Goal: Task Accomplishment & Management: Manage account settings

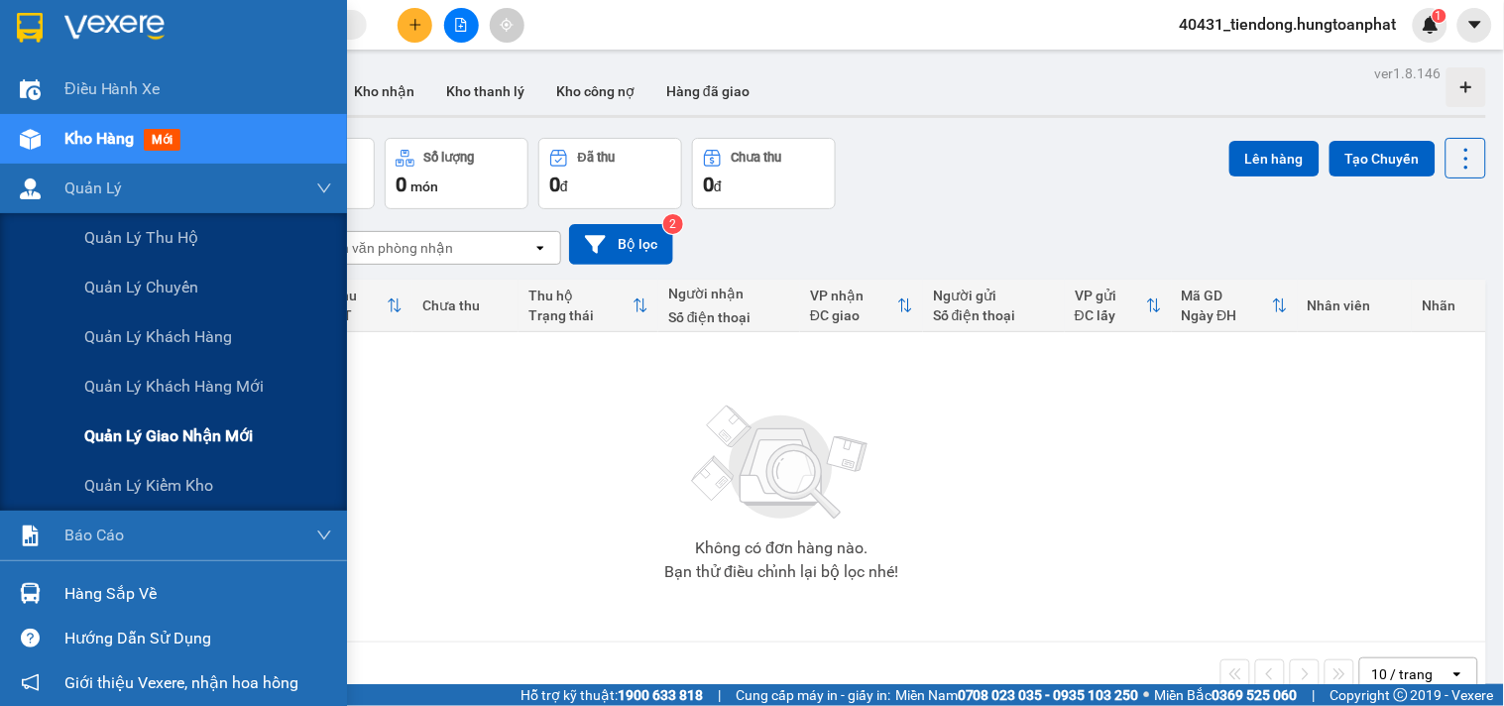
click at [147, 423] on span "Quản lý giao nhận mới" at bounding box center [168, 435] width 169 height 25
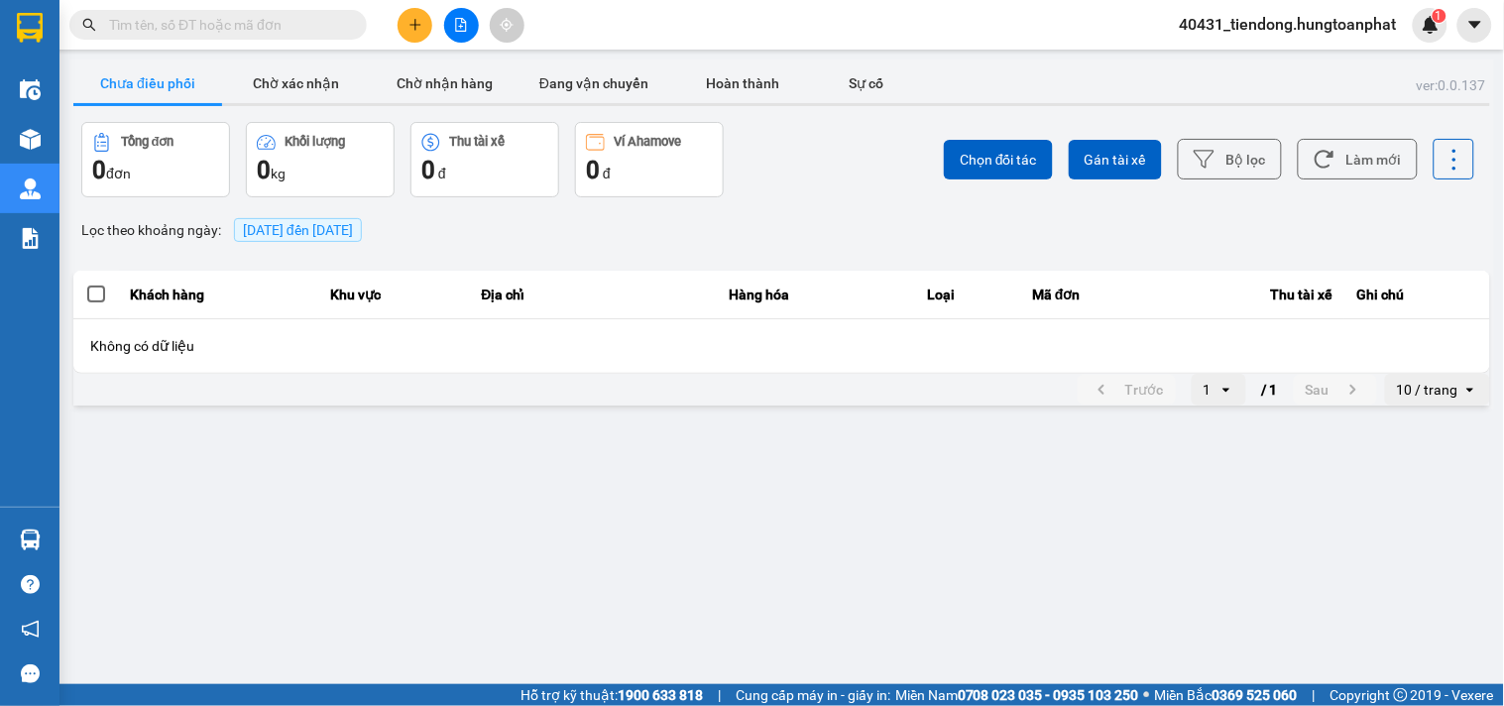
click at [279, 222] on span "13/10/2025 đến 13/10/2025" at bounding box center [298, 230] width 110 height 16
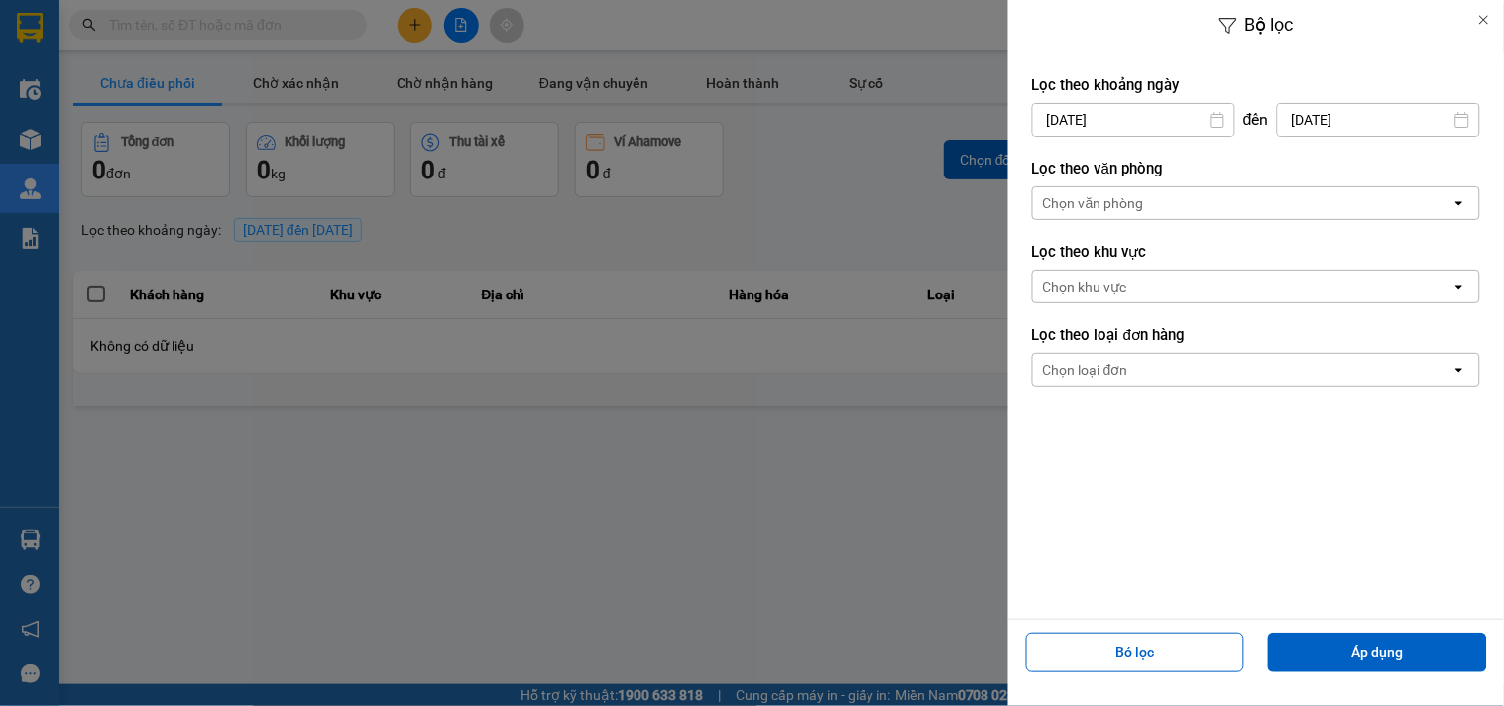
click at [1054, 112] on input "13/10/2025" at bounding box center [1133, 120] width 201 height 32
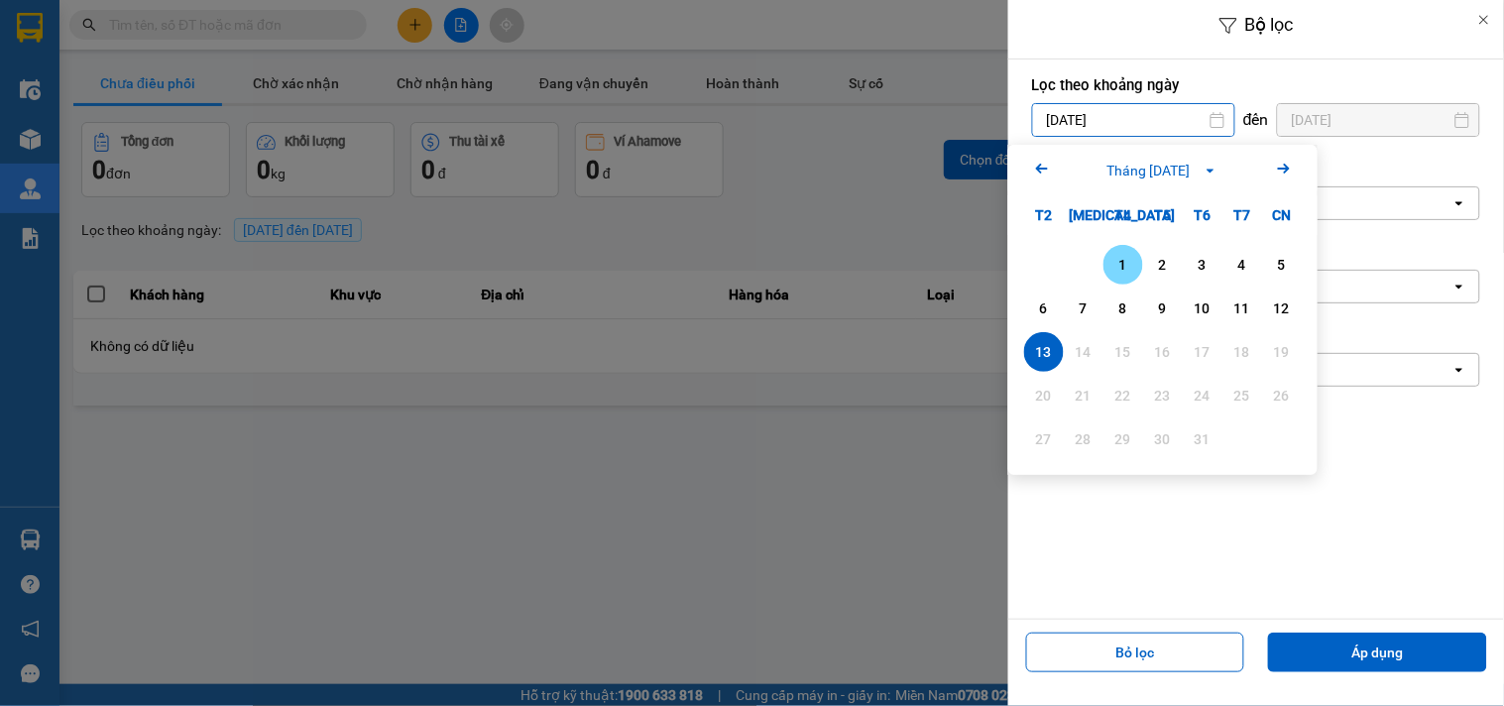
click at [1123, 256] on div "1" at bounding box center [1123, 265] width 28 height 24
type input "01/10/2025"
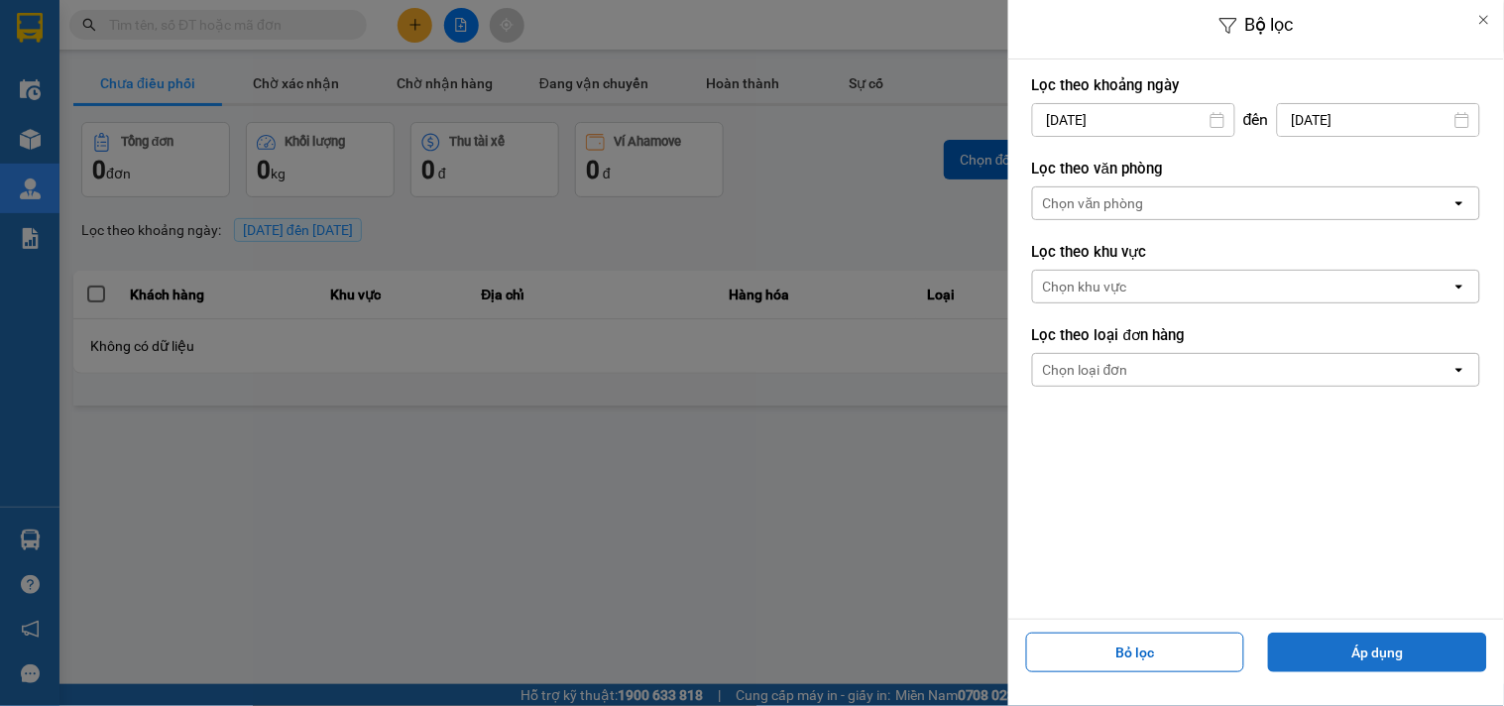
click at [1396, 646] on button "Áp dụng" at bounding box center [1377, 653] width 219 height 40
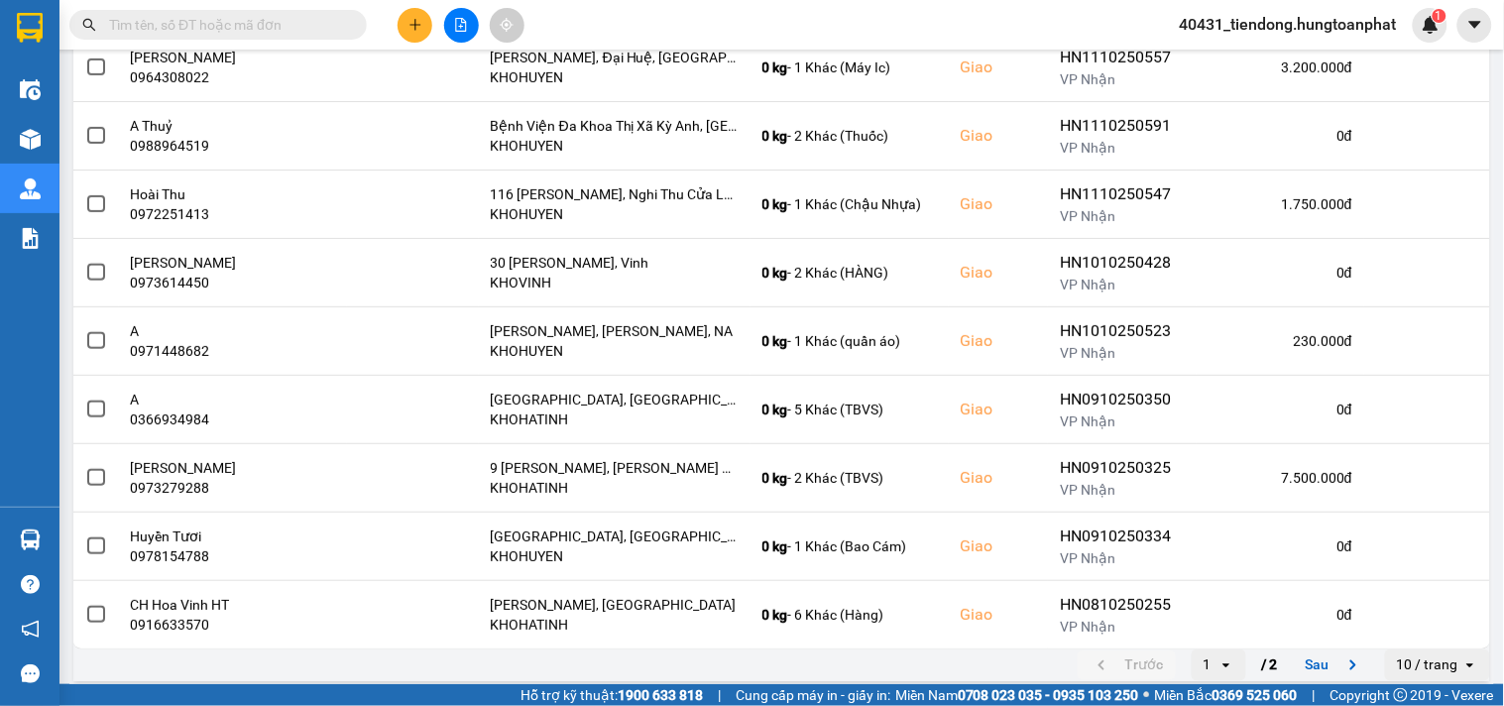
scroll to position [365, 0]
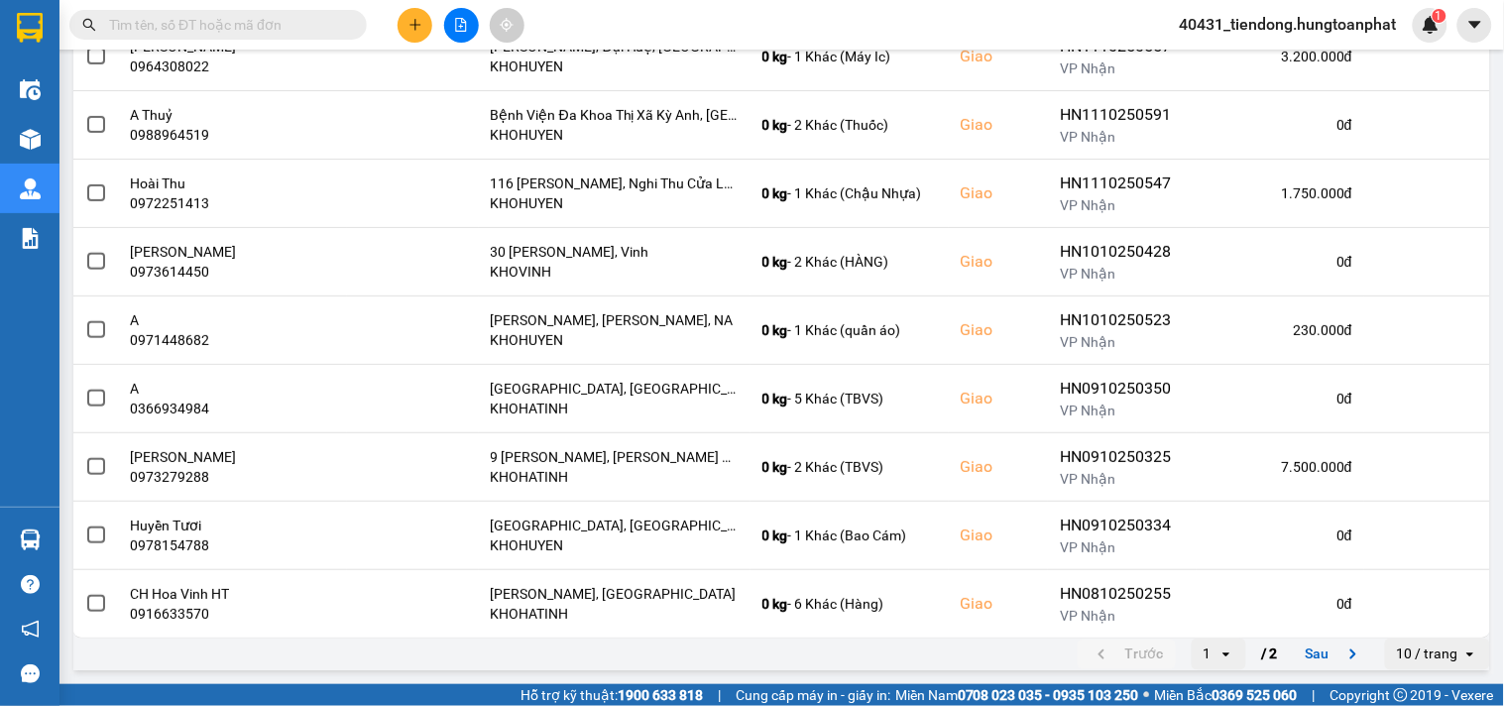
click at [1404, 654] on div "10 / trang" at bounding box center [1427, 654] width 61 height 20
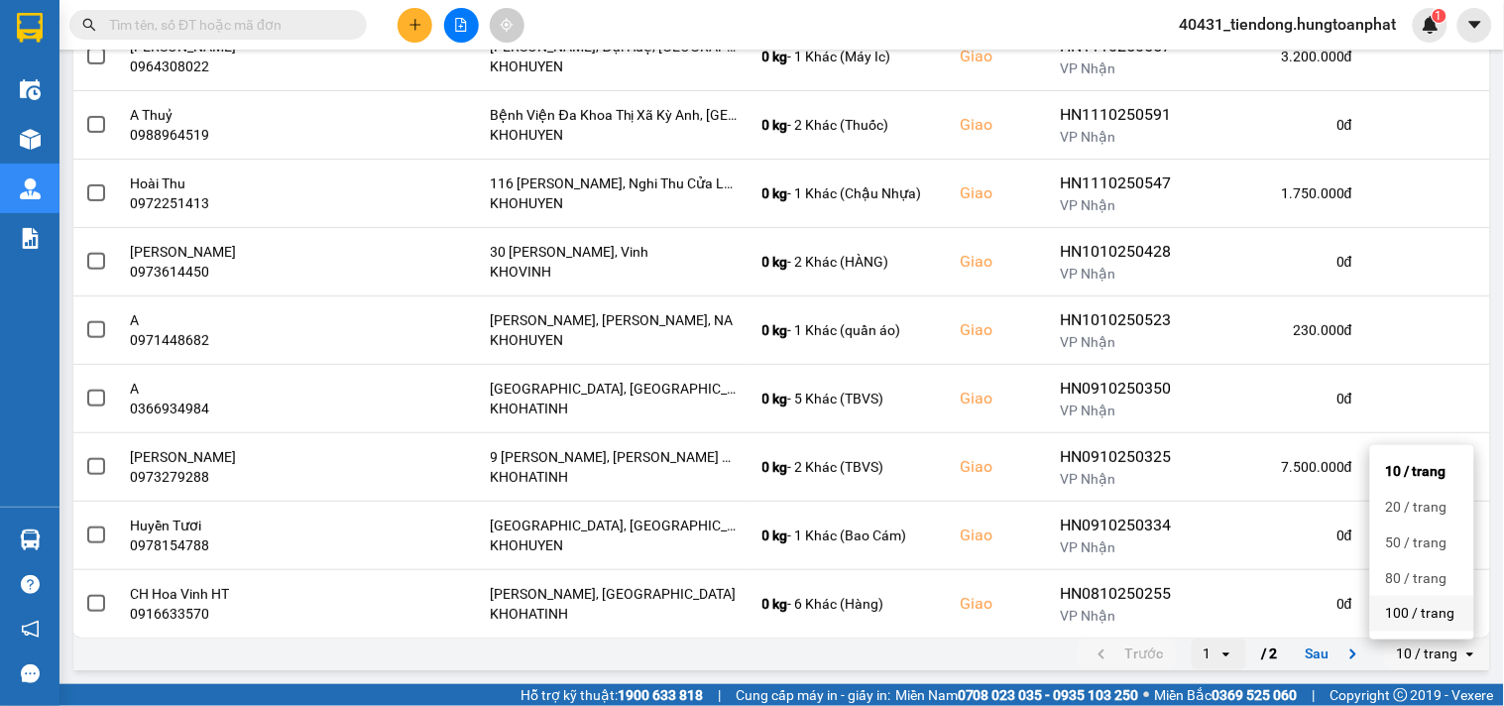
click at [1414, 616] on div "100 / trang" at bounding box center [1422, 614] width 72 height 20
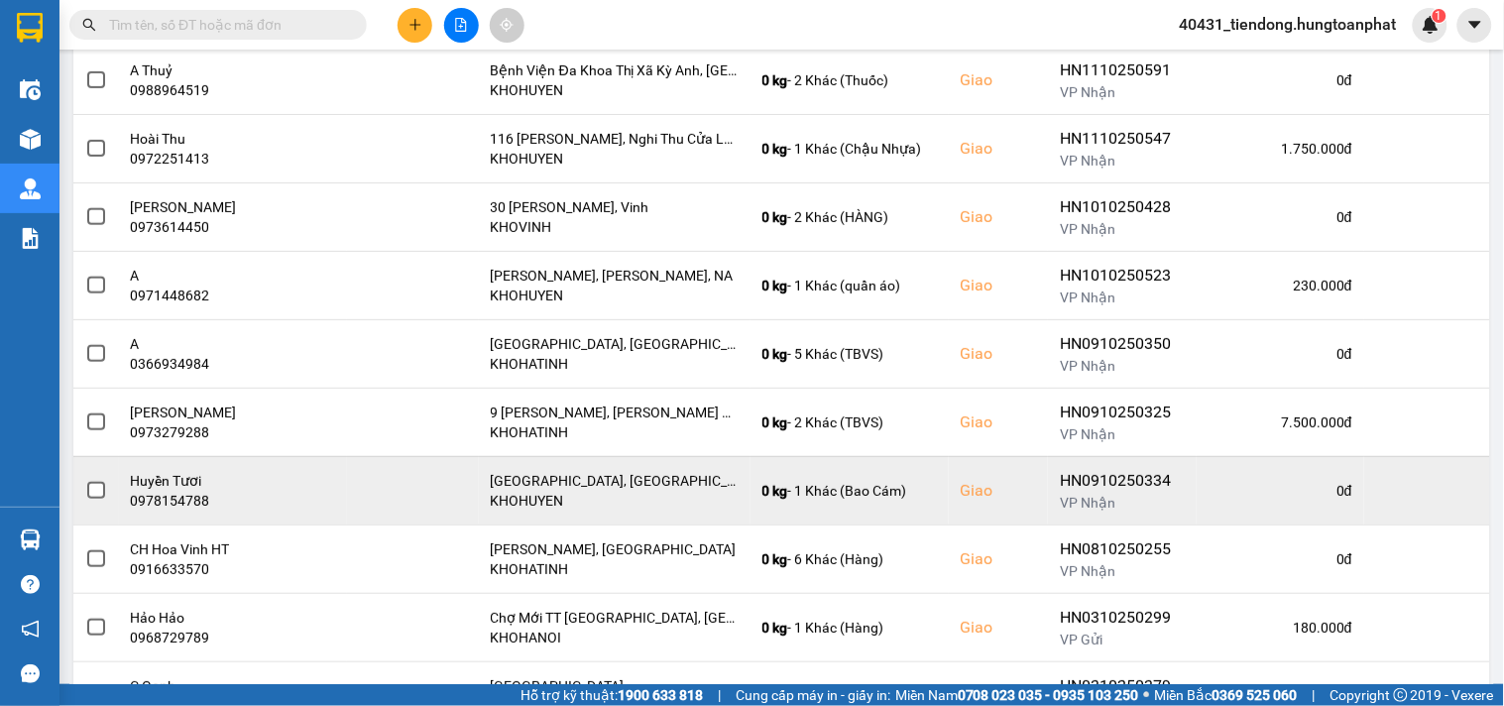
scroll to position [402, 0]
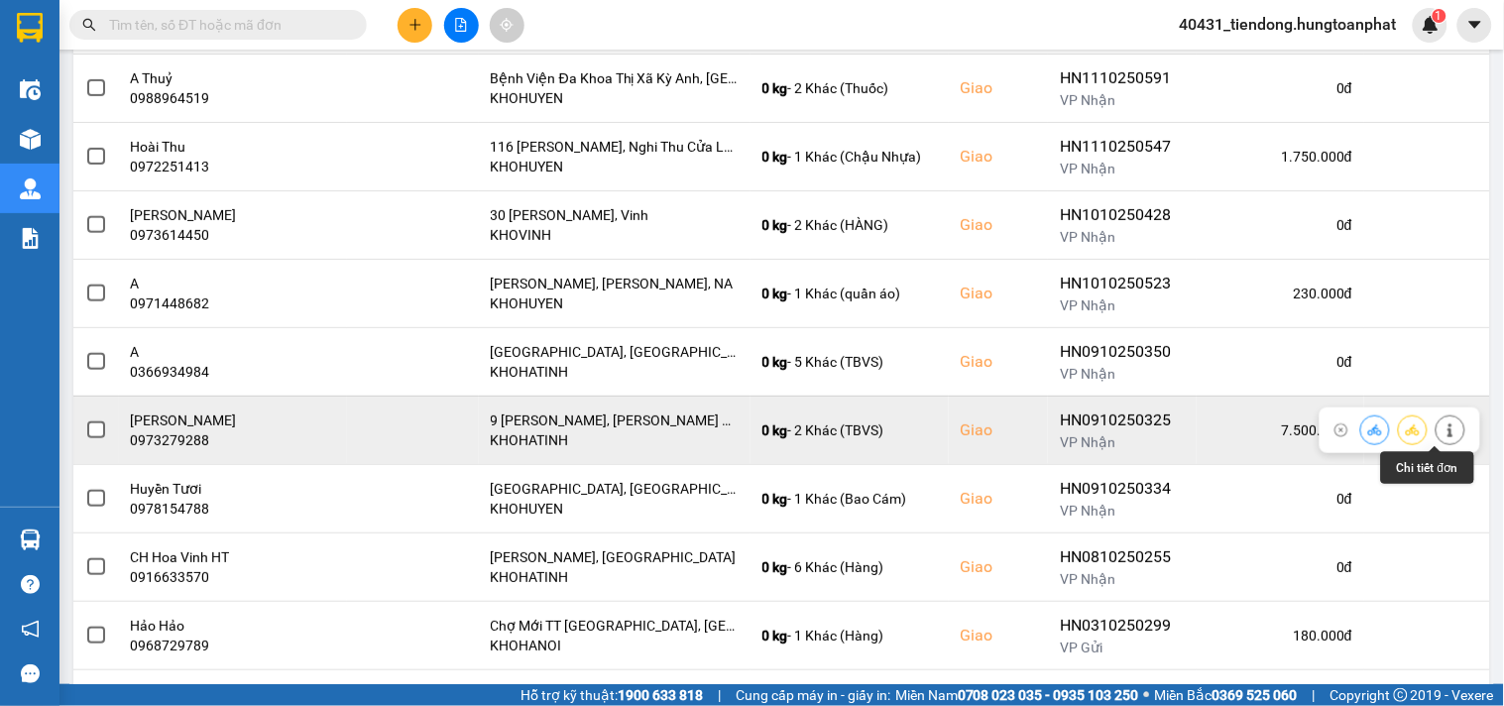
click at [1444, 434] on icon at bounding box center [1451, 430] width 14 height 14
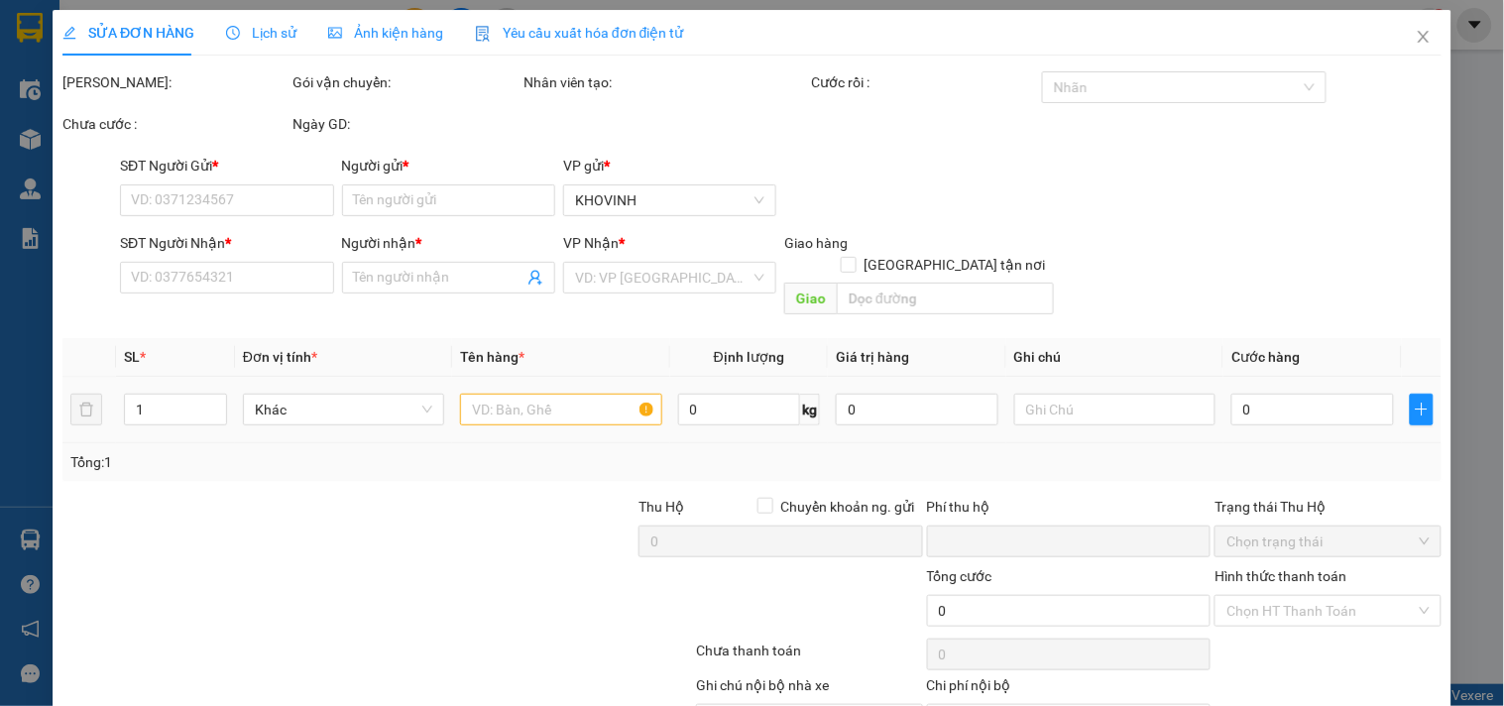
type input "0987332196"
type input "A Thành TBVS"
type input "0973279288"
type input "Gia Hưng"
checkbox input "true"
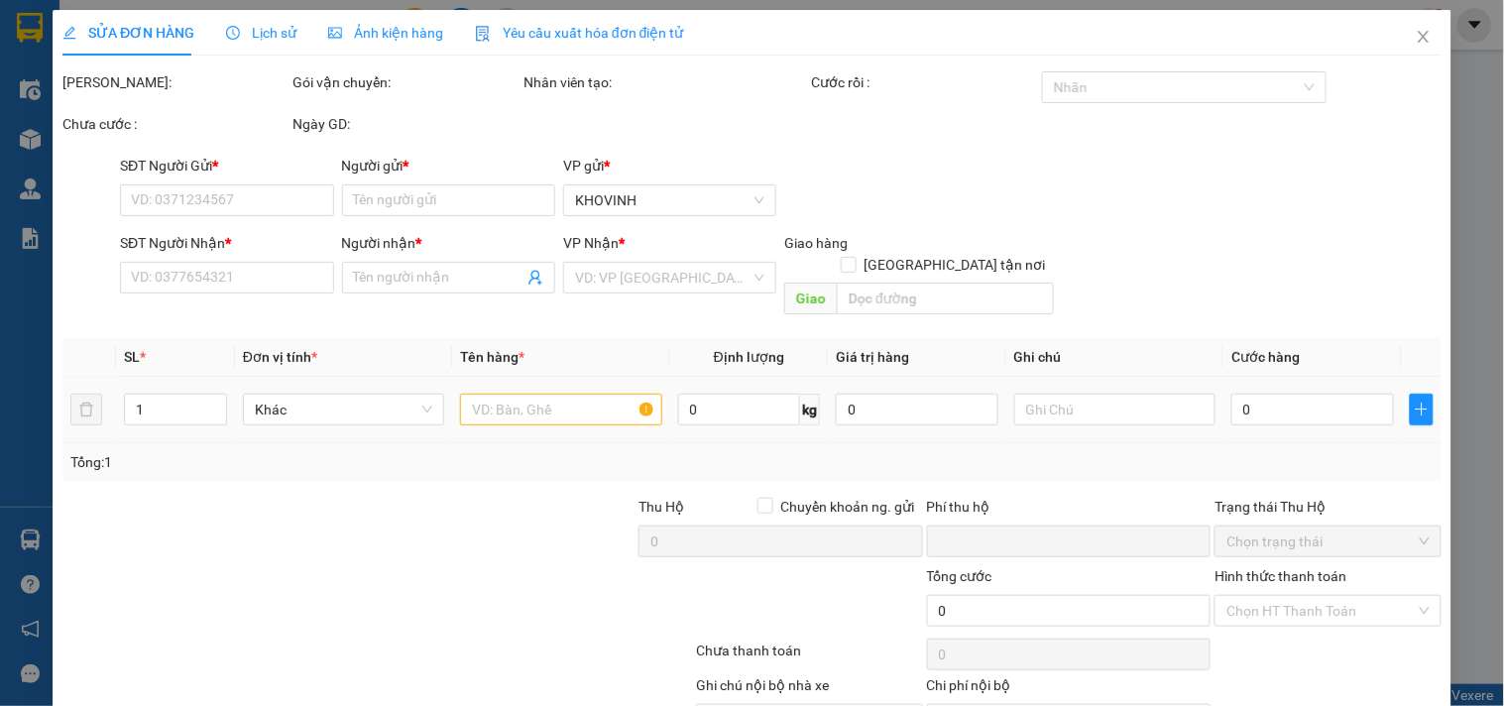
type input "9 Nguyễn Hồng Chi, Nam Hồng Hồng Lĩnh HT"
type input "330.000"
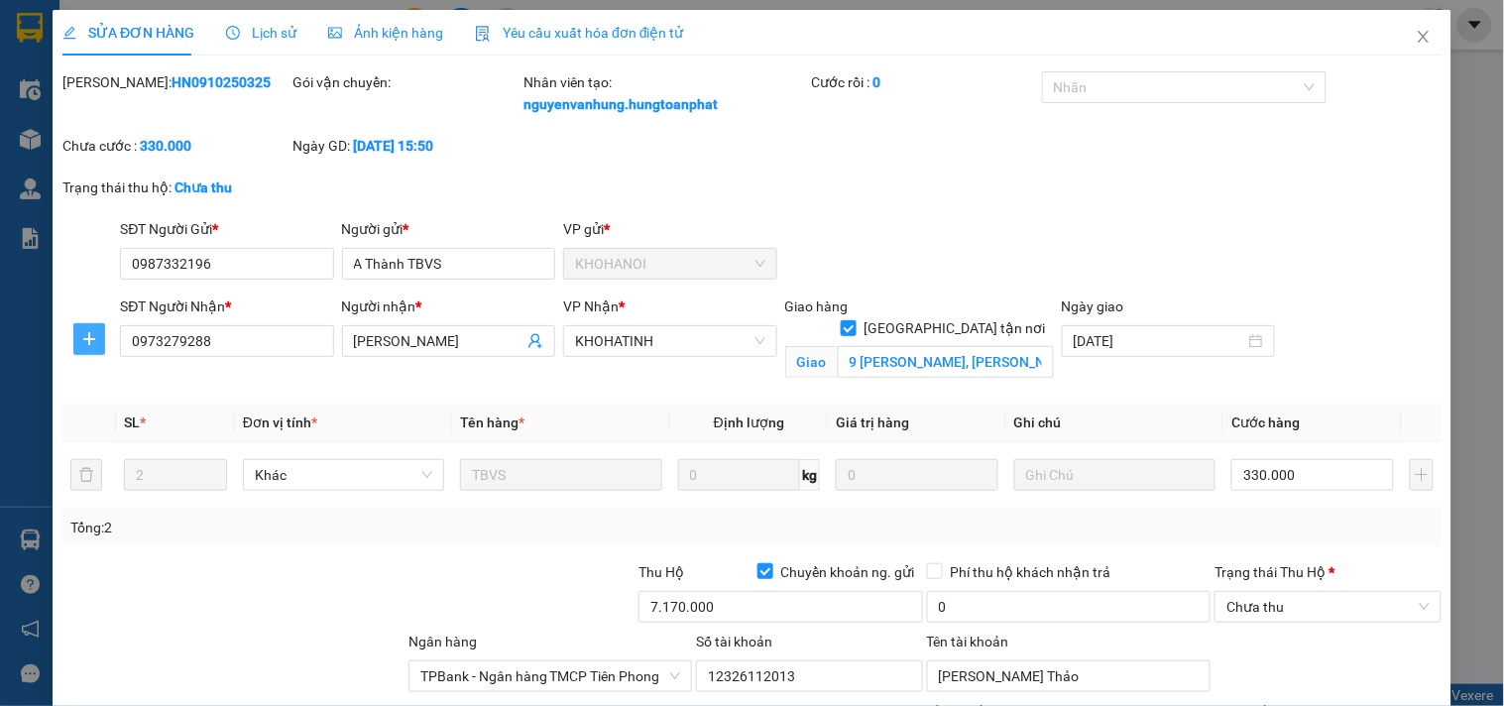
click at [89, 333] on icon "plus" at bounding box center [89, 339] width 16 height 16
click at [103, 404] on span "Chuyển hoàn" at bounding box center [124, 411] width 81 height 22
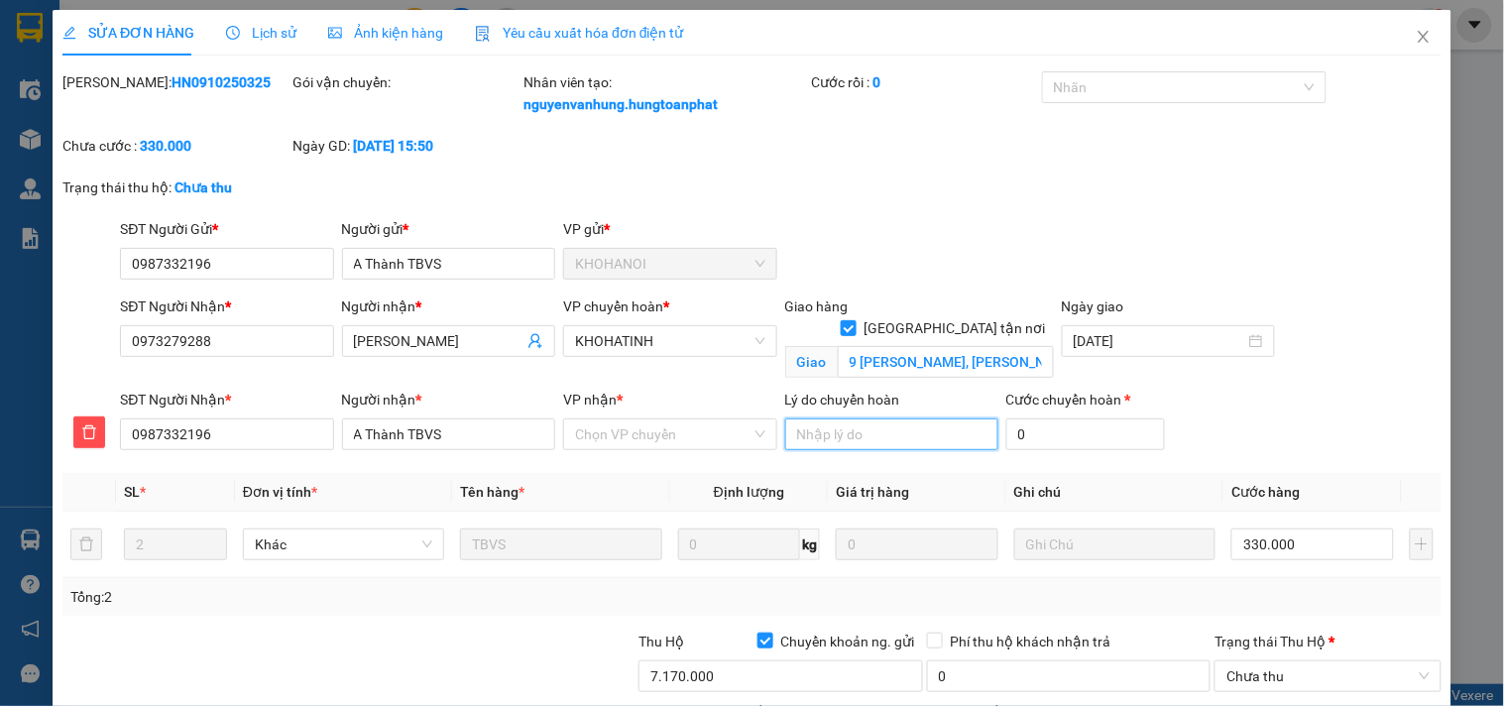
click at [854, 440] on input "Lý do chuyển hoàn" at bounding box center [891, 434] width 213 height 32
type input "khách ko nhận"
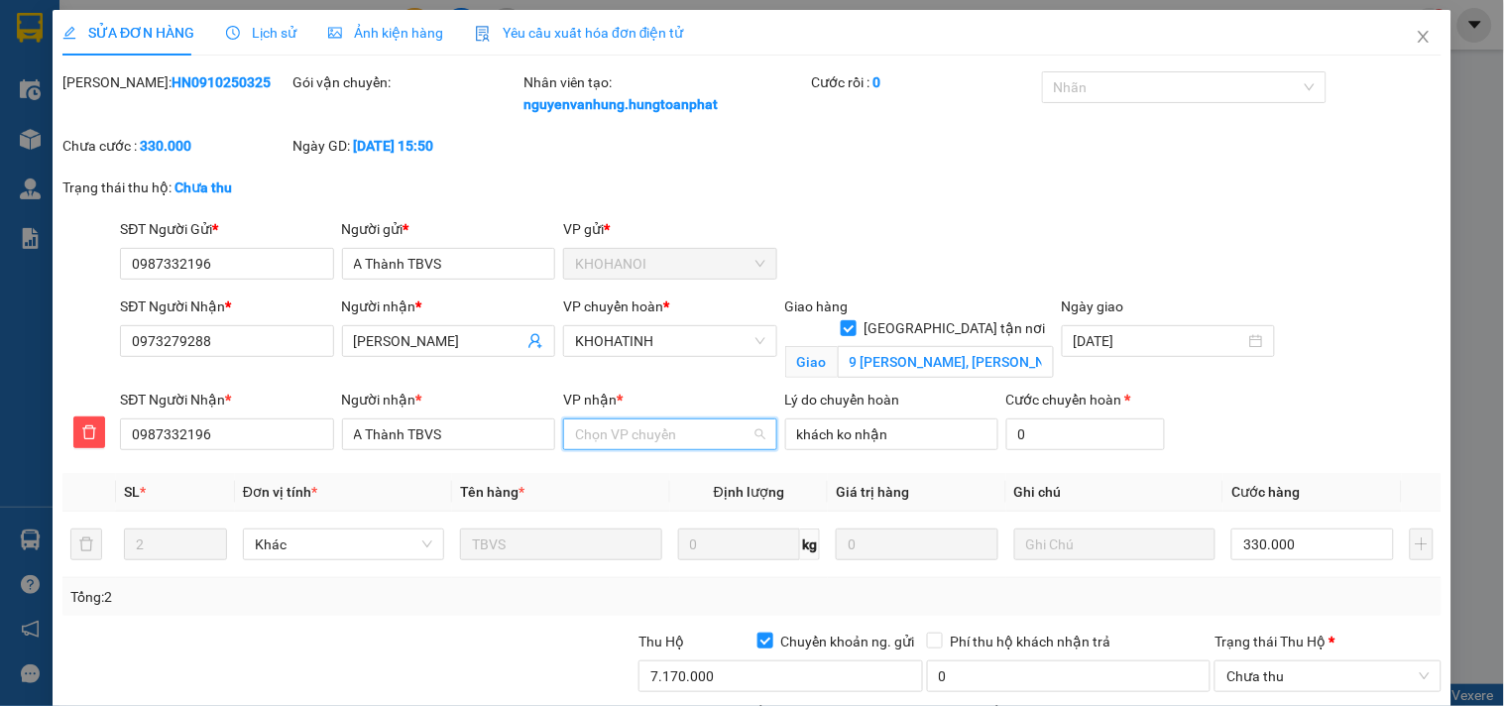
click at [666, 429] on input "VP nhận *" at bounding box center [662, 434] width 175 height 30
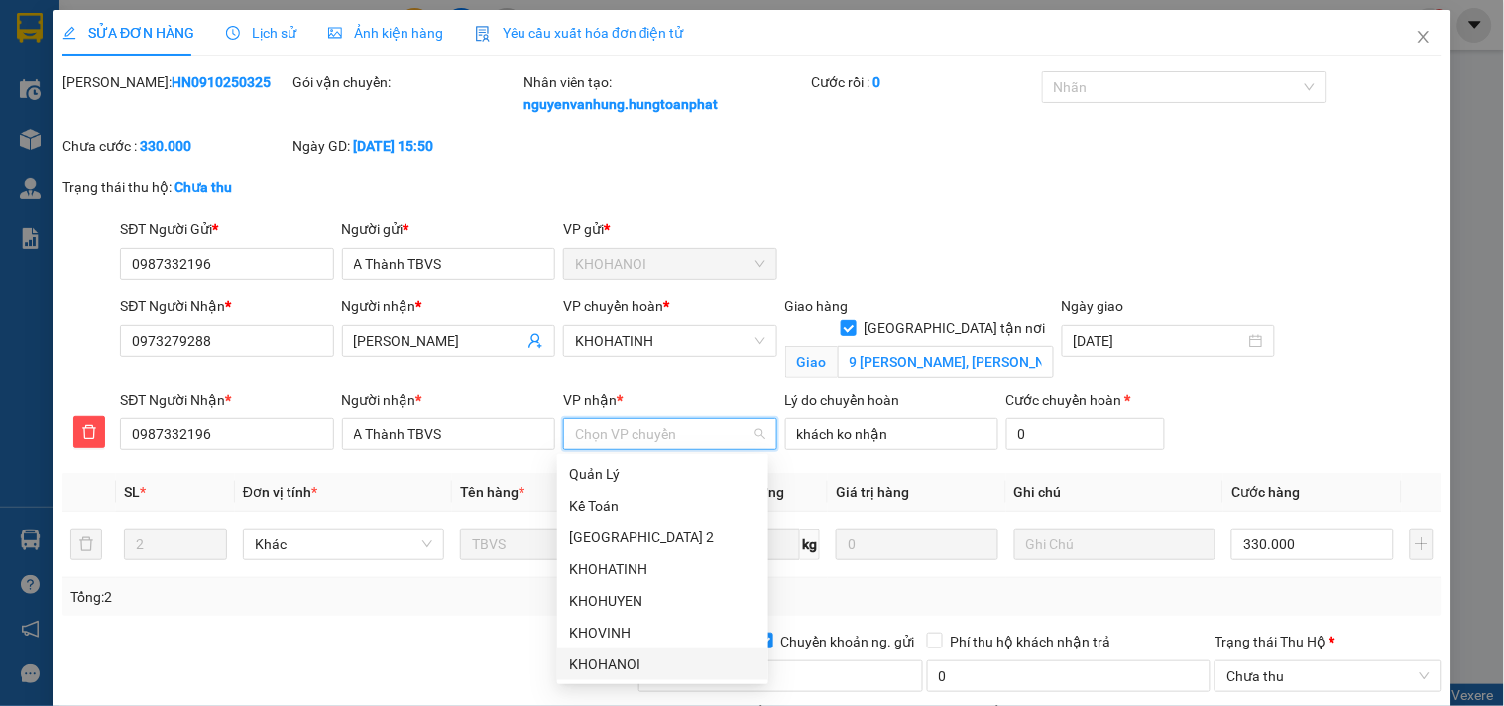
click at [615, 666] on div "KHOHANOI" at bounding box center [662, 664] width 187 height 22
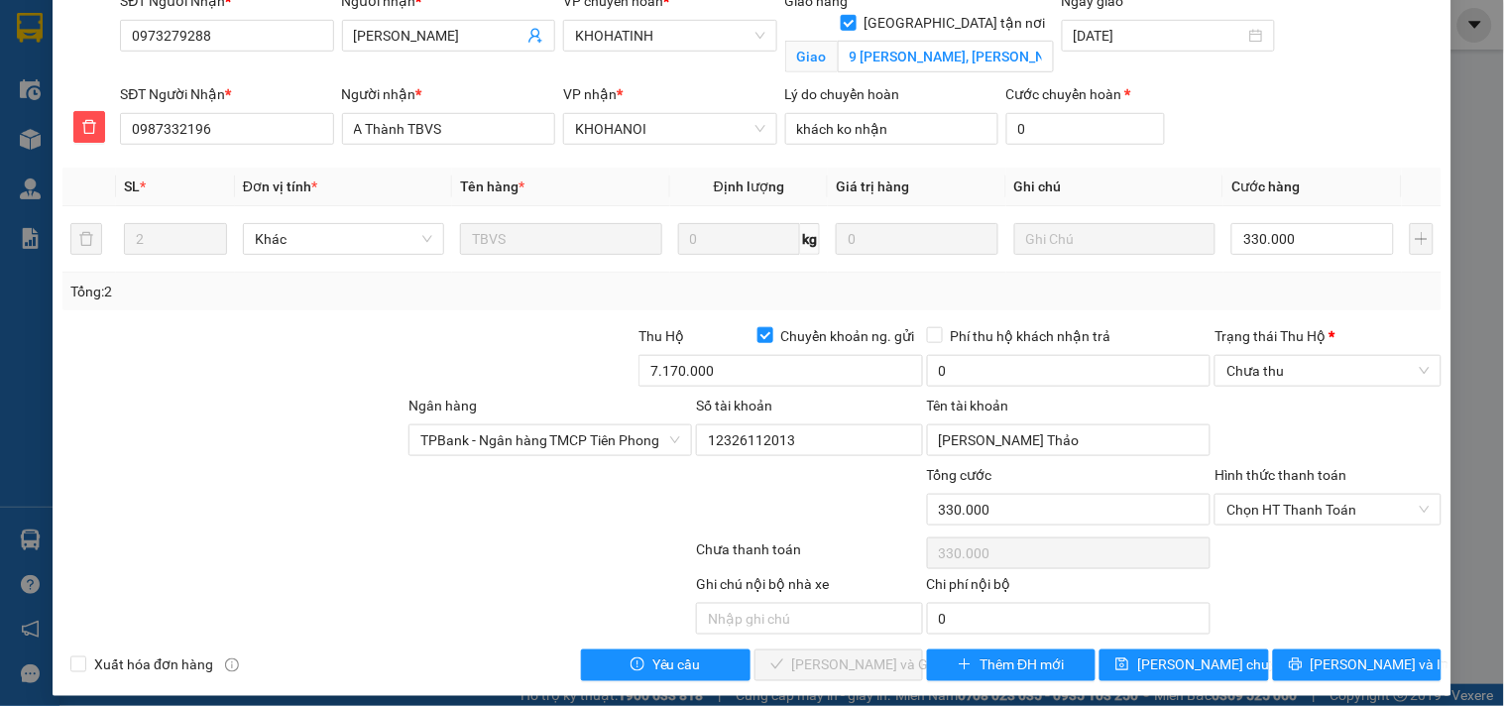
scroll to position [319, 0]
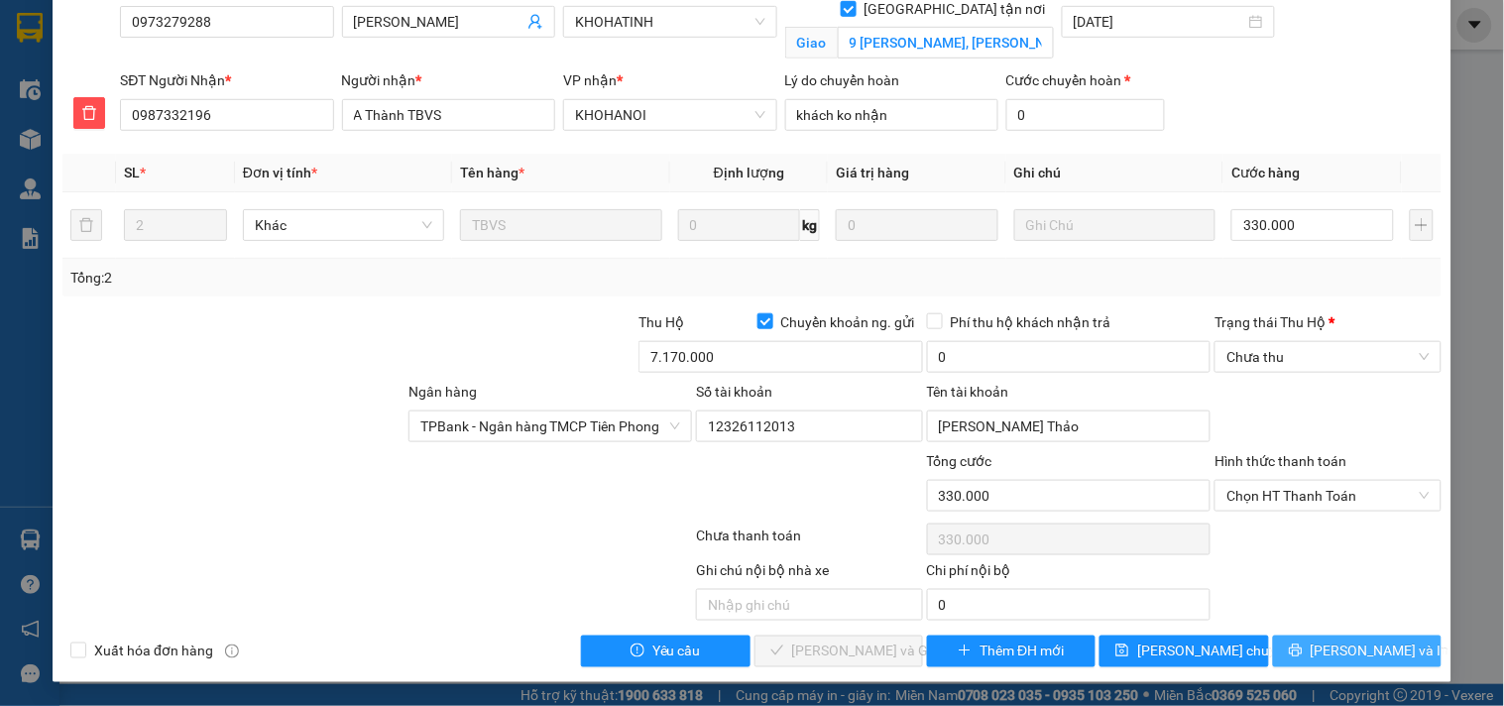
click at [1379, 660] on span "Lưu và In" at bounding box center [1380, 651] width 139 height 22
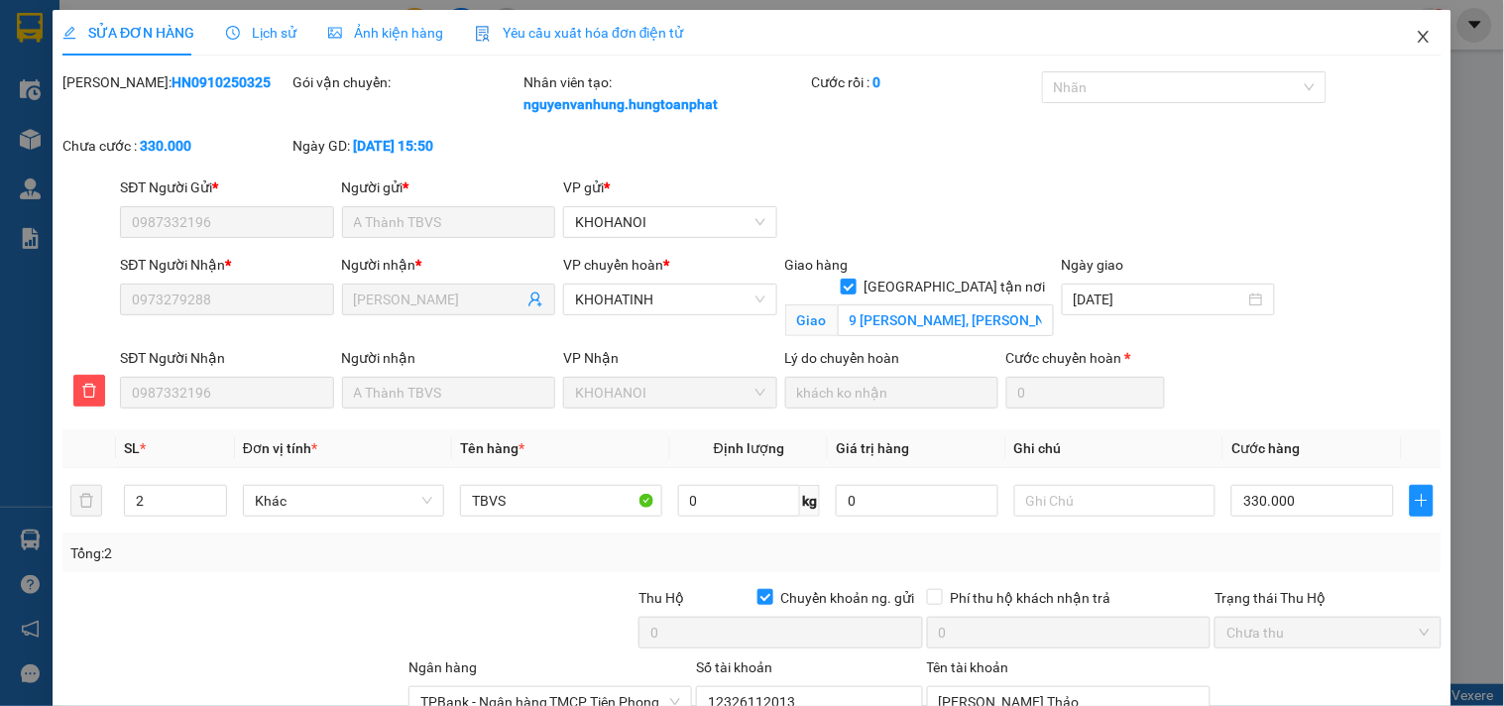
click at [1416, 40] on icon "close" at bounding box center [1424, 37] width 16 height 16
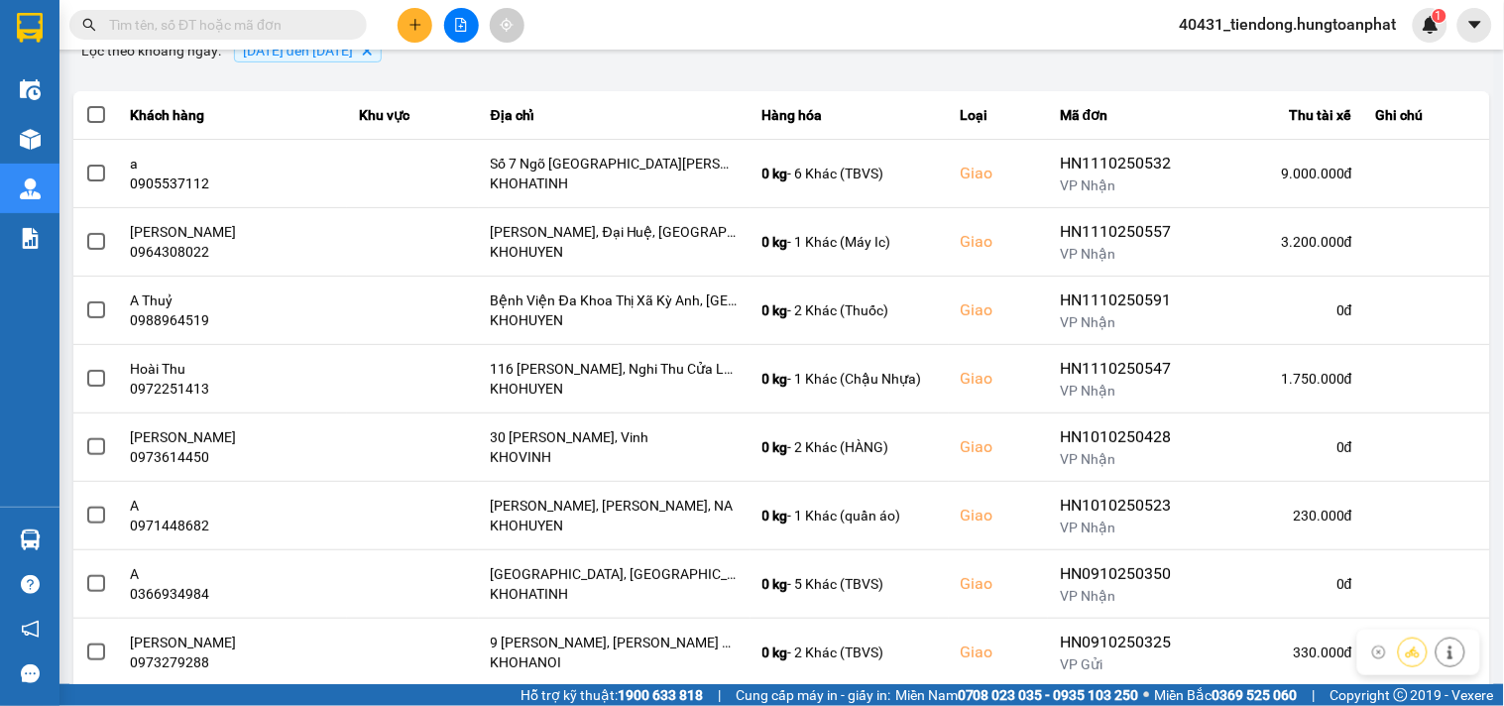
scroll to position [180, 0]
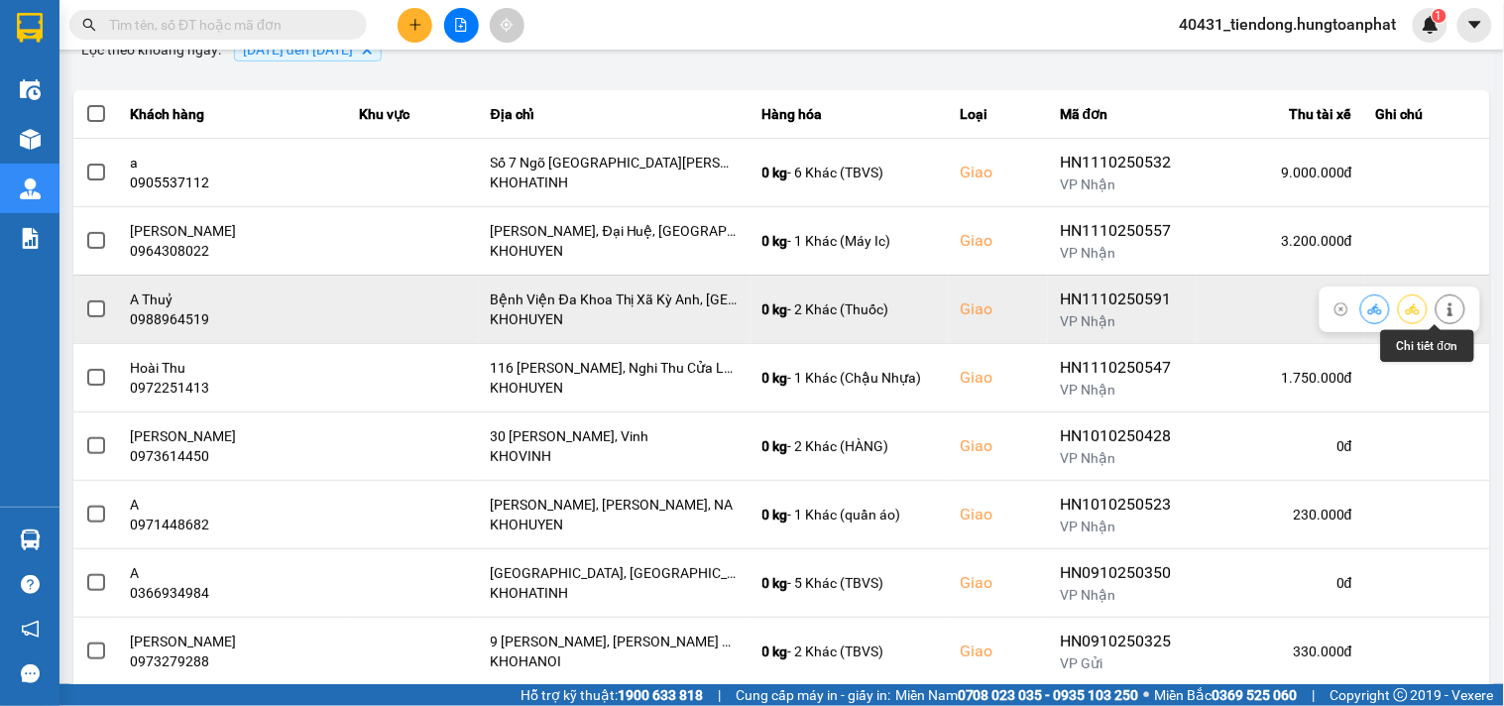
click at [1448, 312] on icon at bounding box center [1450, 309] width 5 height 14
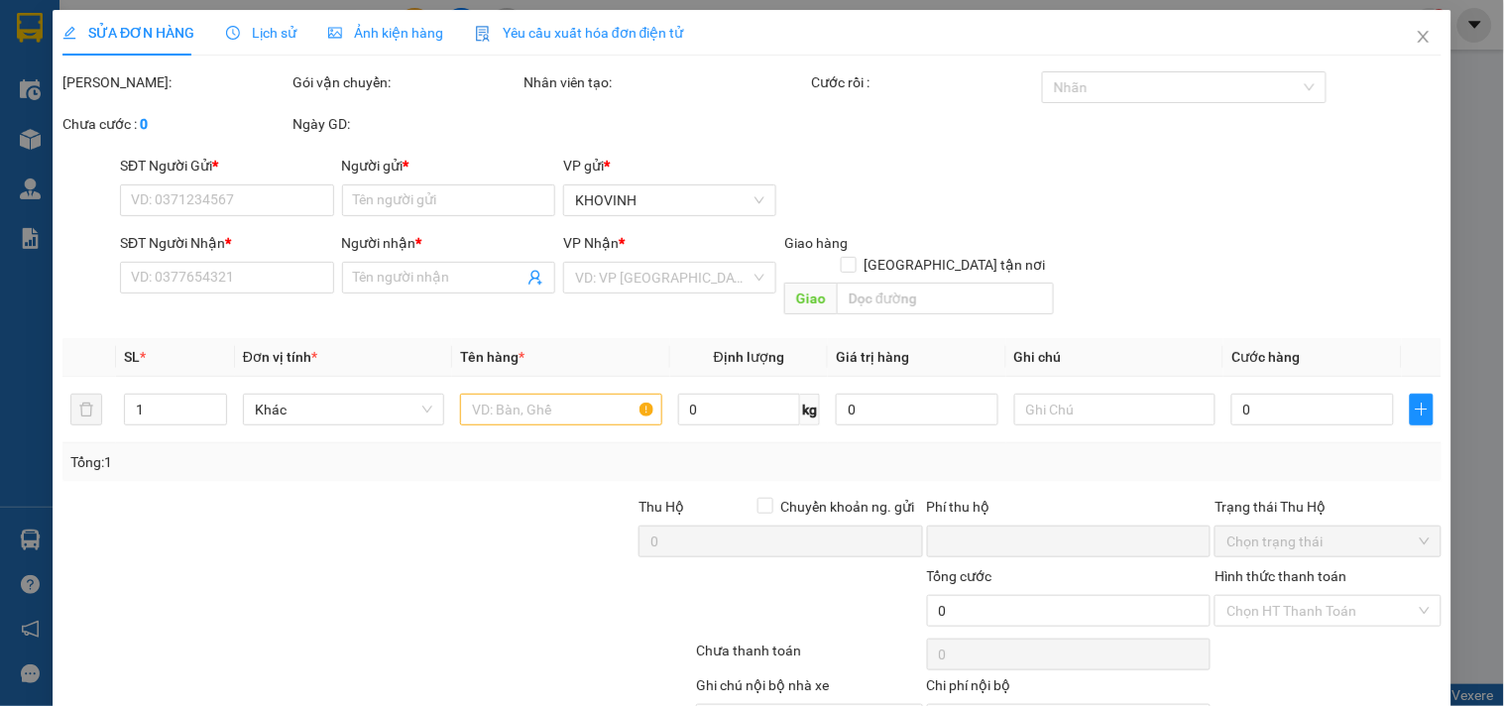
type input "0866173989"
type input "Cty Sen Việt"
type input "0988964519"
type input "A Thuỷ"
checkbox input "true"
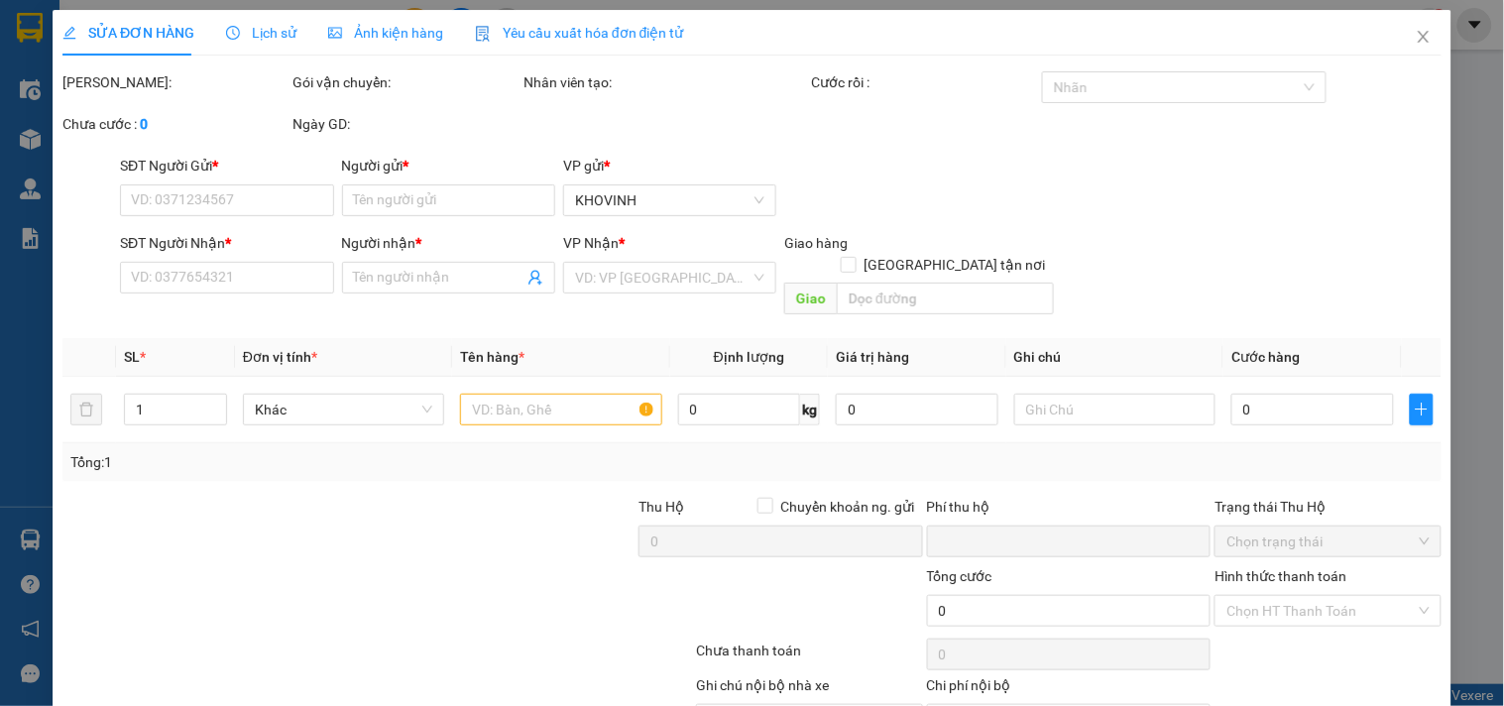
type input "Bệnh Viện Đa Khoa Thị Xã Kỳ Anh, Hà Tĩnh"
type input "0"
type input "140.000"
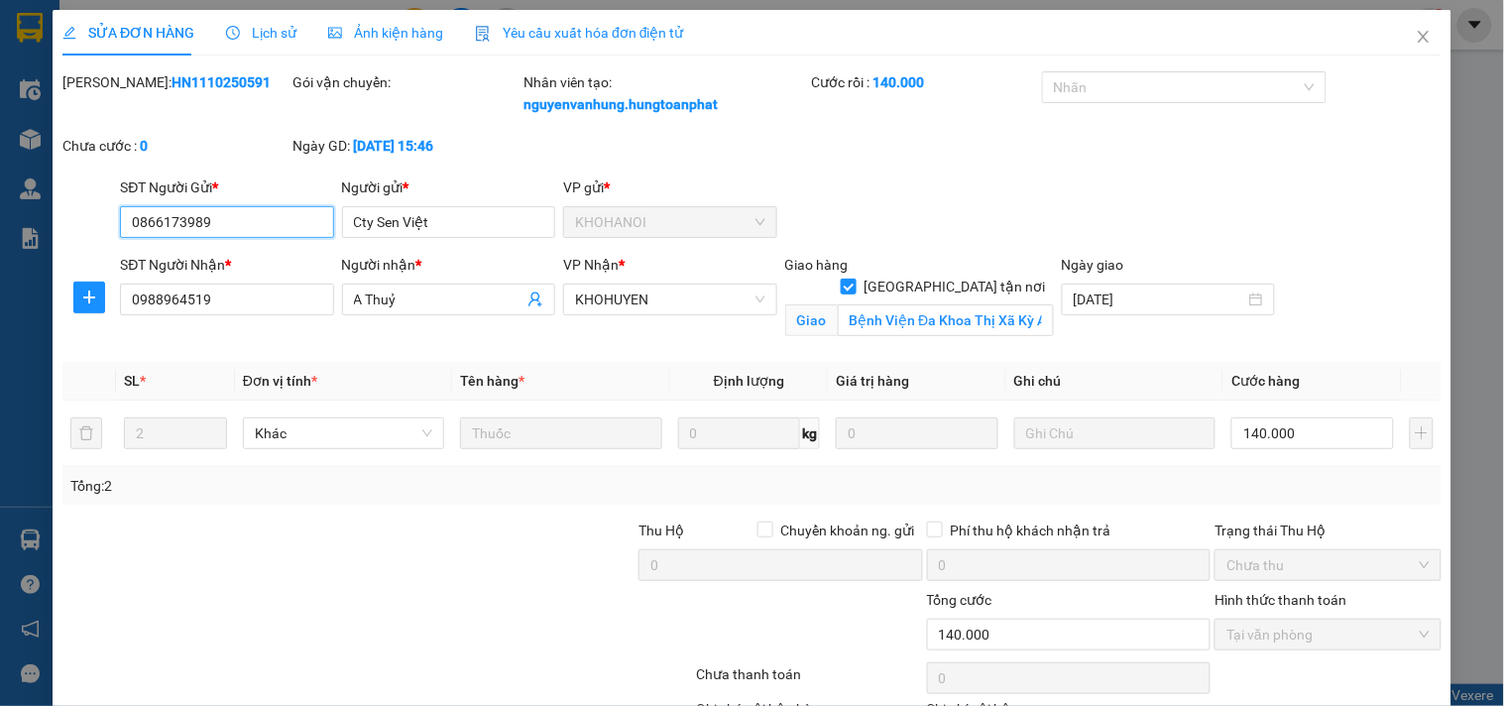
scroll to position [139, 0]
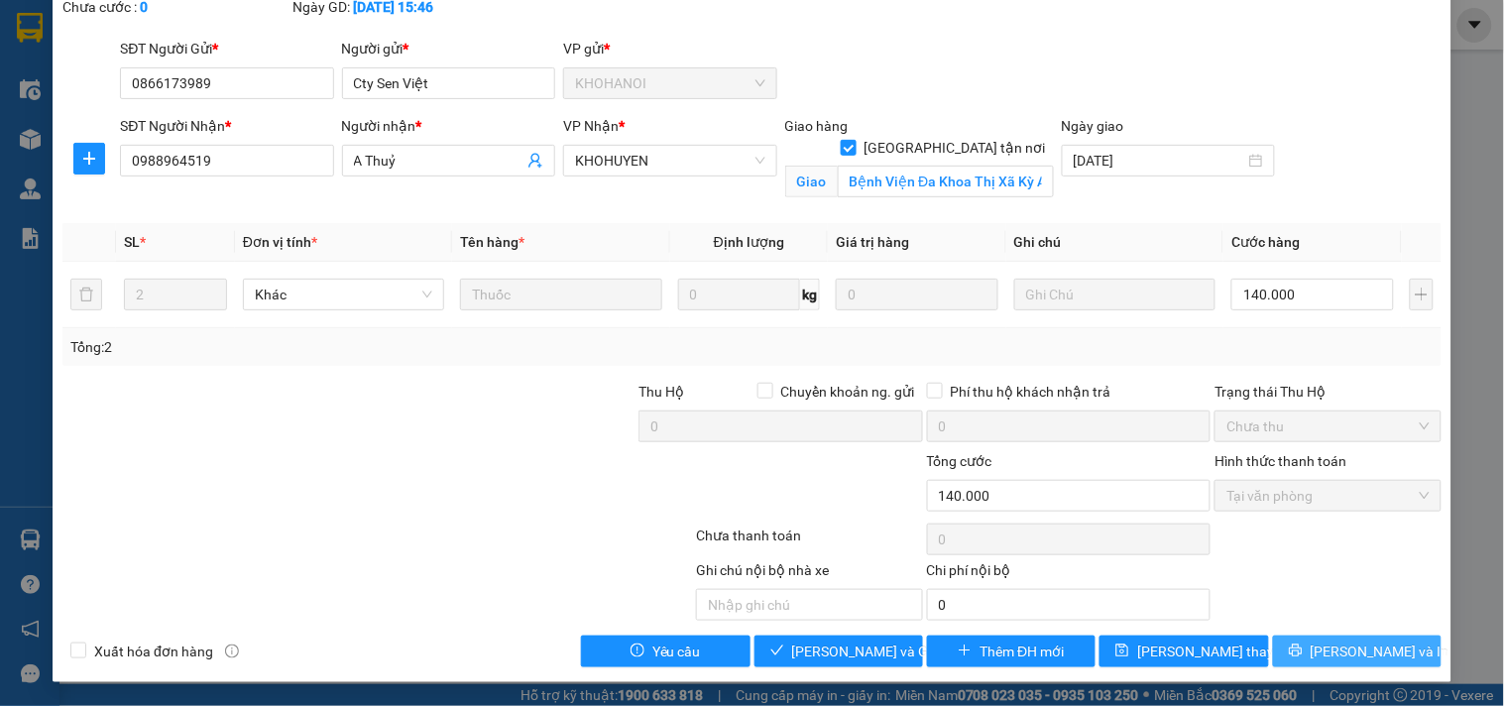
click at [1369, 645] on span "Lưu và In" at bounding box center [1380, 651] width 139 height 22
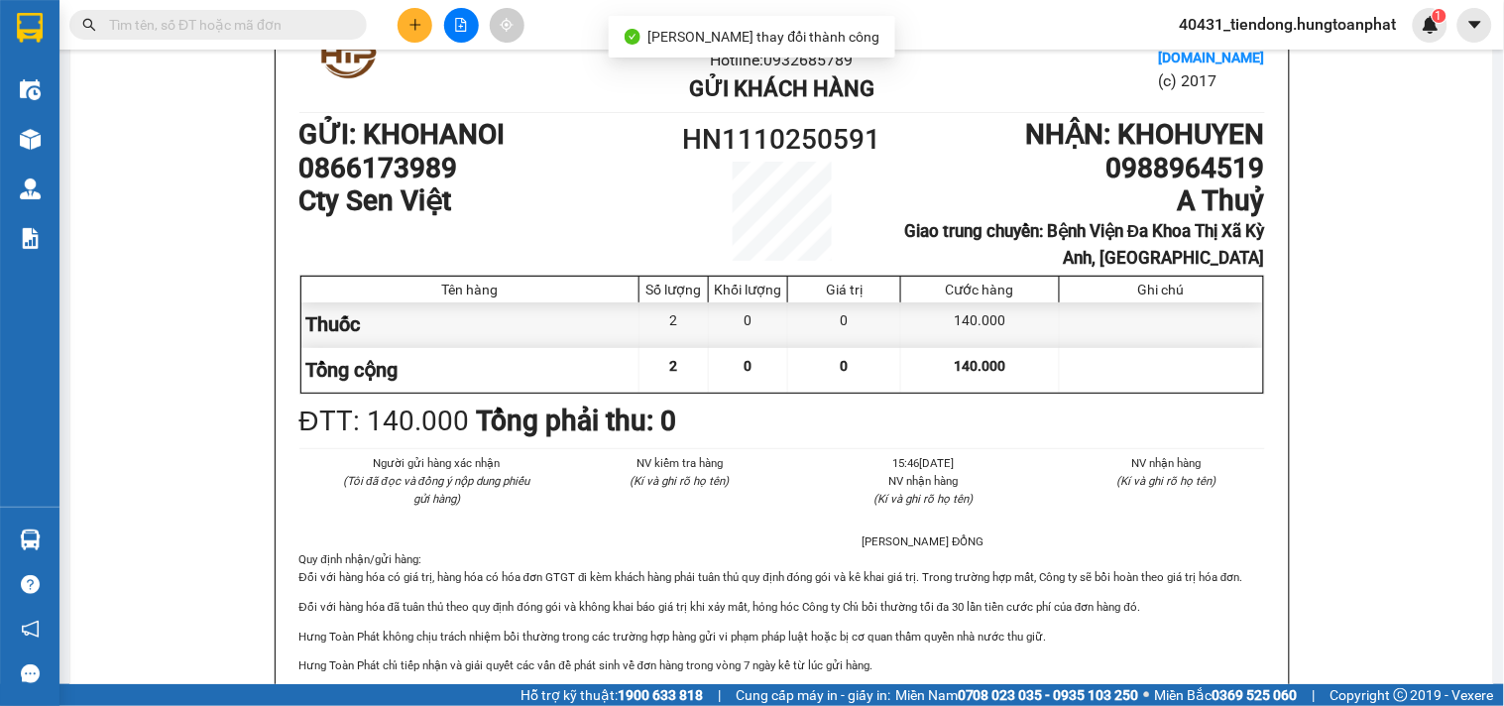
scroll to position [215, 0]
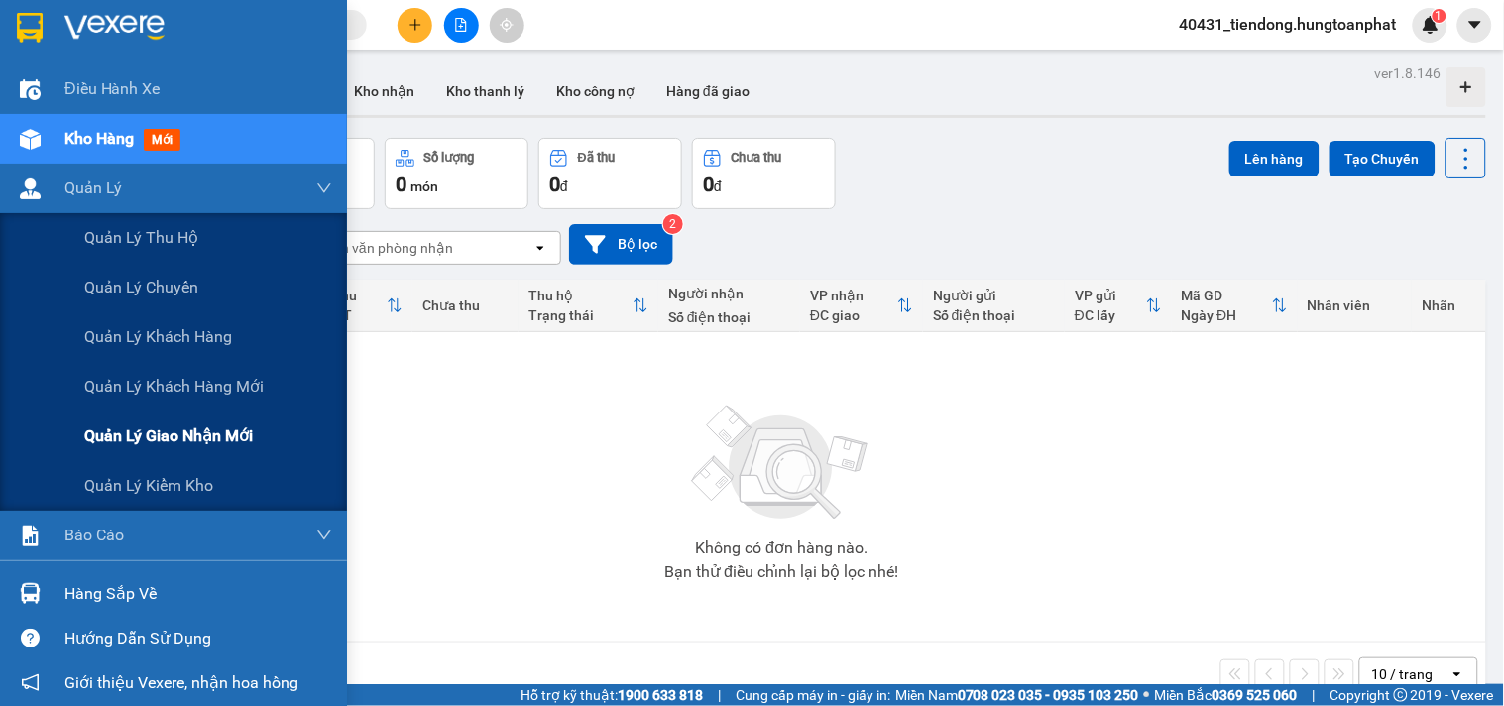
click at [181, 430] on span "Quản lý giao nhận mới" at bounding box center [168, 435] width 169 height 25
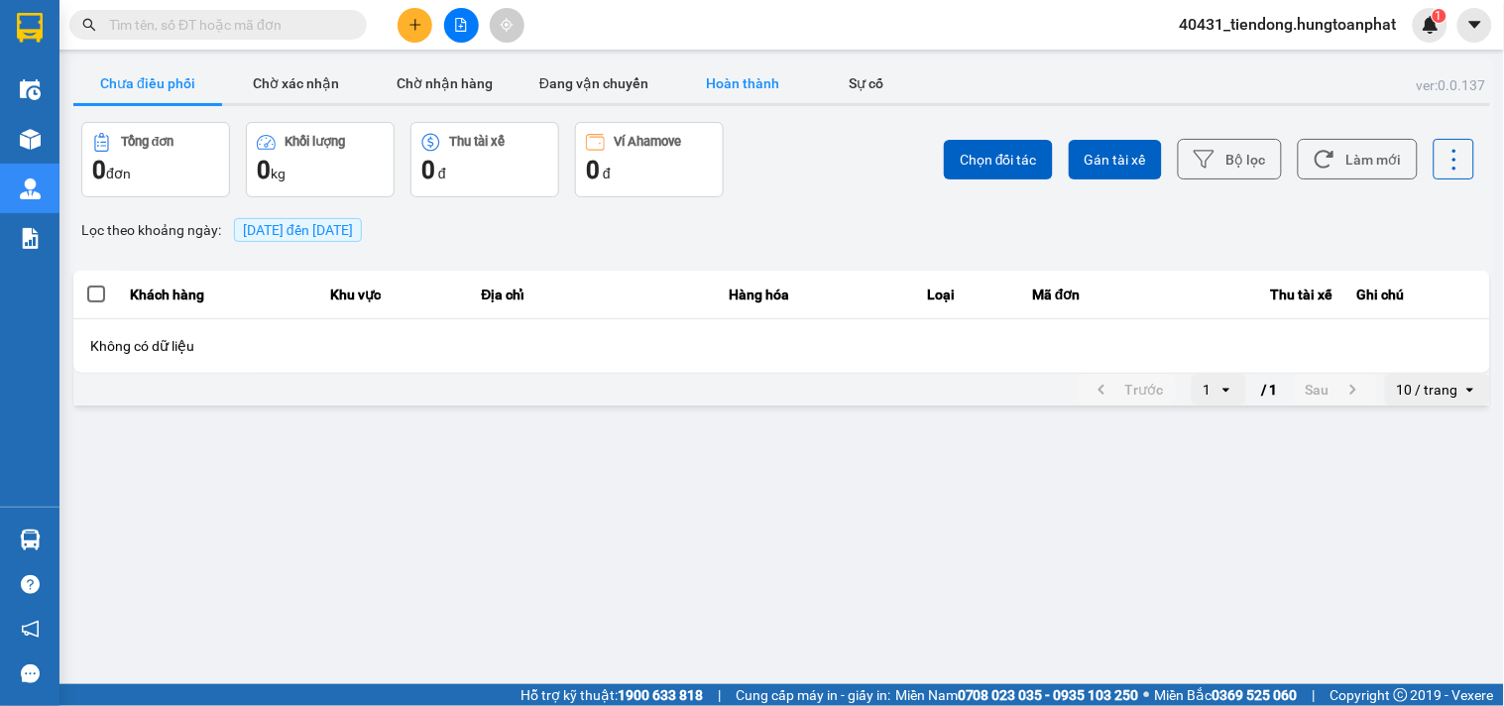
click at [741, 75] on button "Hoàn thành" at bounding box center [742, 83] width 149 height 40
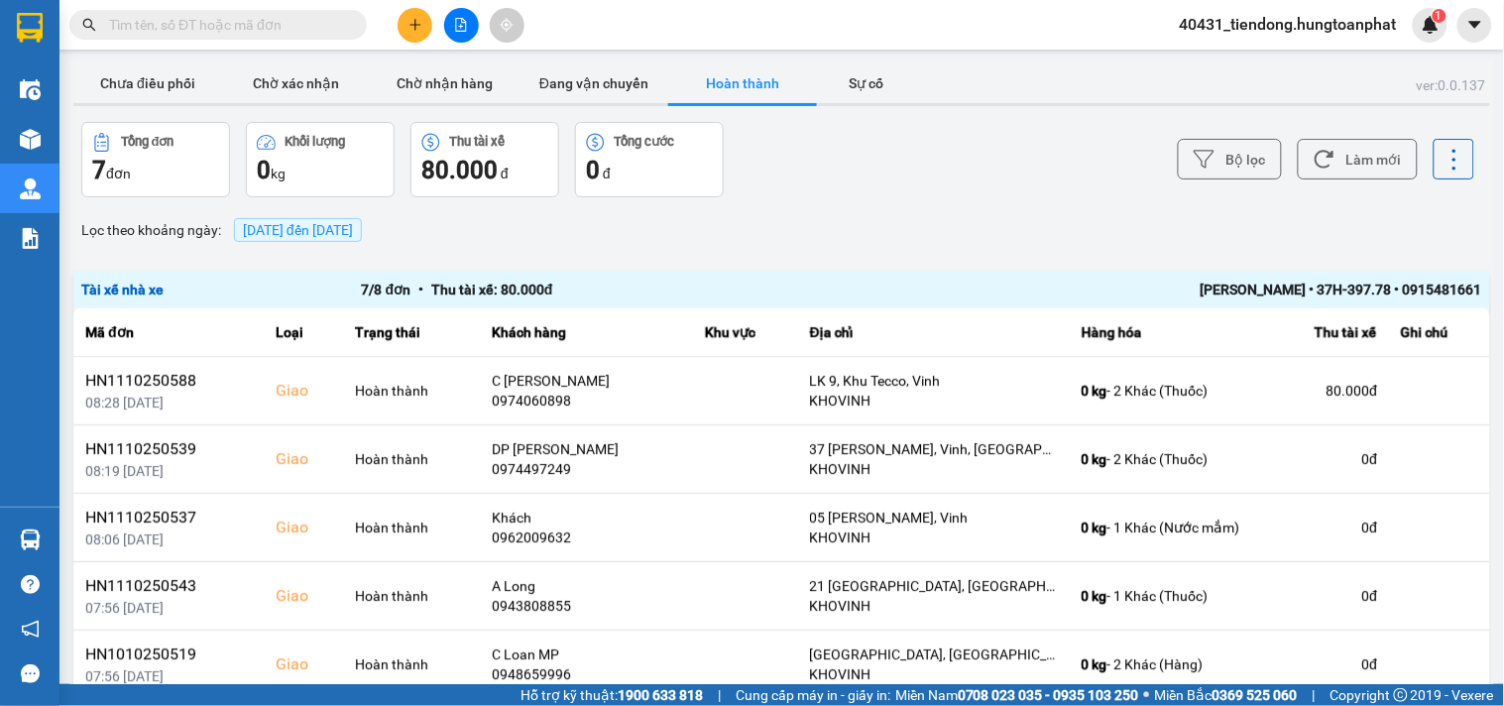
click at [264, 233] on span "13/10/2025 đến 13/10/2025" at bounding box center [298, 230] width 110 height 16
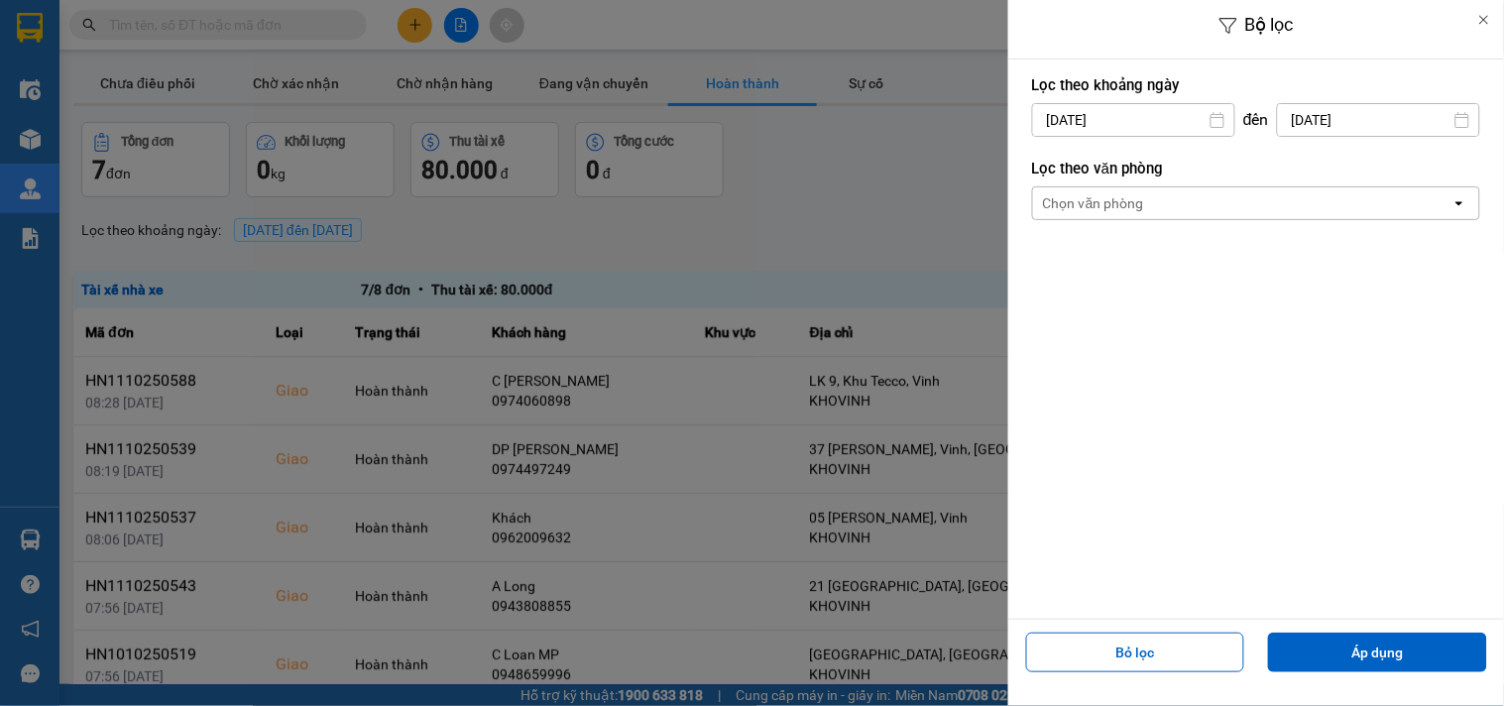
click at [846, 167] on div at bounding box center [752, 353] width 1504 height 706
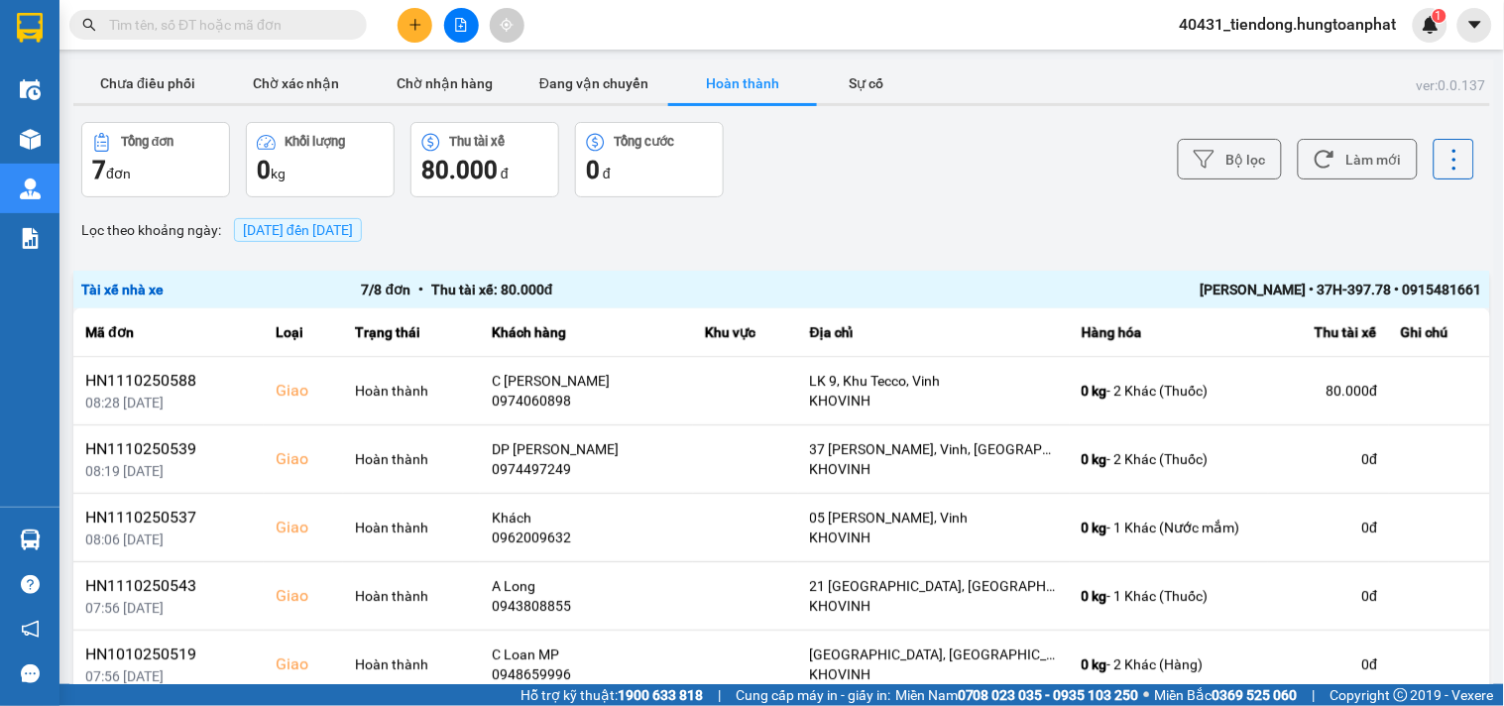
click at [890, 215] on div "Lọc theo khoảng ngày : 13/10/2025 đến 13/10/2025" at bounding box center [781, 230] width 1417 height 34
click at [945, 211] on div "ver: 0.0.137 Chưa điều phối Chờ xác nhận Chờ nhận hàng Đang vận chuyển Hoàn thà…" at bounding box center [781, 407] width 1425 height 697
click at [444, 81] on button "Chờ nhận hàng" at bounding box center [445, 83] width 149 height 40
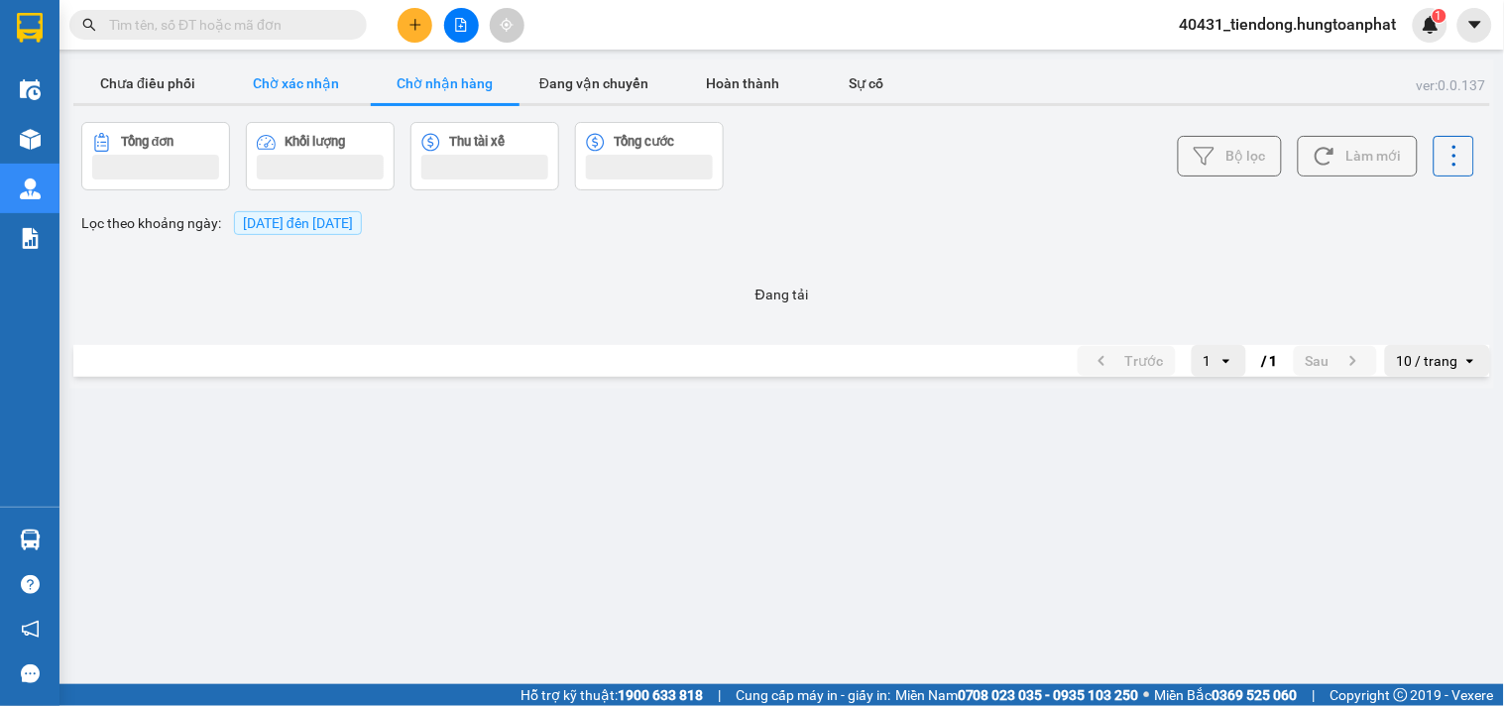
click at [289, 83] on button "Chờ xác nhận" at bounding box center [296, 83] width 149 height 40
click at [609, 82] on button "Đang vận chuyển" at bounding box center [594, 83] width 149 height 40
click at [143, 84] on button "Chưa điều phối" at bounding box center [147, 83] width 149 height 40
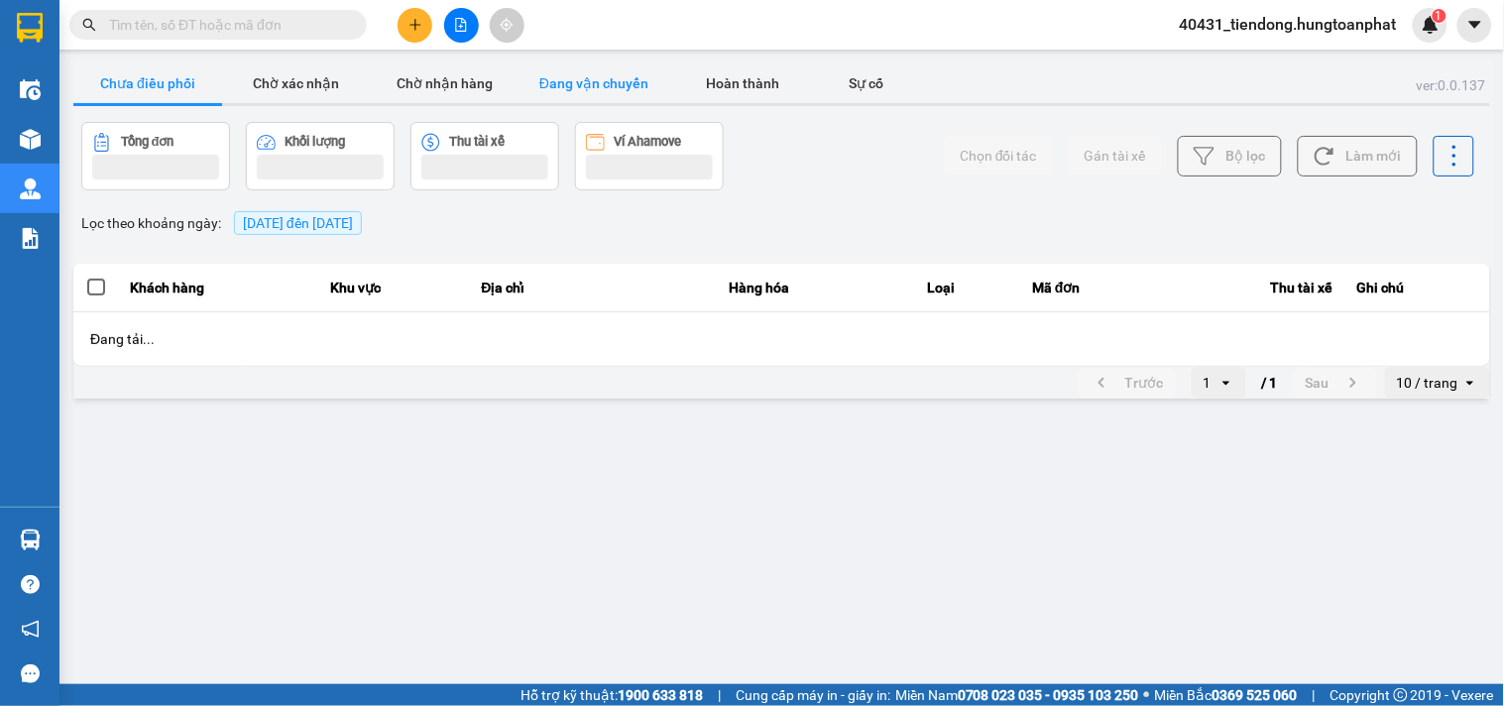
click at [607, 80] on button "Đang vận chuyển" at bounding box center [594, 83] width 149 height 40
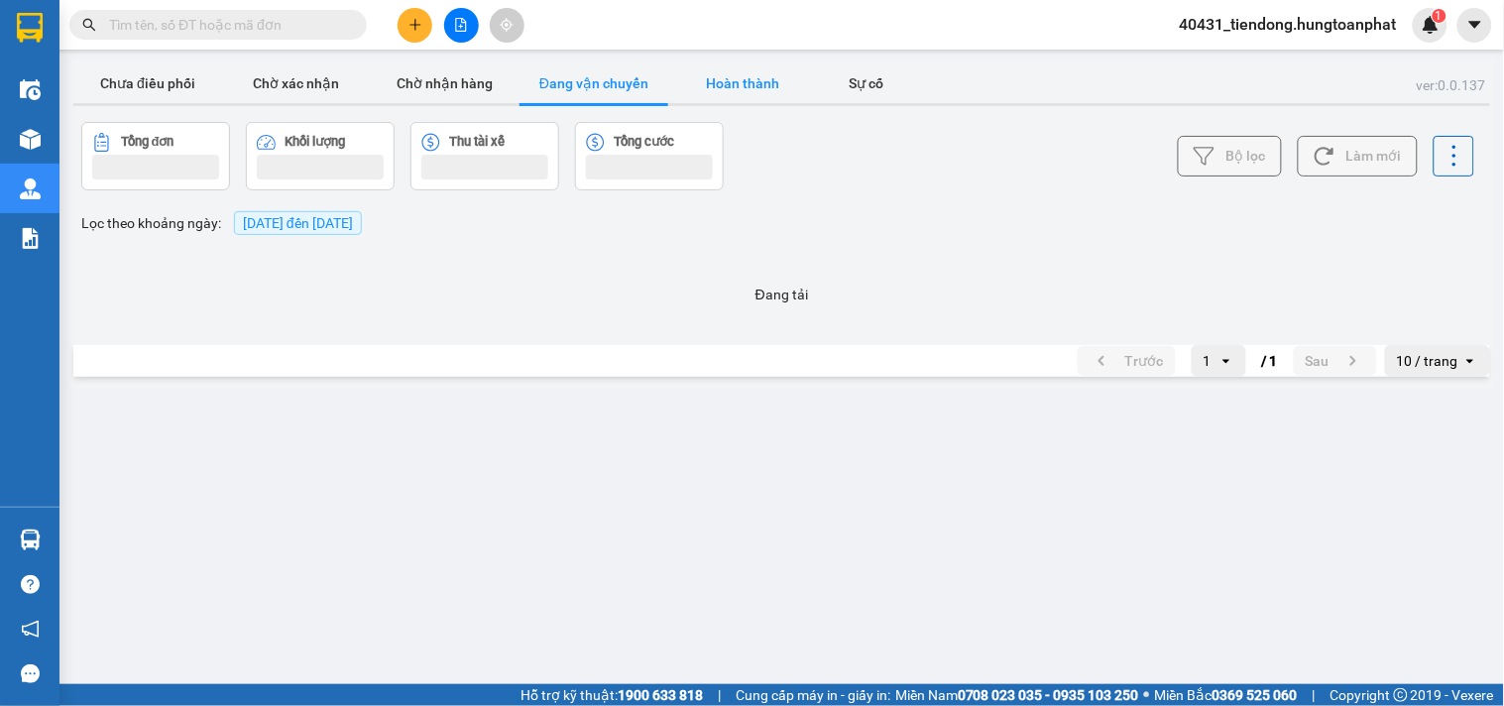
click at [758, 81] on button "Hoàn thành" at bounding box center [742, 83] width 149 height 40
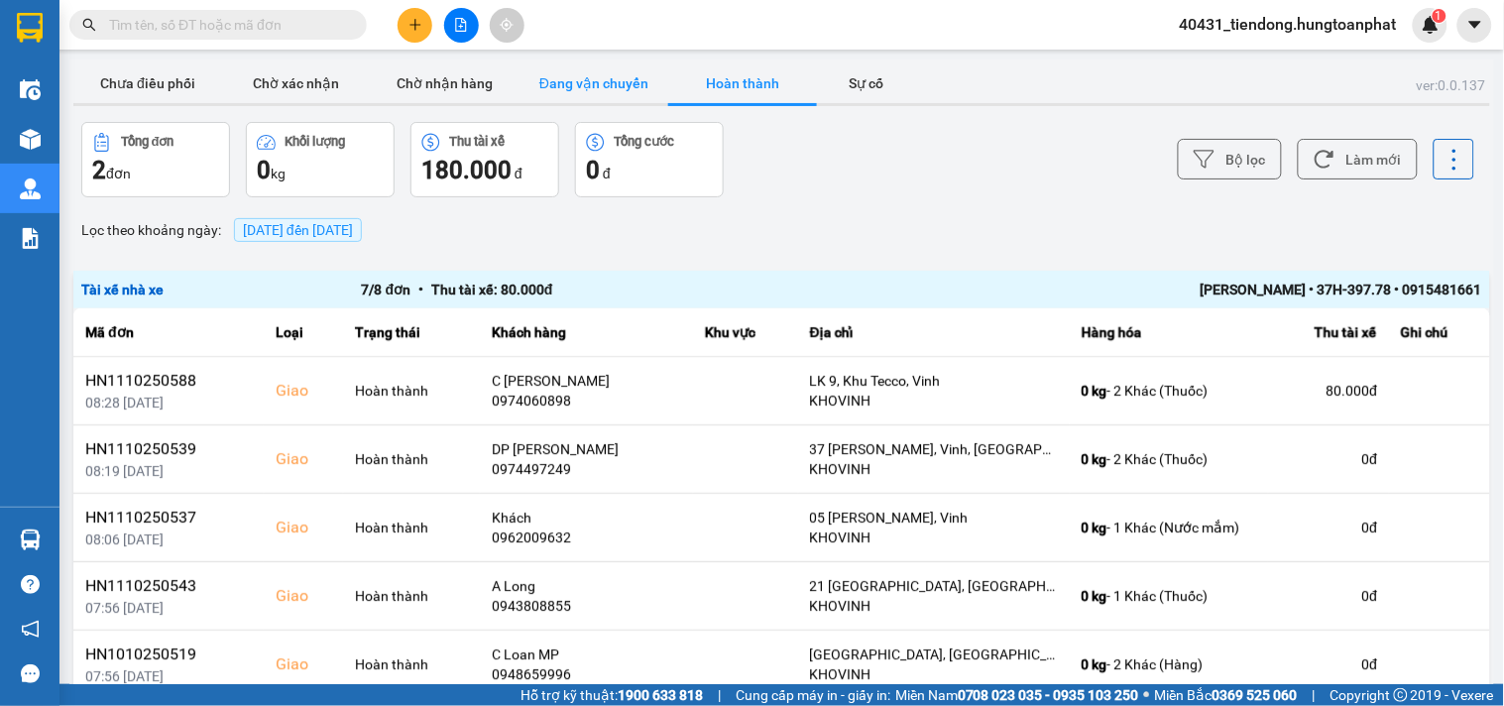
click at [599, 82] on button "Đang vận chuyển" at bounding box center [594, 83] width 149 height 40
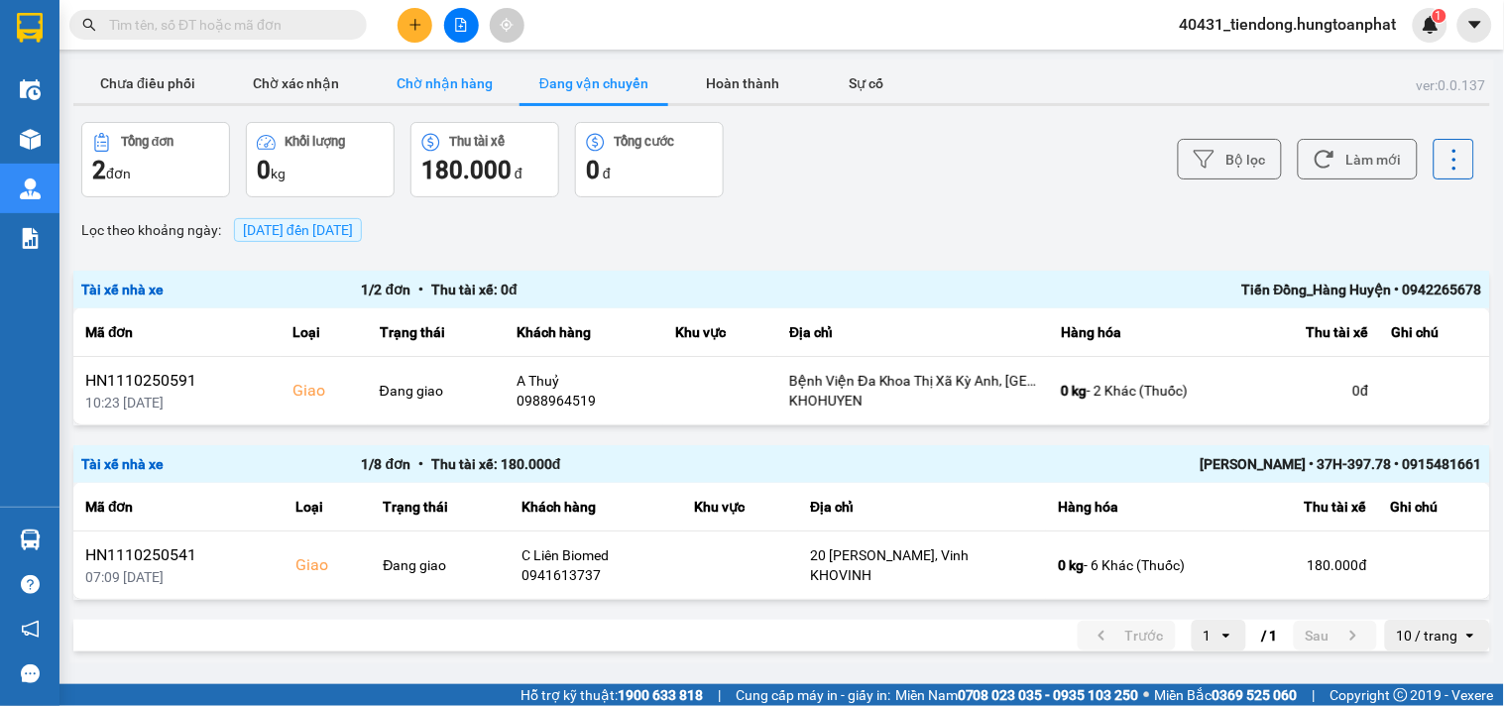
click at [446, 75] on button "Chờ nhận hàng" at bounding box center [445, 83] width 149 height 40
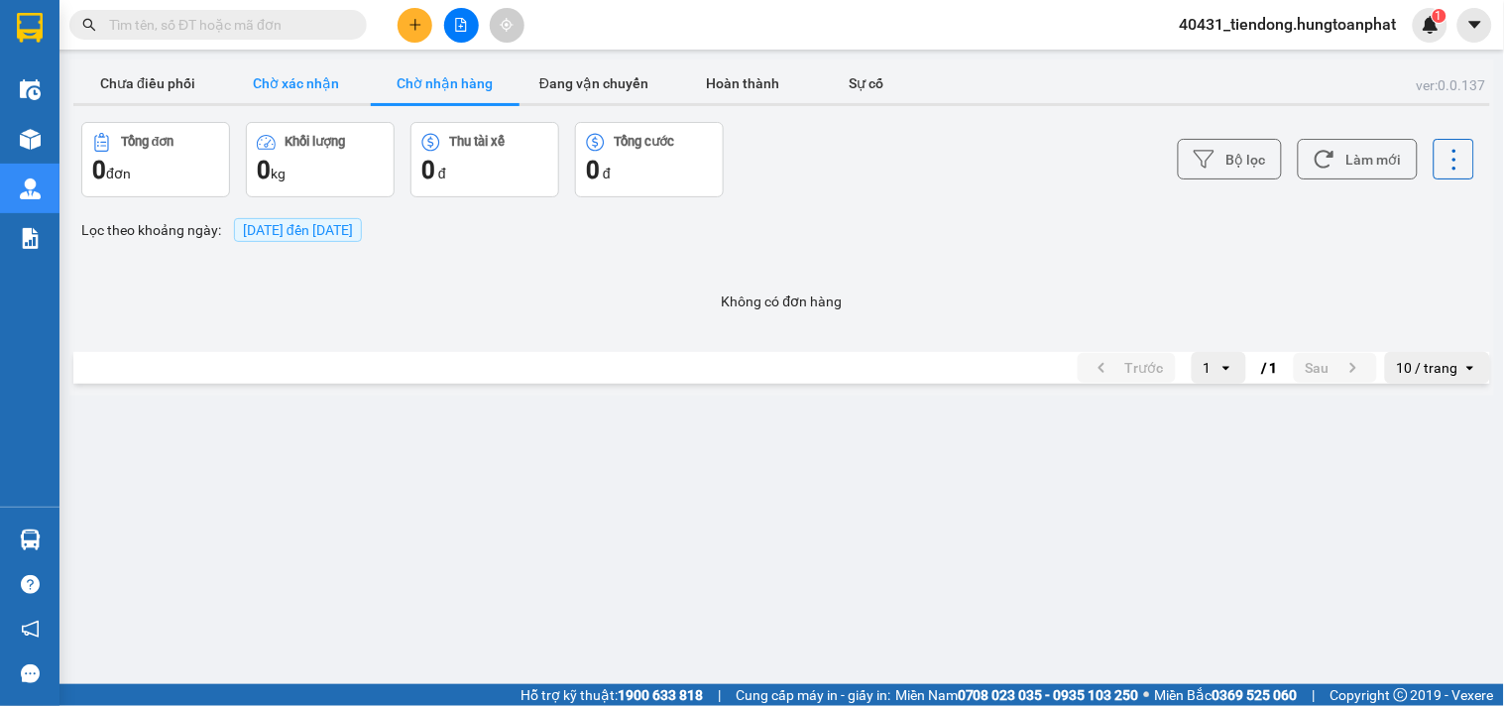
click at [253, 82] on button "Chờ xác nhận" at bounding box center [296, 83] width 149 height 40
click at [719, 79] on button "Hoàn thành" at bounding box center [742, 83] width 149 height 40
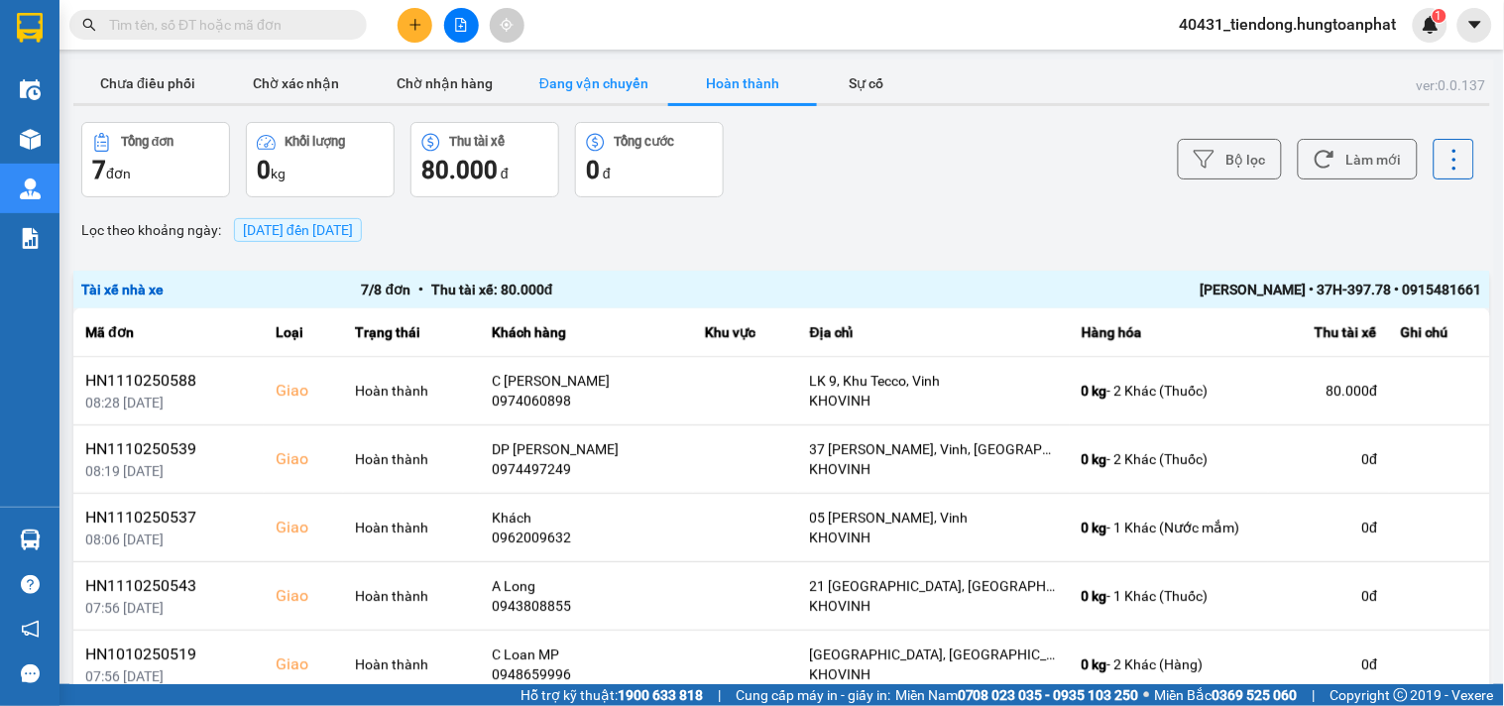
click at [582, 86] on button "Đang vận chuyển" at bounding box center [594, 83] width 149 height 40
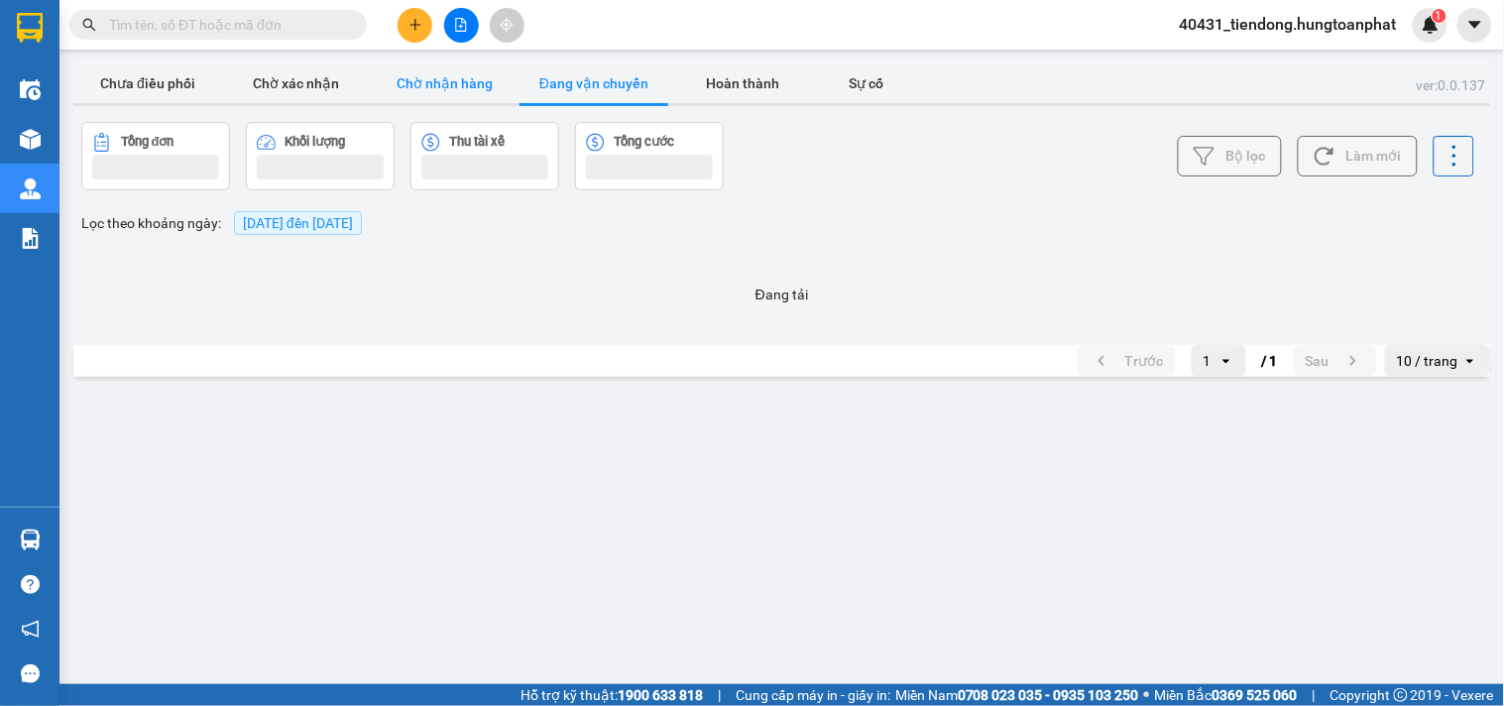
click at [454, 79] on button "Chờ nhận hàng" at bounding box center [445, 83] width 149 height 40
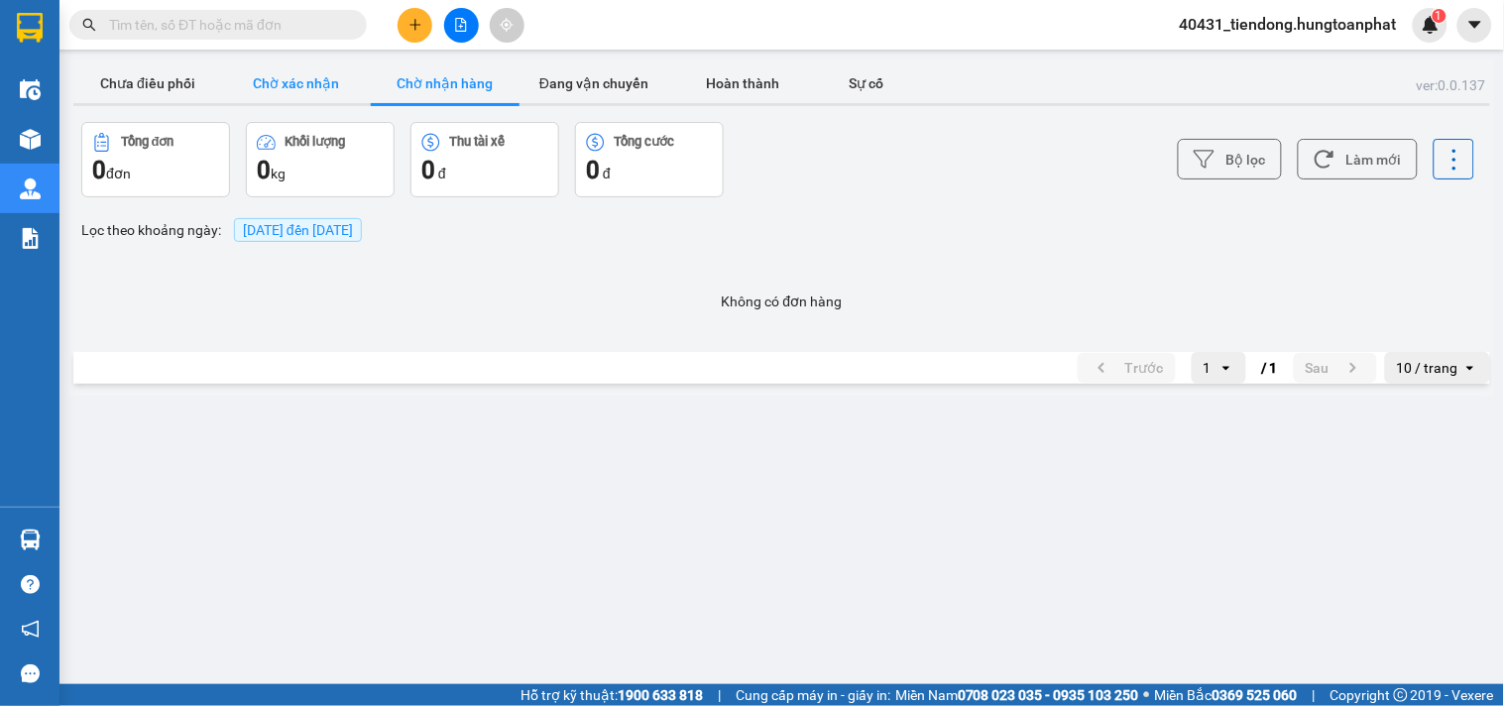
click at [297, 77] on button "Chờ xác nhận" at bounding box center [296, 83] width 149 height 40
click at [588, 69] on button "Đang vận chuyển" at bounding box center [594, 83] width 149 height 40
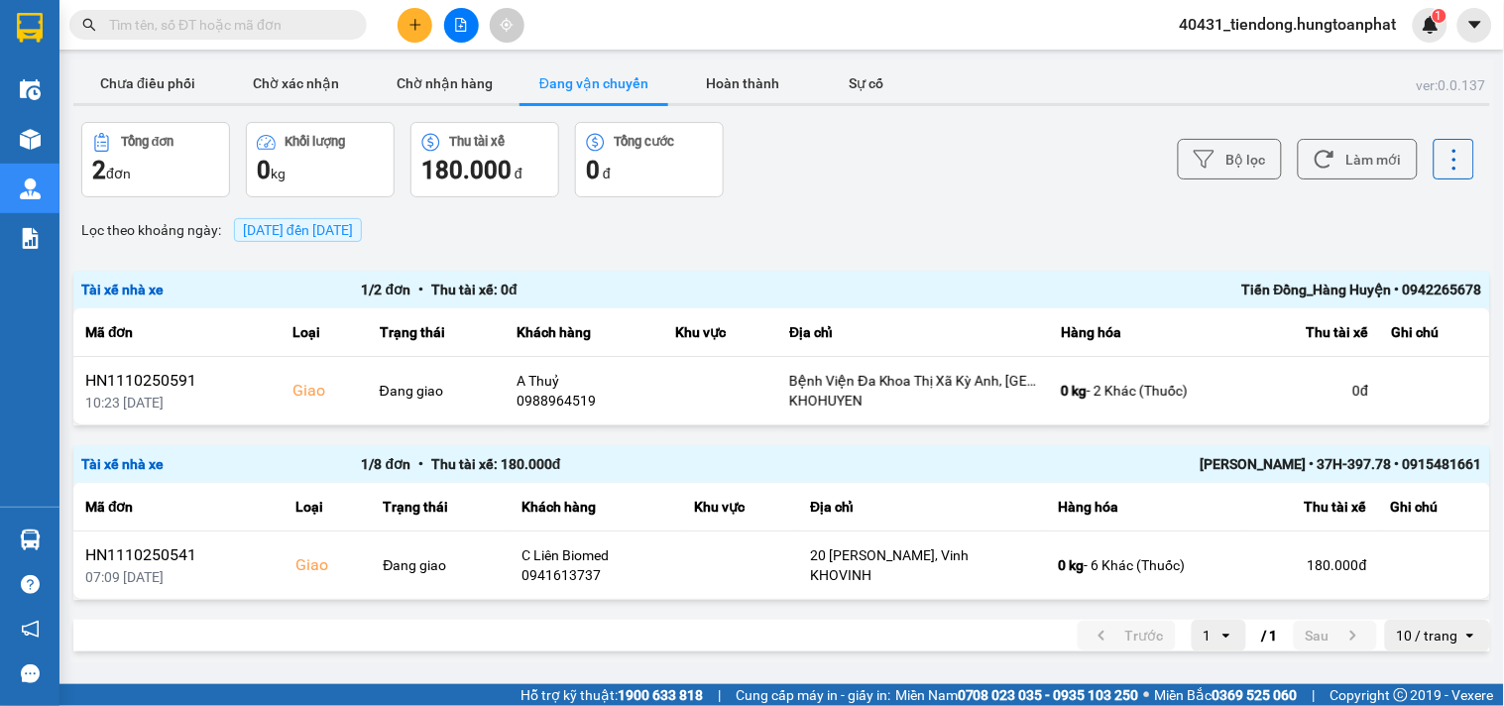
click at [295, 229] on span "13/10/2025 đến 13/10/2025" at bounding box center [298, 230] width 110 height 16
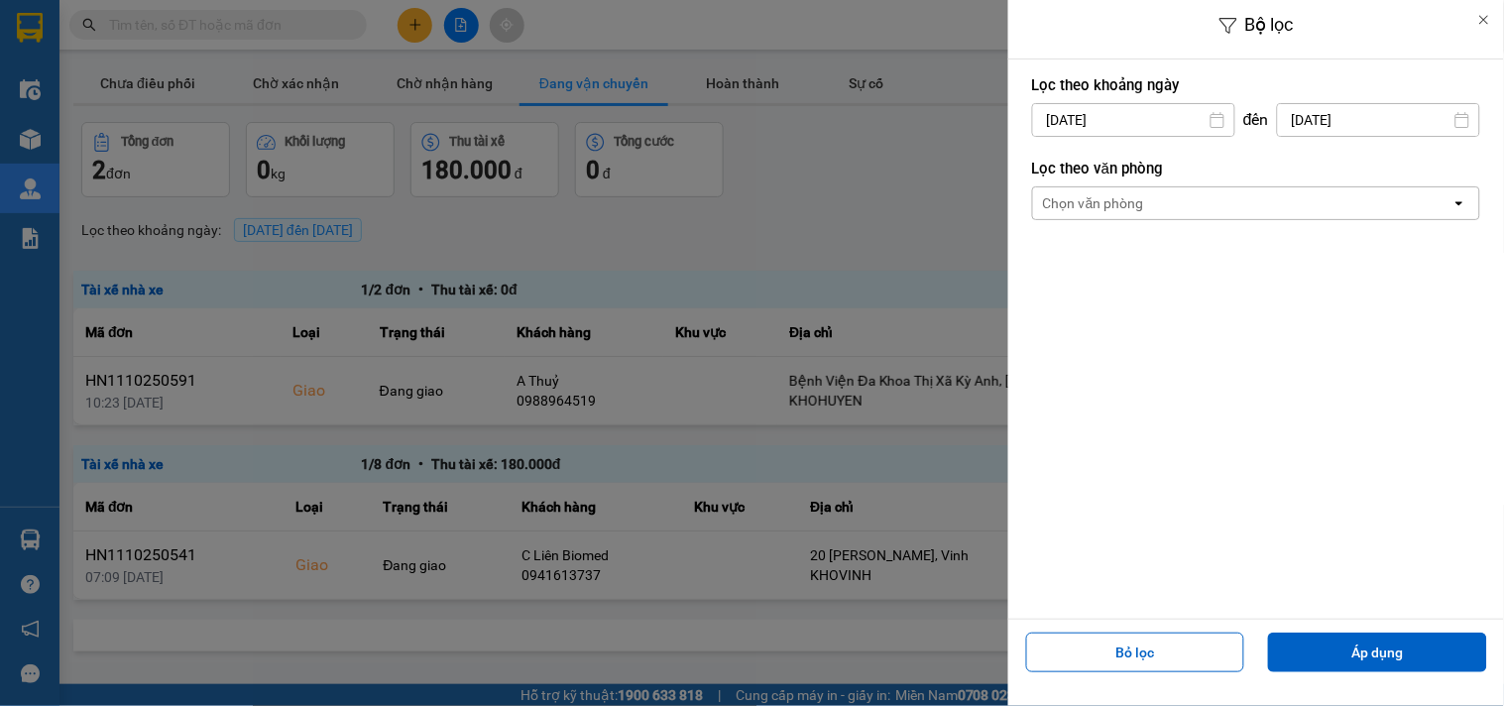
click at [1082, 120] on input "13/10/2025" at bounding box center [1133, 120] width 201 height 32
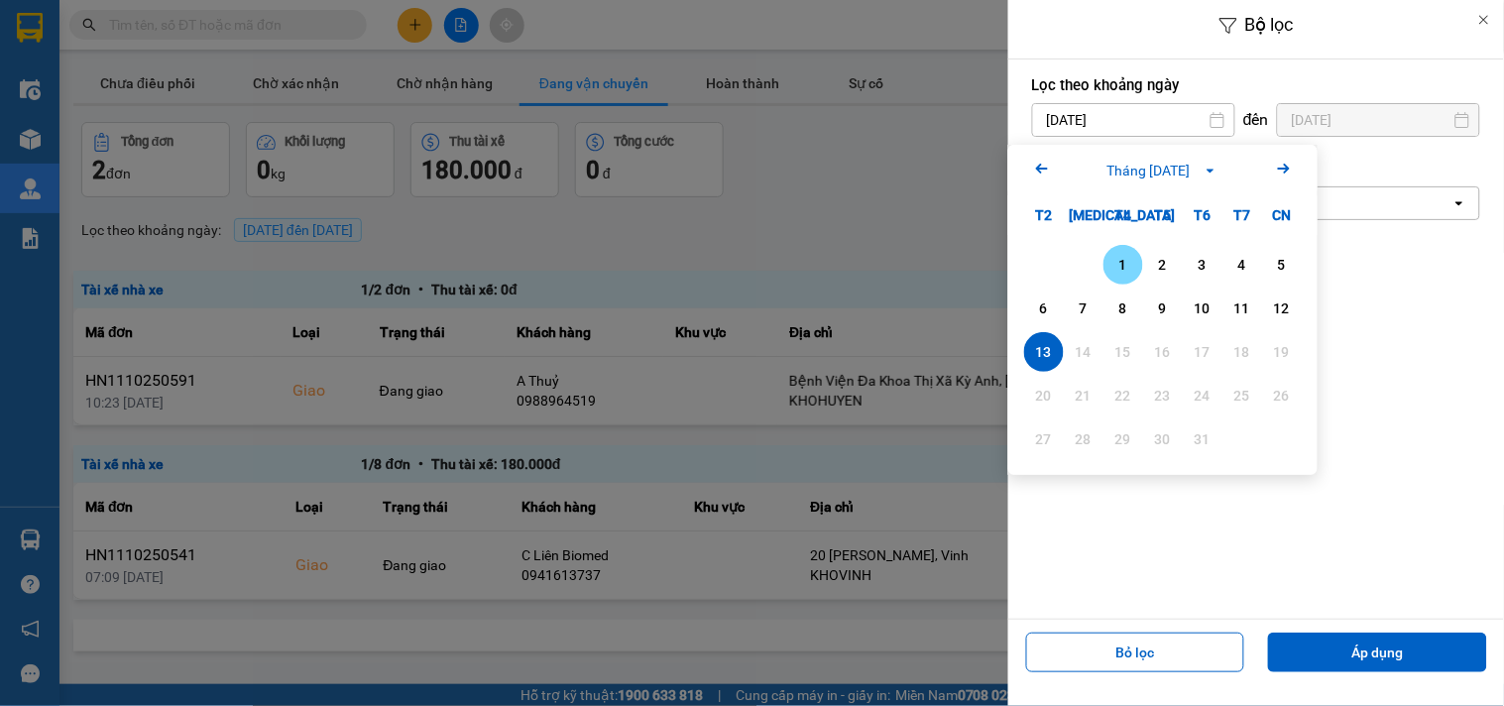
click at [1122, 256] on div "1" at bounding box center [1123, 265] width 28 height 24
type input "01/10/2025"
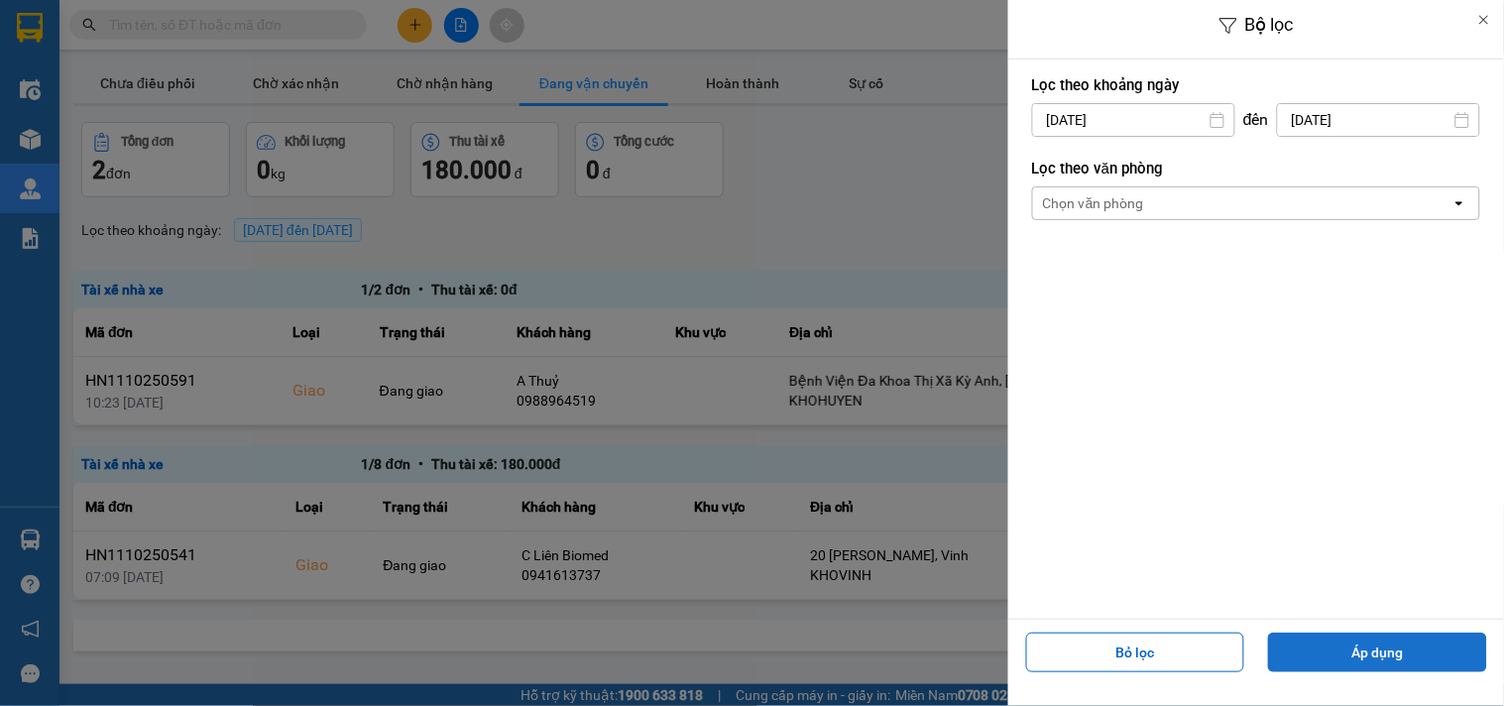
click at [1371, 645] on button "Áp dụng" at bounding box center [1377, 653] width 219 height 40
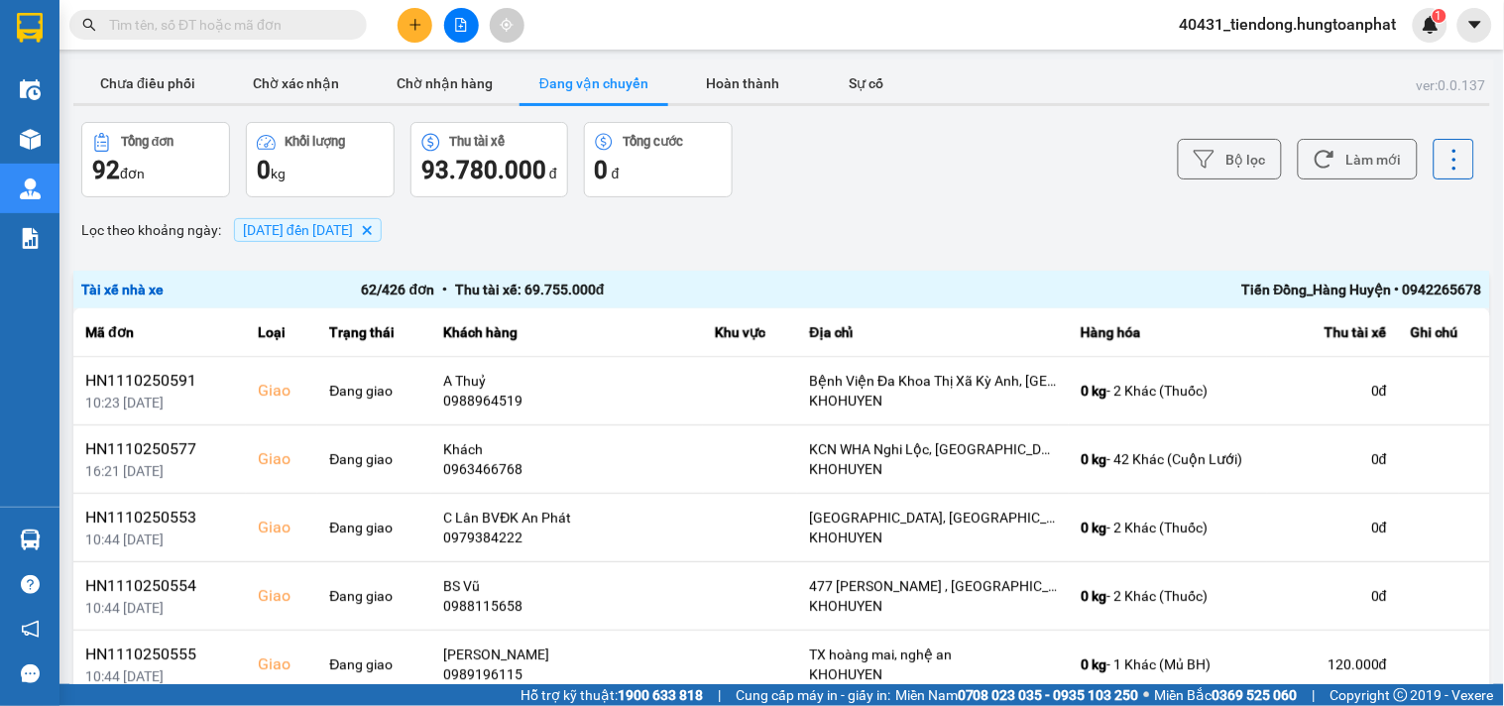
click at [269, 236] on span "01/10/2025 đến 13/10/2025" at bounding box center [298, 230] width 110 height 16
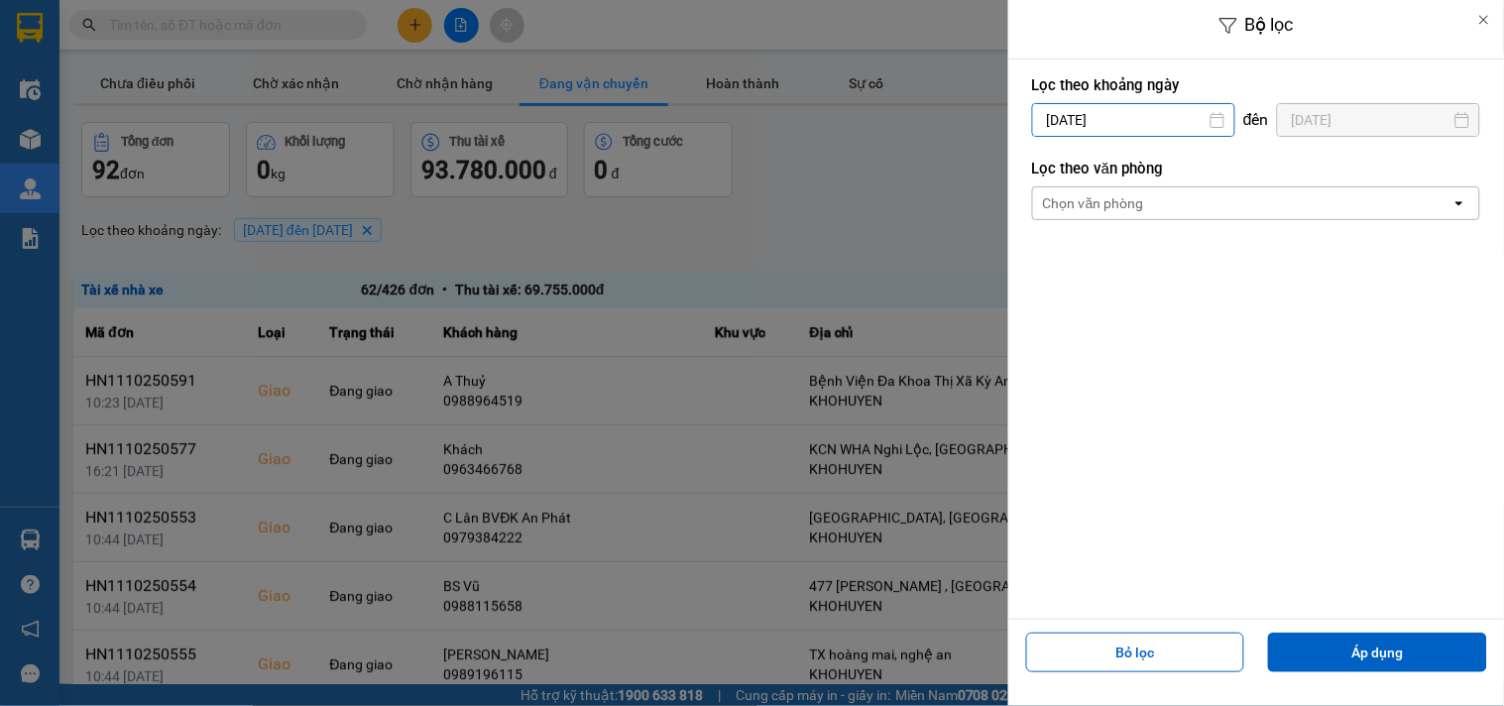
click at [1059, 117] on input "01/10/2025" at bounding box center [1133, 120] width 201 height 32
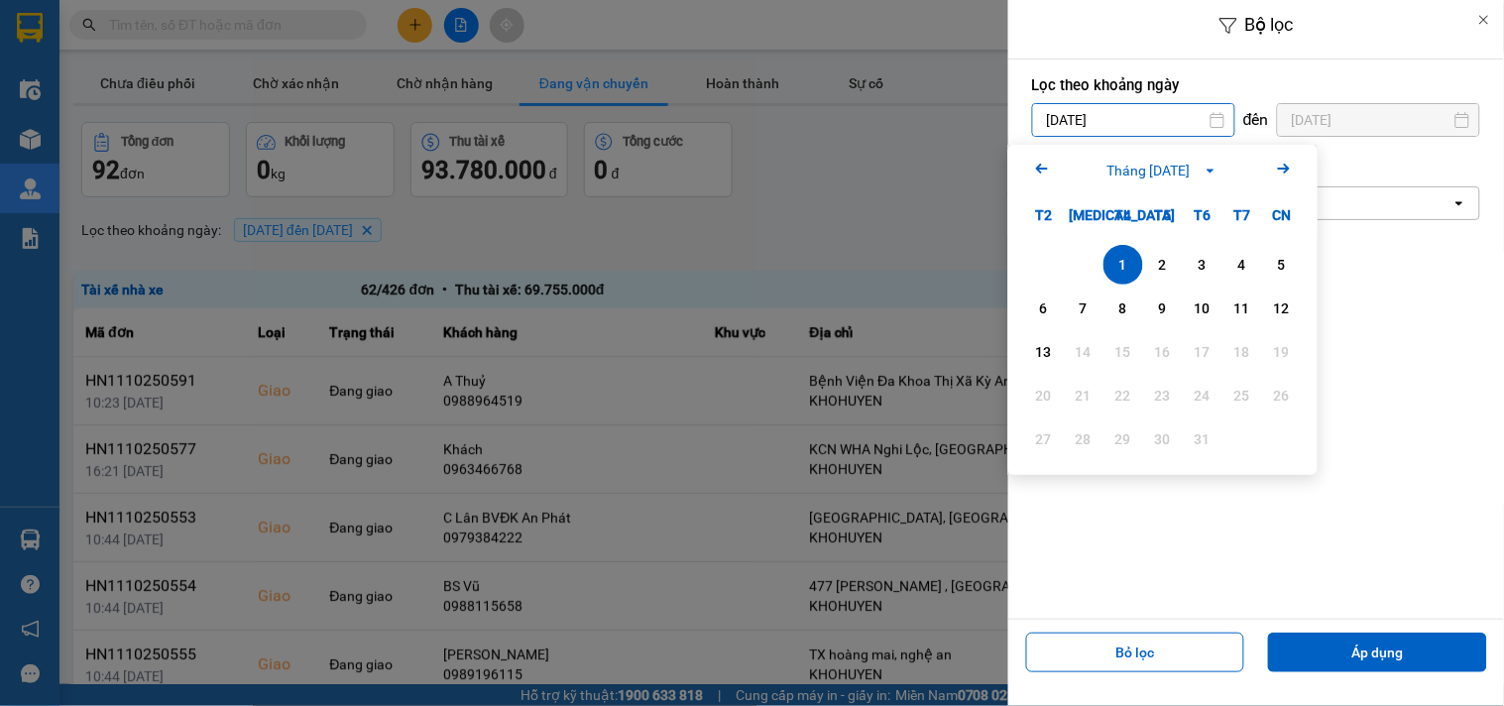
click at [1039, 162] on icon "Arrow Left" at bounding box center [1042, 169] width 24 height 24
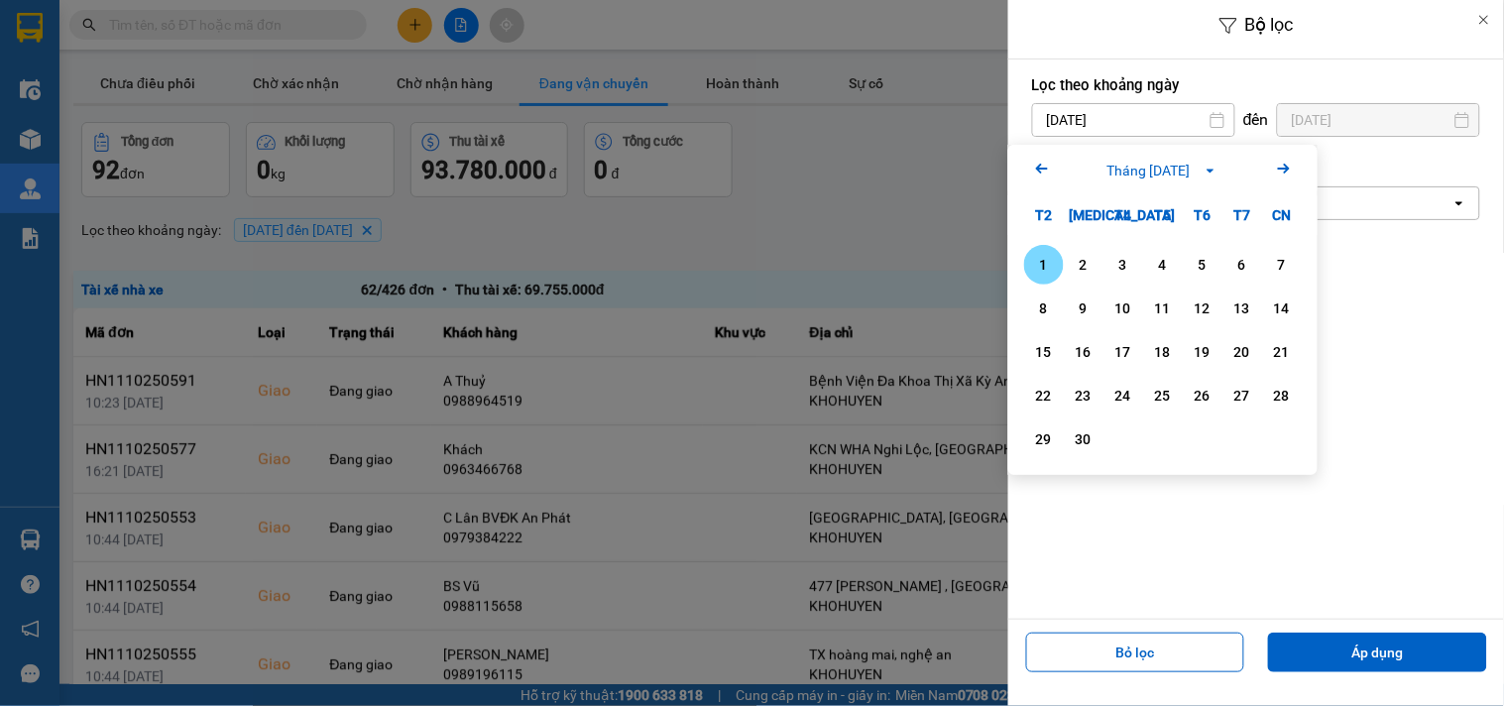
click at [1039, 163] on icon "Arrow Left" at bounding box center [1042, 169] width 24 height 24
click at [1384, 650] on button "Áp dụng" at bounding box center [1377, 653] width 219 height 40
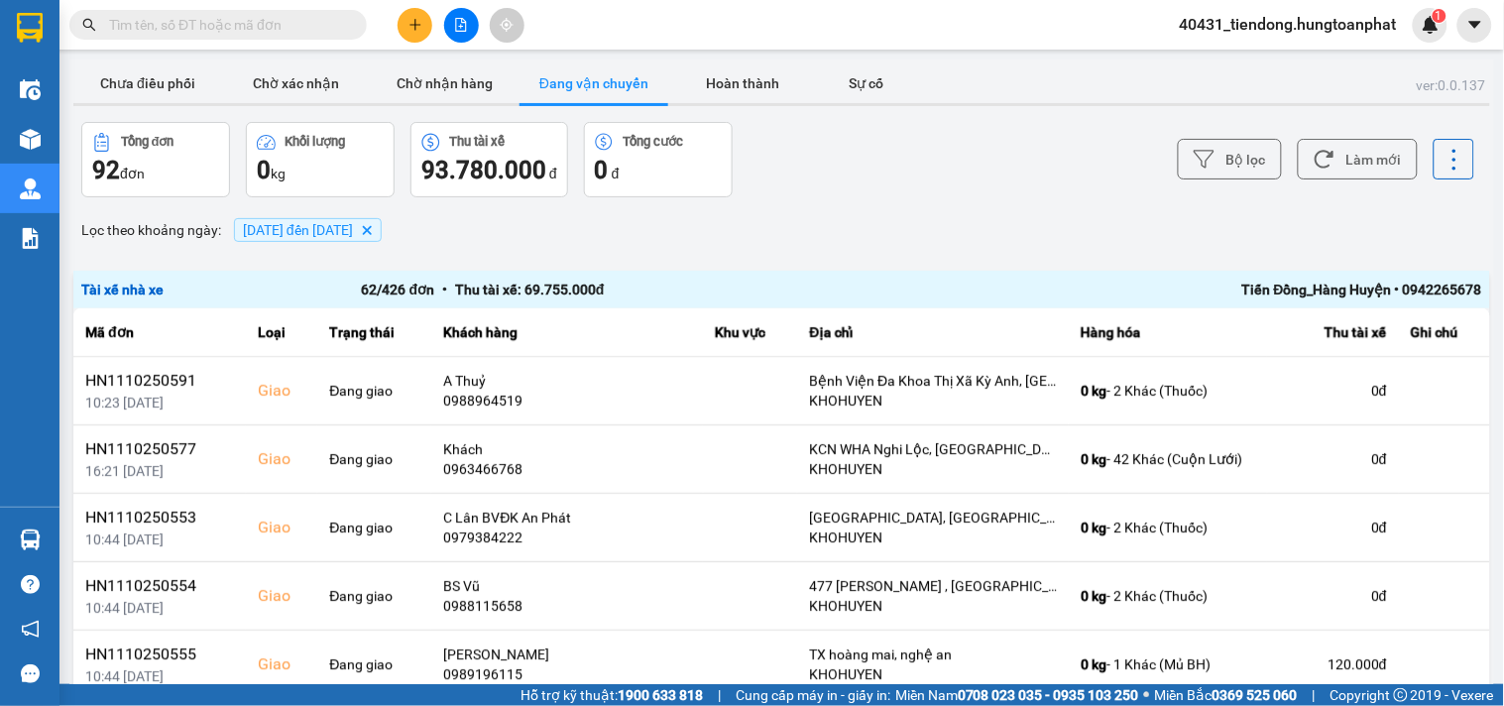
drag, startPoint x: 1487, startPoint y: 160, endPoint x: 1491, endPoint y: 205, distance: 45.8
click at [1491, 205] on main "ver: 0.0.137 Chưa điều phối Chờ xác nhận Chờ nhận hàng Đang vận chuyển Hoàn thà…" at bounding box center [752, 342] width 1504 height 684
click at [353, 225] on span "01/10/2025 đến 13/10/2025" at bounding box center [298, 230] width 110 height 16
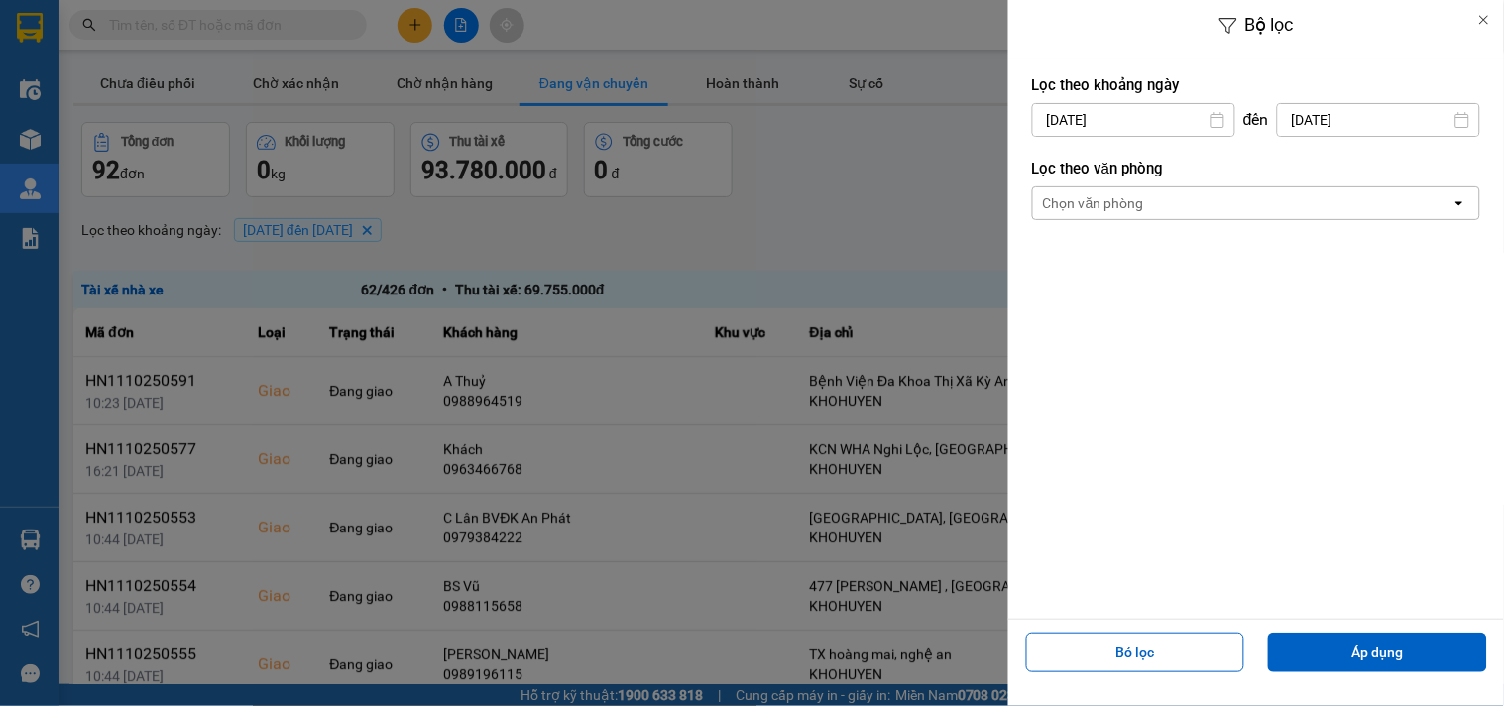
click at [1311, 124] on input "13/10/2025" at bounding box center [1378, 120] width 201 height 32
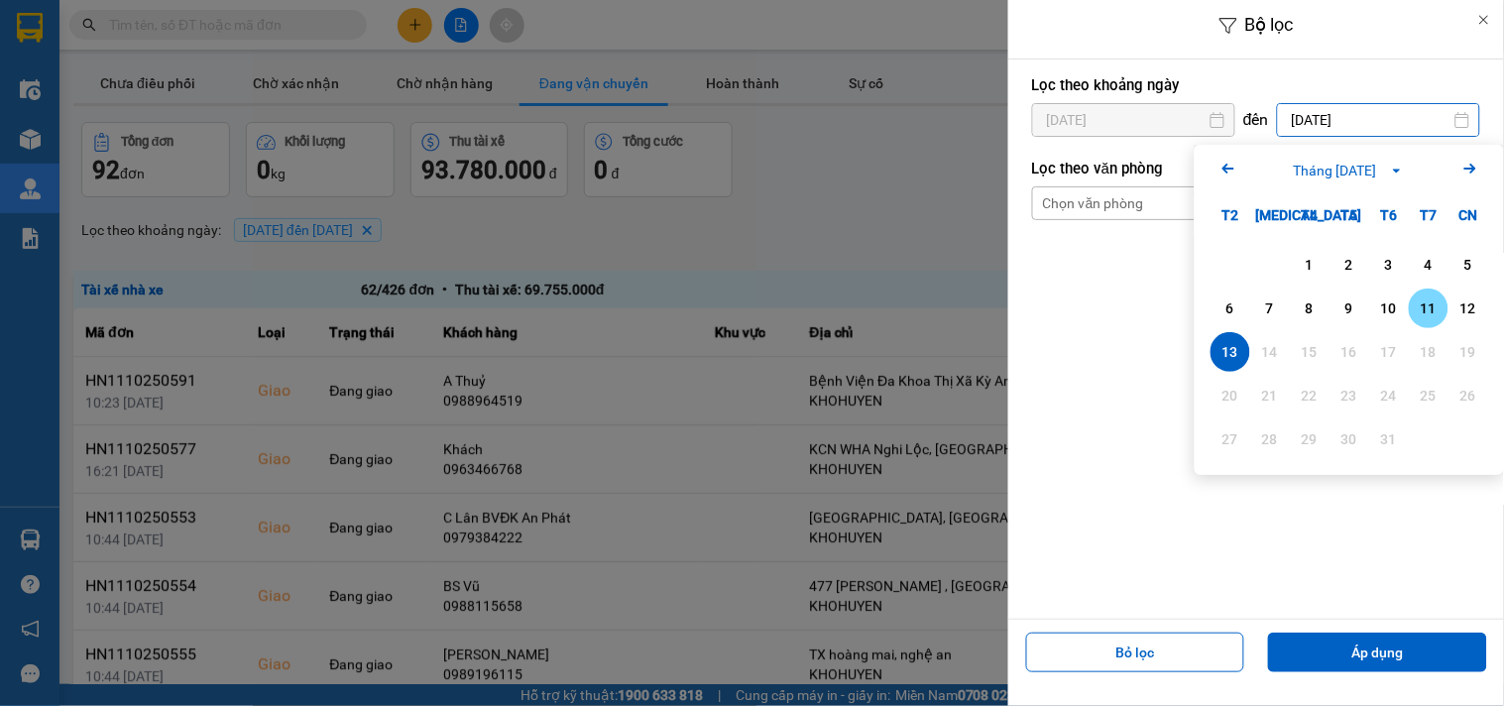
click at [1445, 323] on div "11" at bounding box center [1429, 309] width 40 height 40
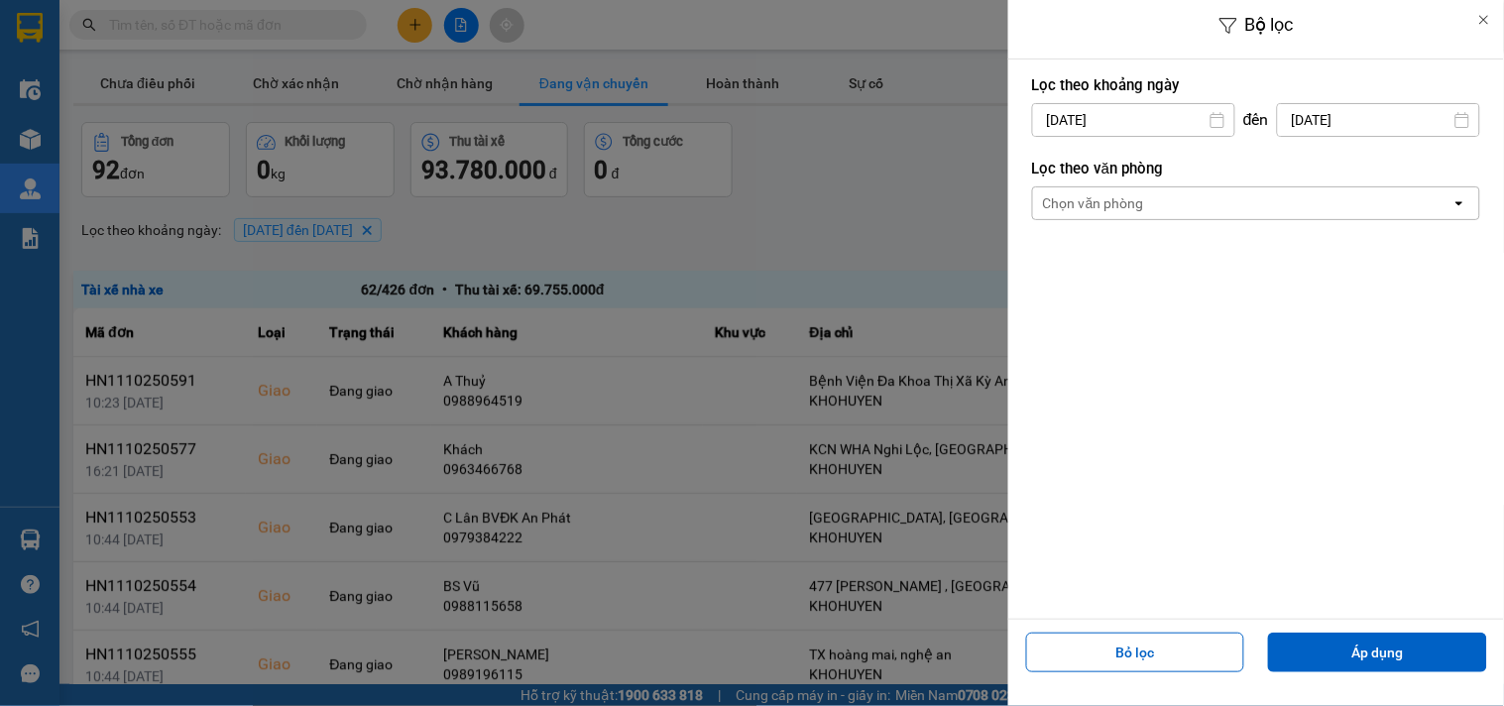
click at [1302, 124] on input "11/10/2025" at bounding box center [1378, 120] width 201 height 32
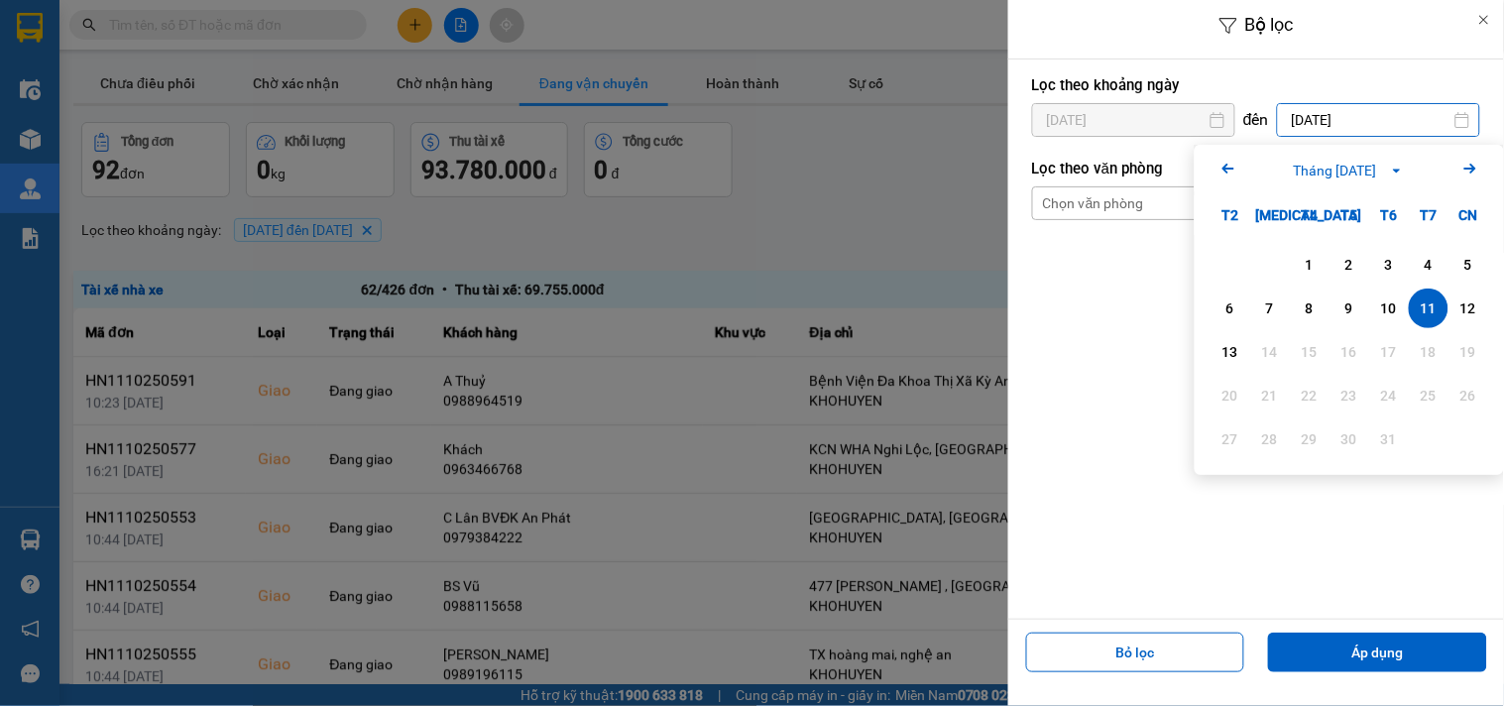
click at [1392, 322] on div "10" at bounding box center [1389, 309] width 40 height 40
type input "10/10/2025"
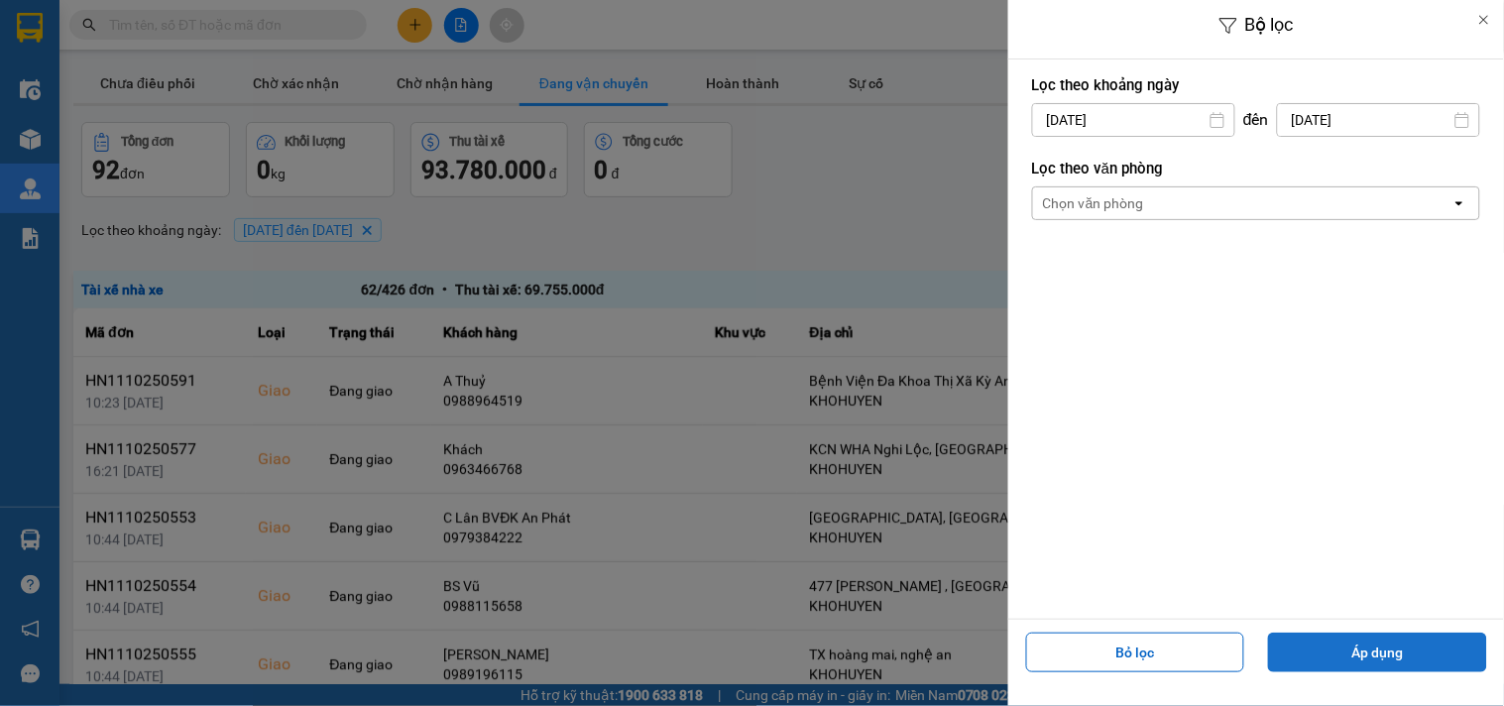
click at [1391, 651] on button "Áp dụng" at bounding box center [1377, 653] width 219 height 40
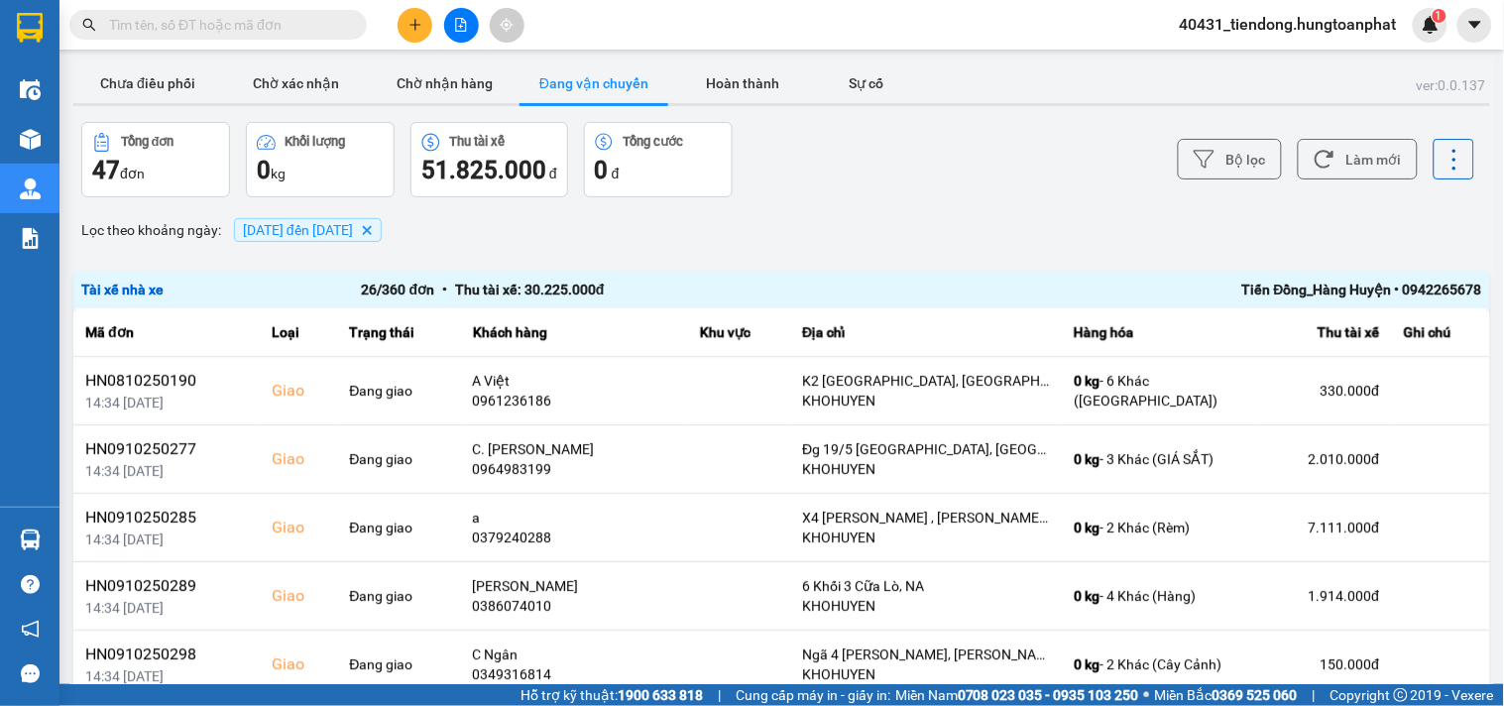
click at [269, 231] on span "01/10/2025 đến 10/10/2025" at bounding box center [298, 230] width 110 height 16
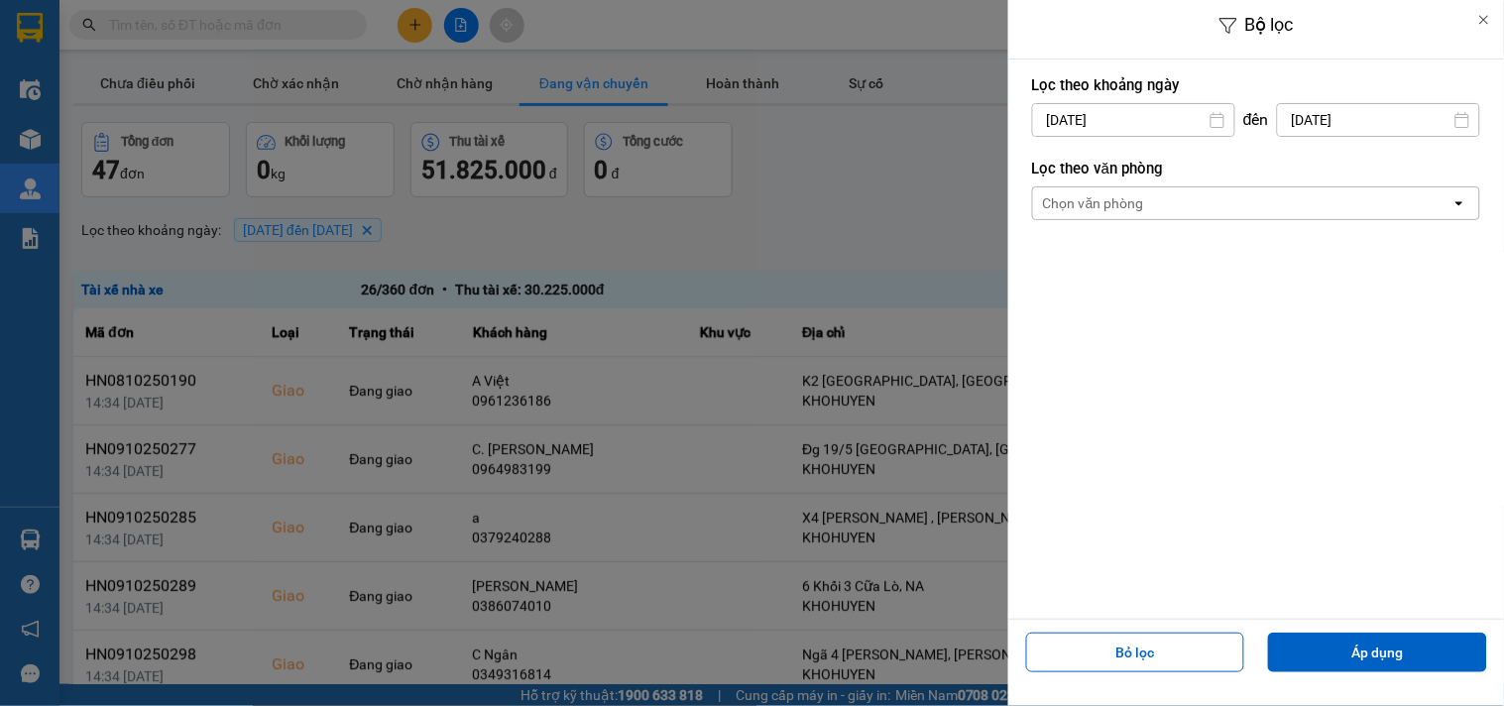
click at [1065, 114] on input "01/10/2025" at bounding box center [1133, 120] width 201 height 32
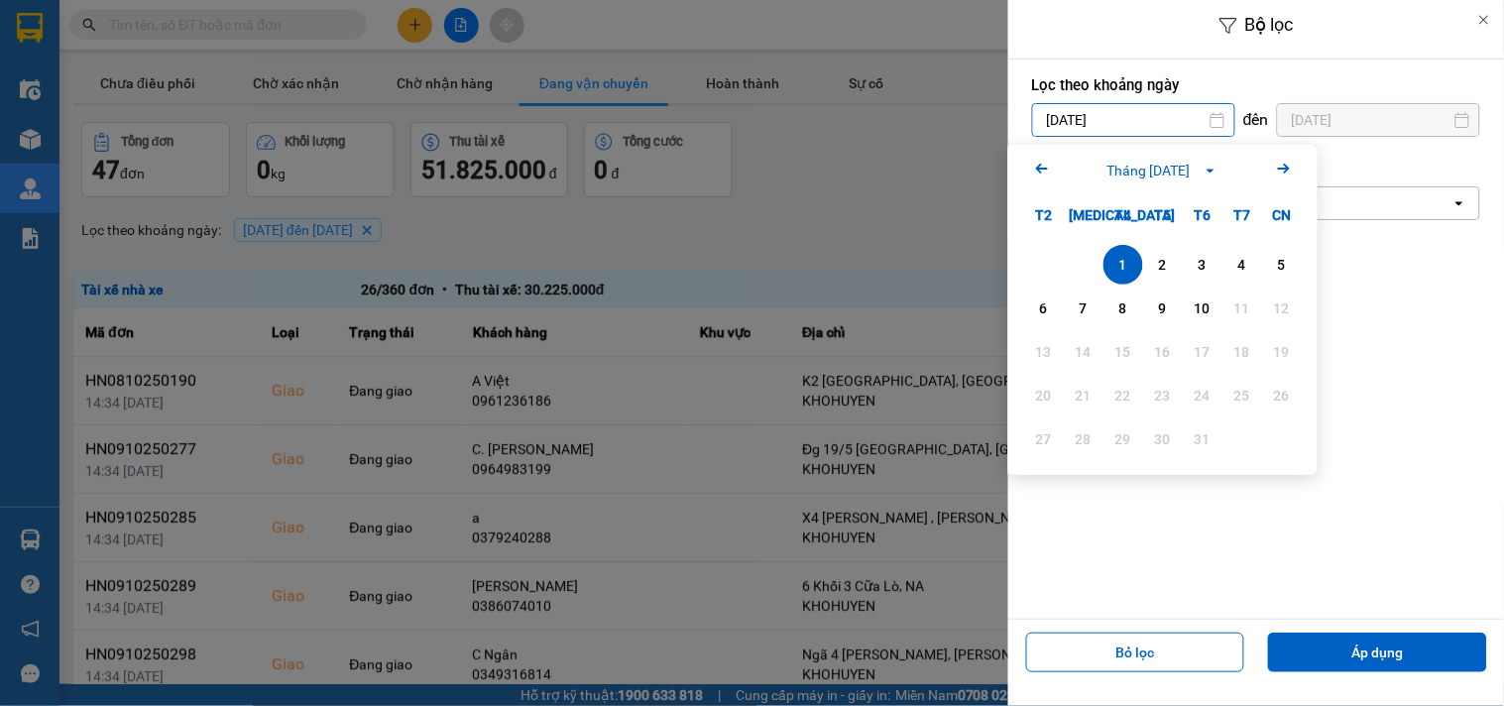
click at [1044, 165] on icon "Arrow Left" at bounding box center [1042, 169] width 24 height 24
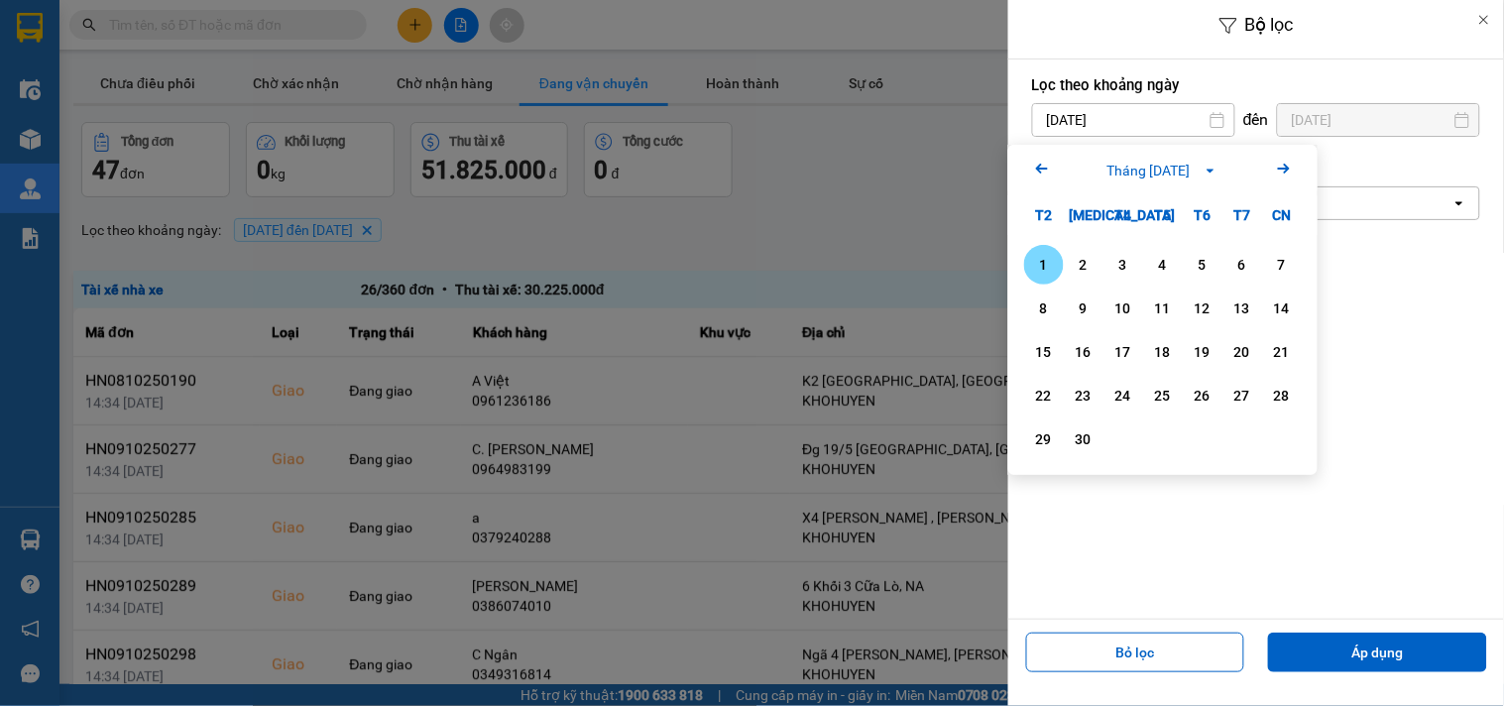
click at [1044, 165] on icon "Arrow Left" at bounding box center [1042, 169] width 24 height 24
click at [1044, 166] on icon "Arrow Left" at bounding box center [1042, 169] width 24 height 24
click at [1071, 253] on div "1" at bounding box center [1084, 265] width 28 height 24
type input "01/07/2025"
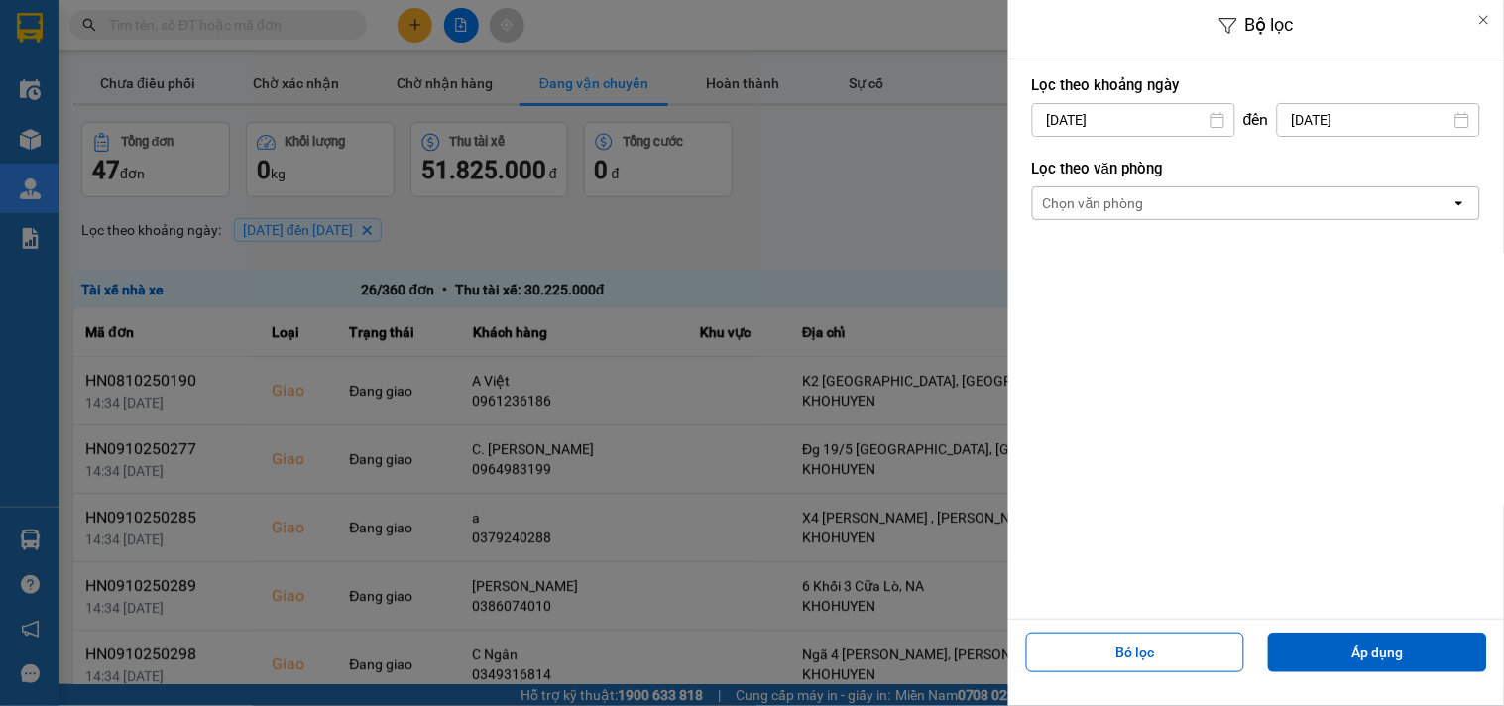
click at [1383, 629] on div "Bỏ lọc Áp dụng" at bounding box center [1256, 660] width 486 height 71
click at [1383, 647] on button "Áp dụng" at bounding box center [1377, 653] width 219 height 40
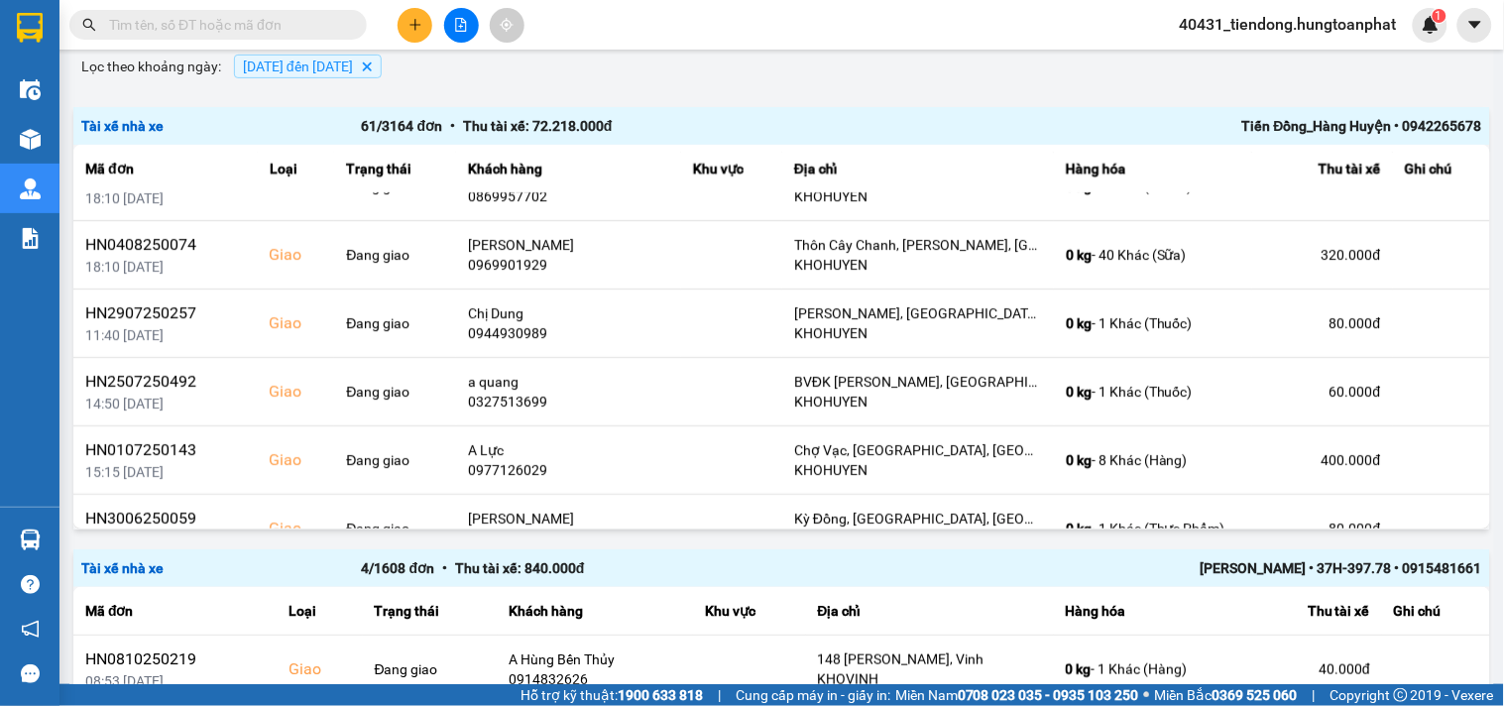
scroll to position [3843, 0]
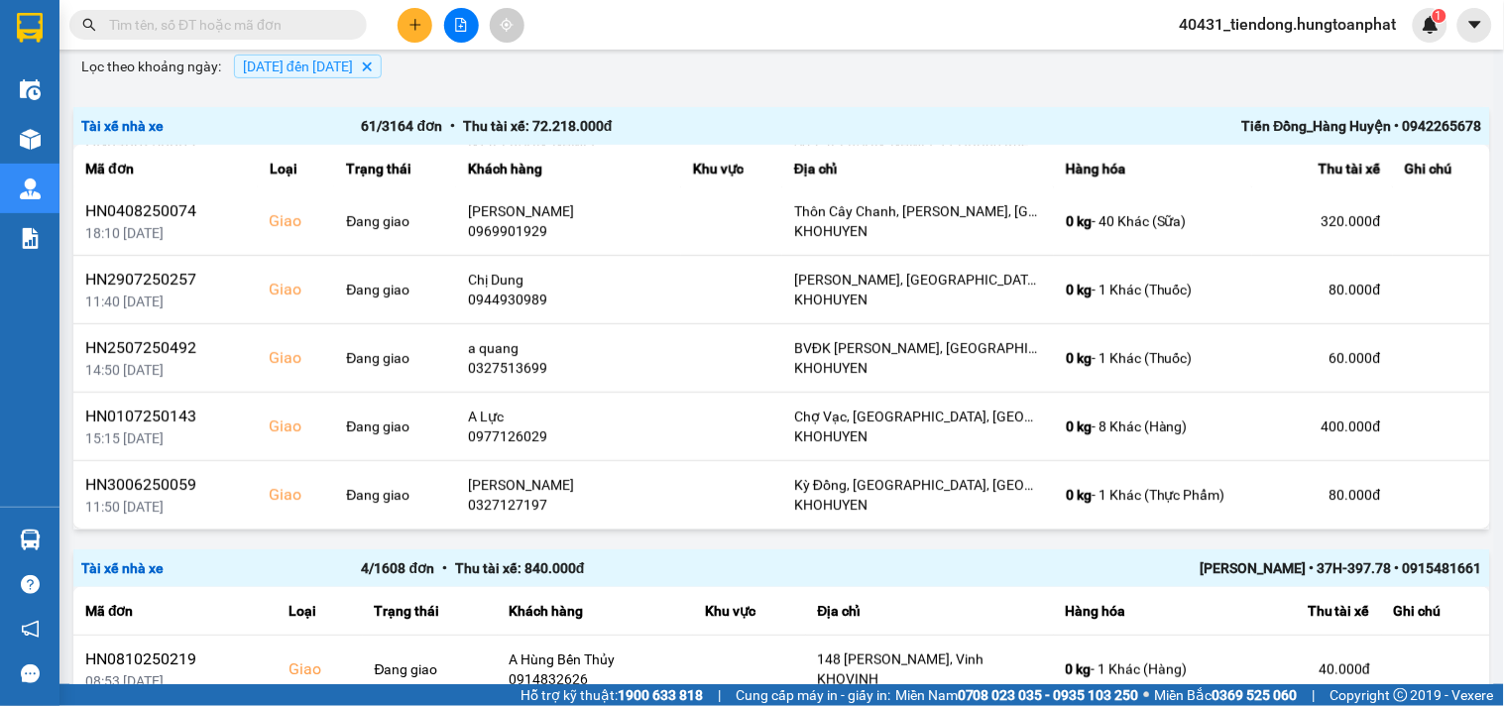
click at [252, 61] on span "01/07/2025 đến 10/10/2025" at bounding box center [298, 66] width 110 height 16
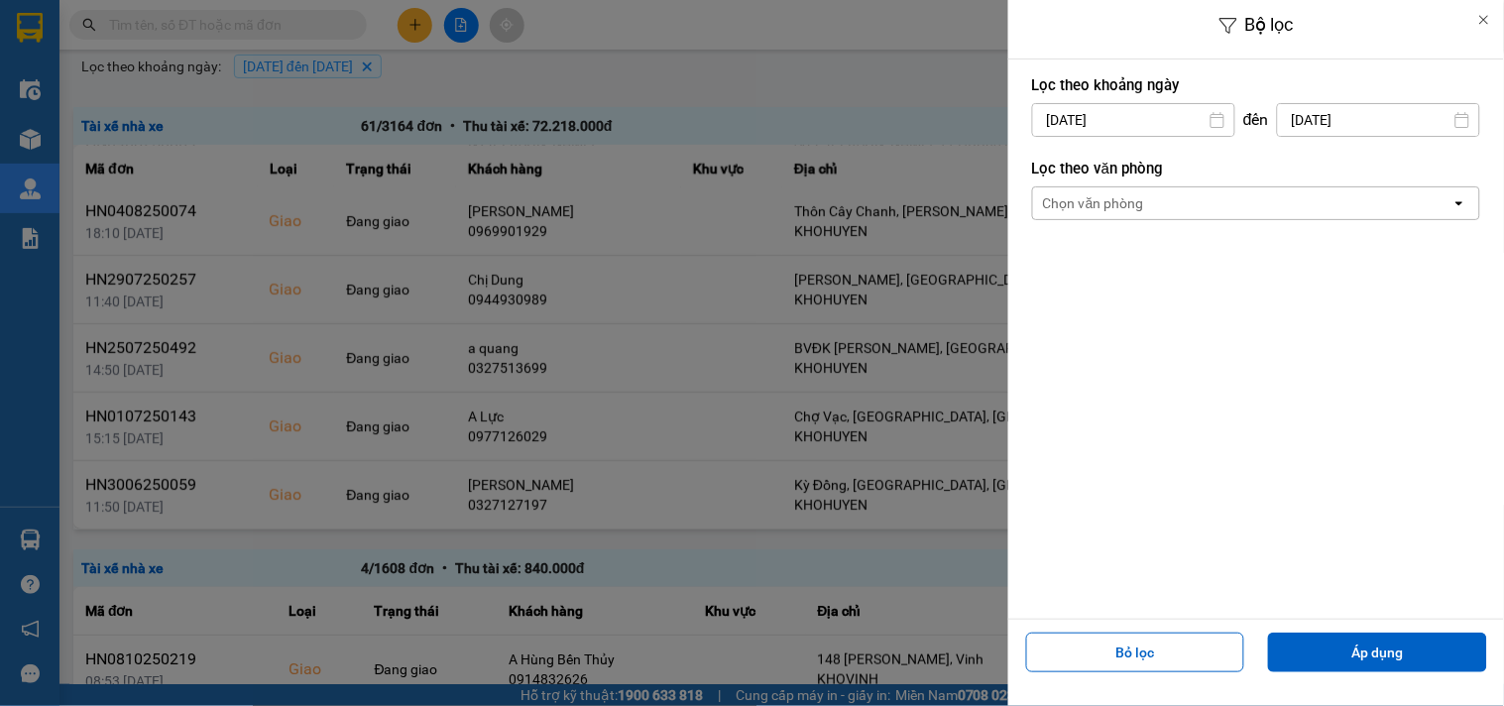
click at [721, 100] on div at bounding box center [752, 353] width 1504 height 706
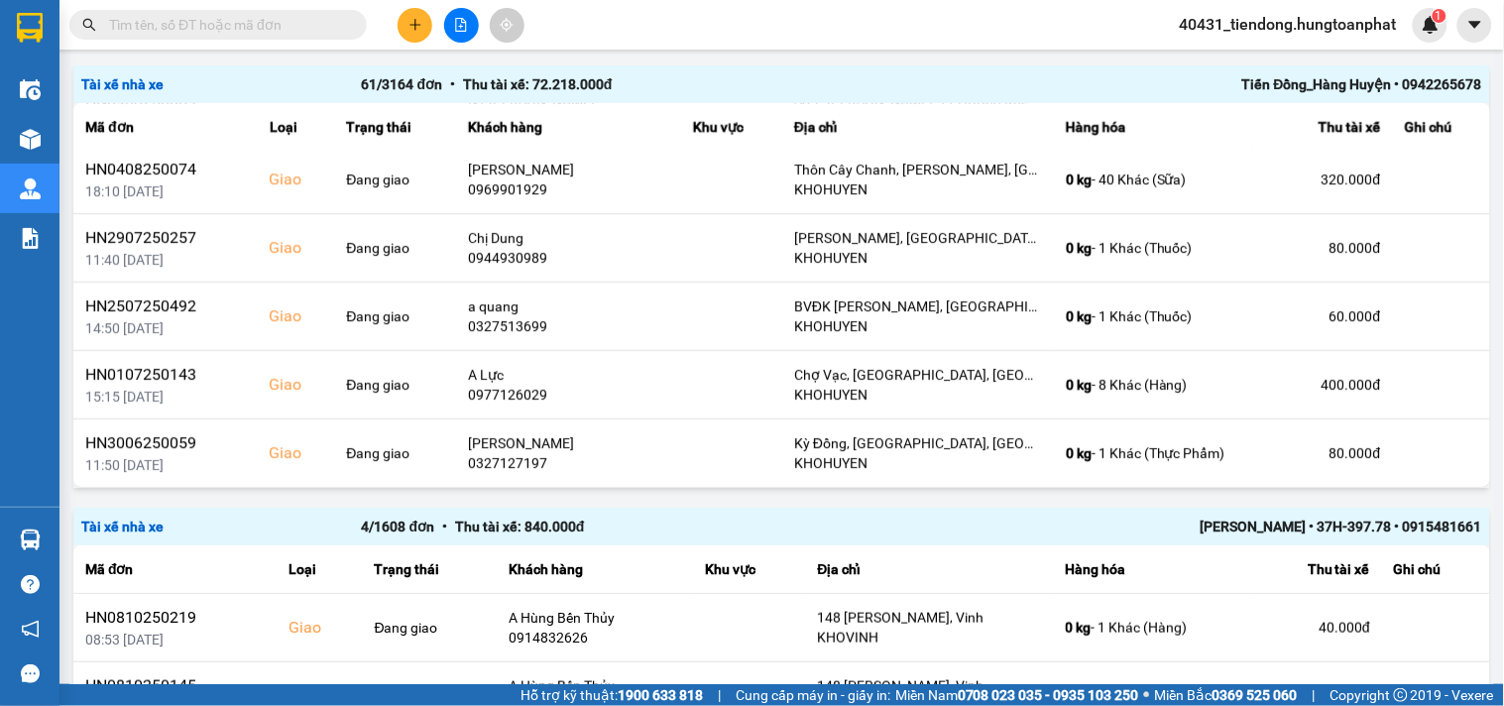
scroll to position [0, 0]
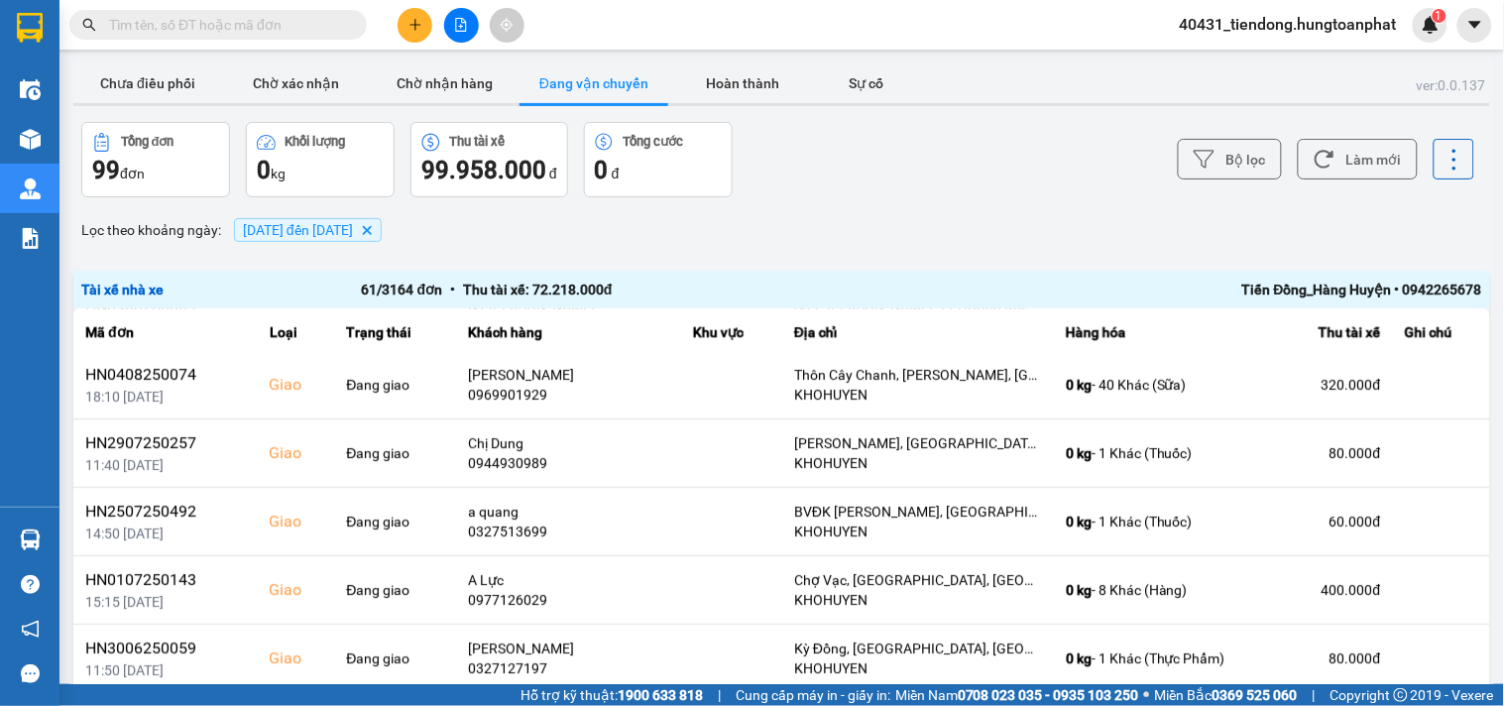
click at [275, 232] on span "01/07/2025 đến 10/10/2025" at bounding box center [298, 230] width 110 height 16
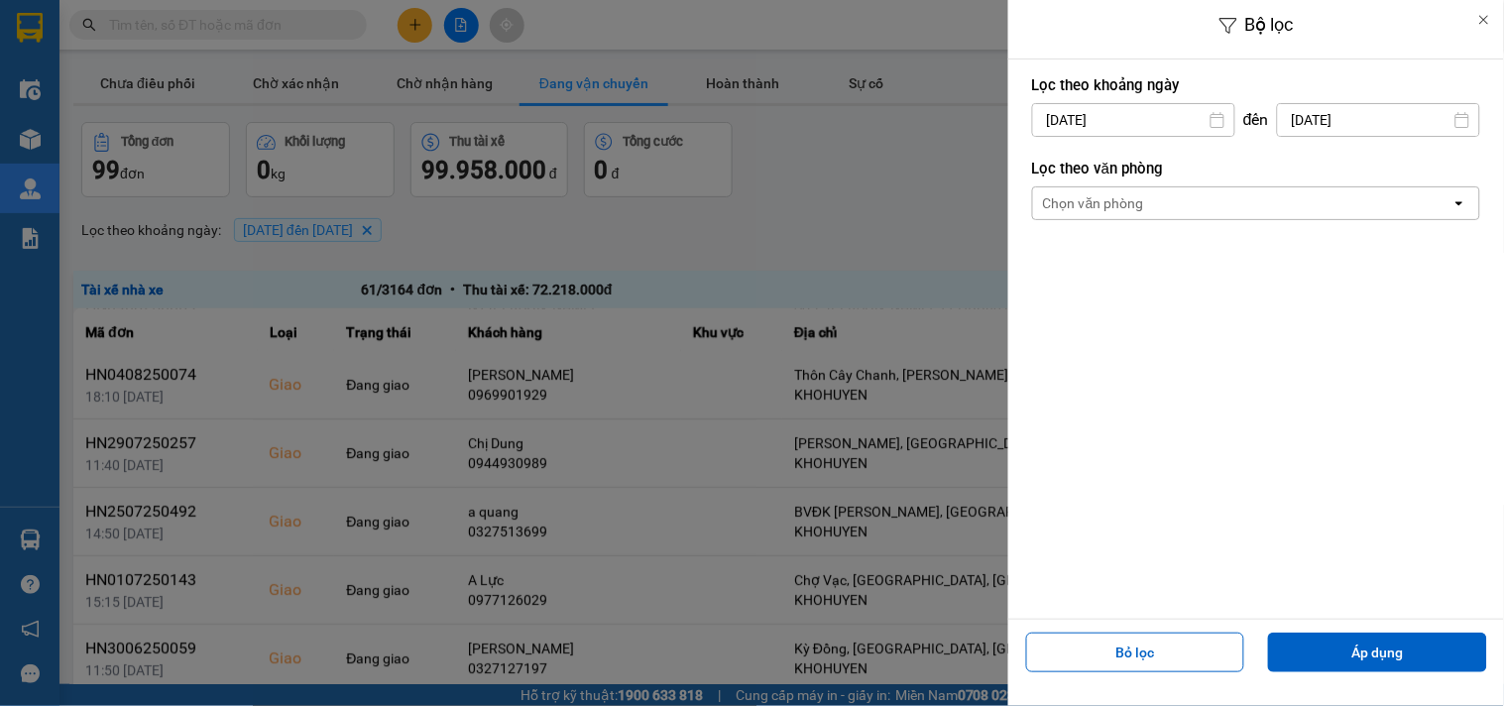
click at [1059, 121] on input "01/07/2025" at bounding box center [1133, 120] width 201 height 32
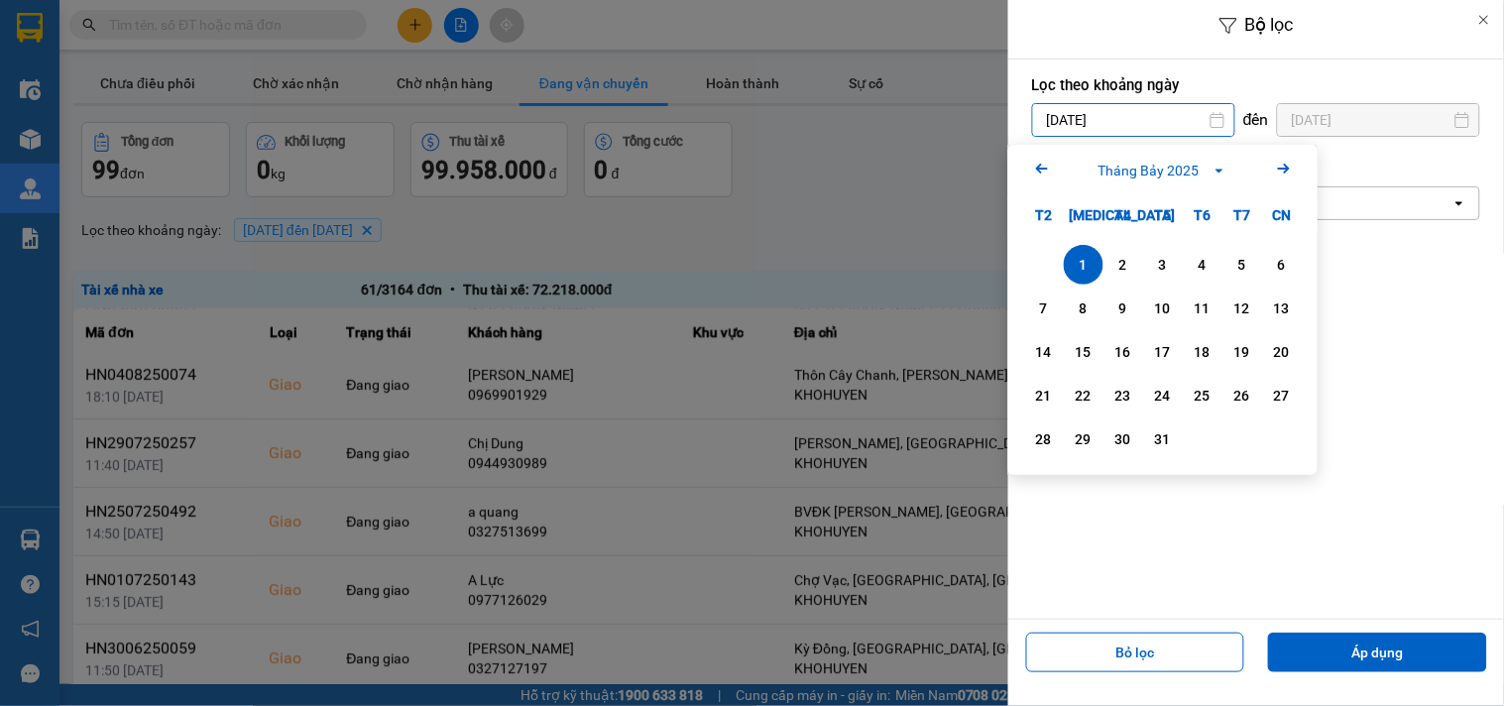
click at [1035, 174] on icon "Arrow Left" at bounding box center [1042, 169] width 24 height 24
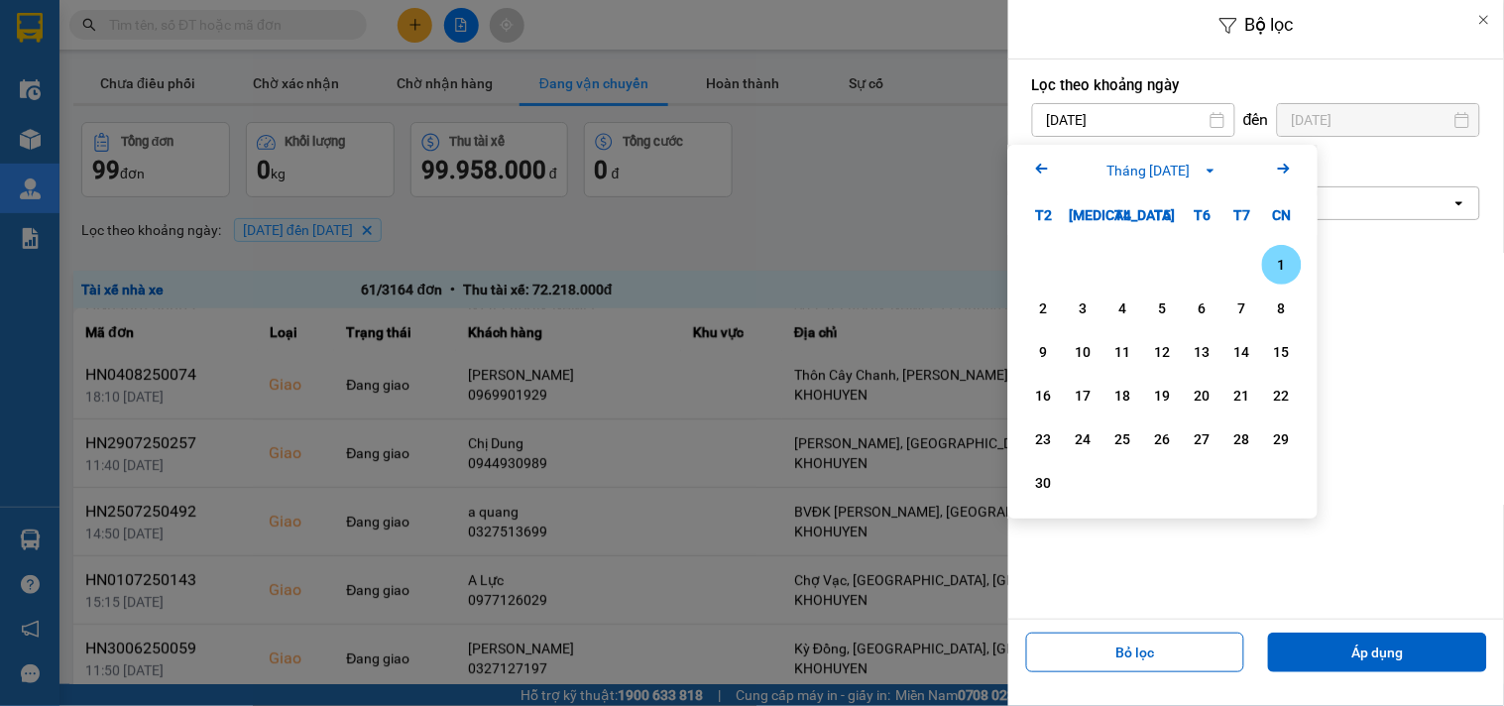
click at [1035, 174] on icon "Arrow Left" at bounding box center [1042, 169] width 24 height 24
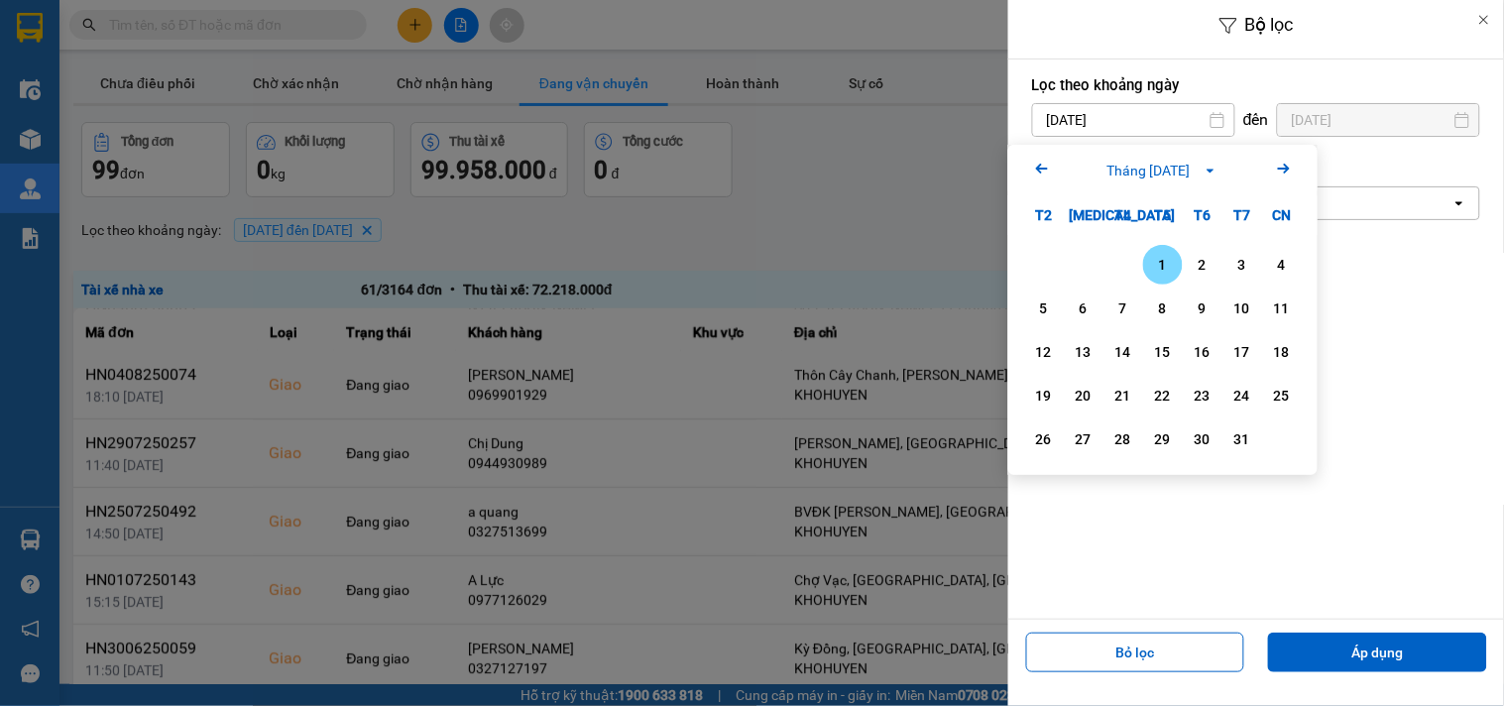
click at [1035, 174] on icon "Arrow Left" at bounding box center [1042, 169] width 24 height 24
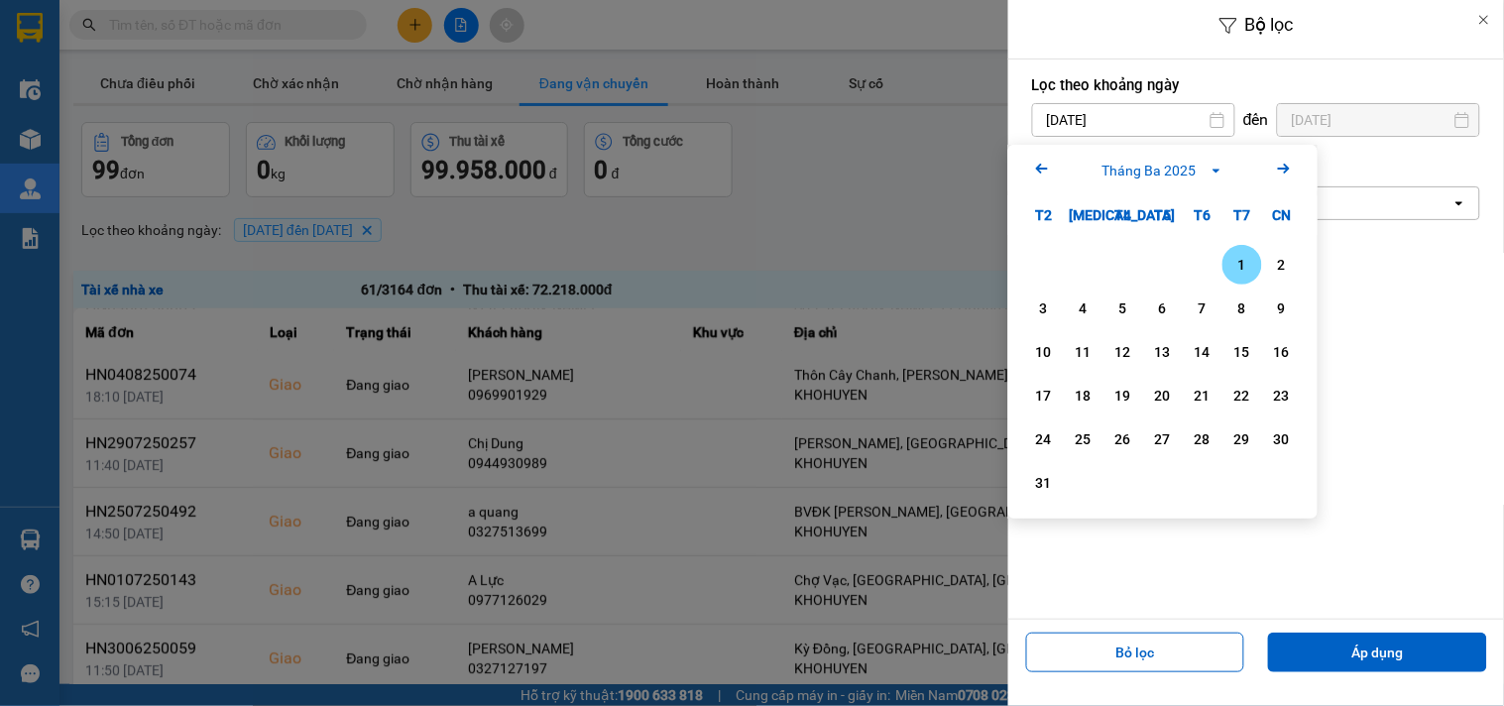
click at [1035, 174] on icon "Arrow Left" at bounding box center [1042, 169] width 24 height 24
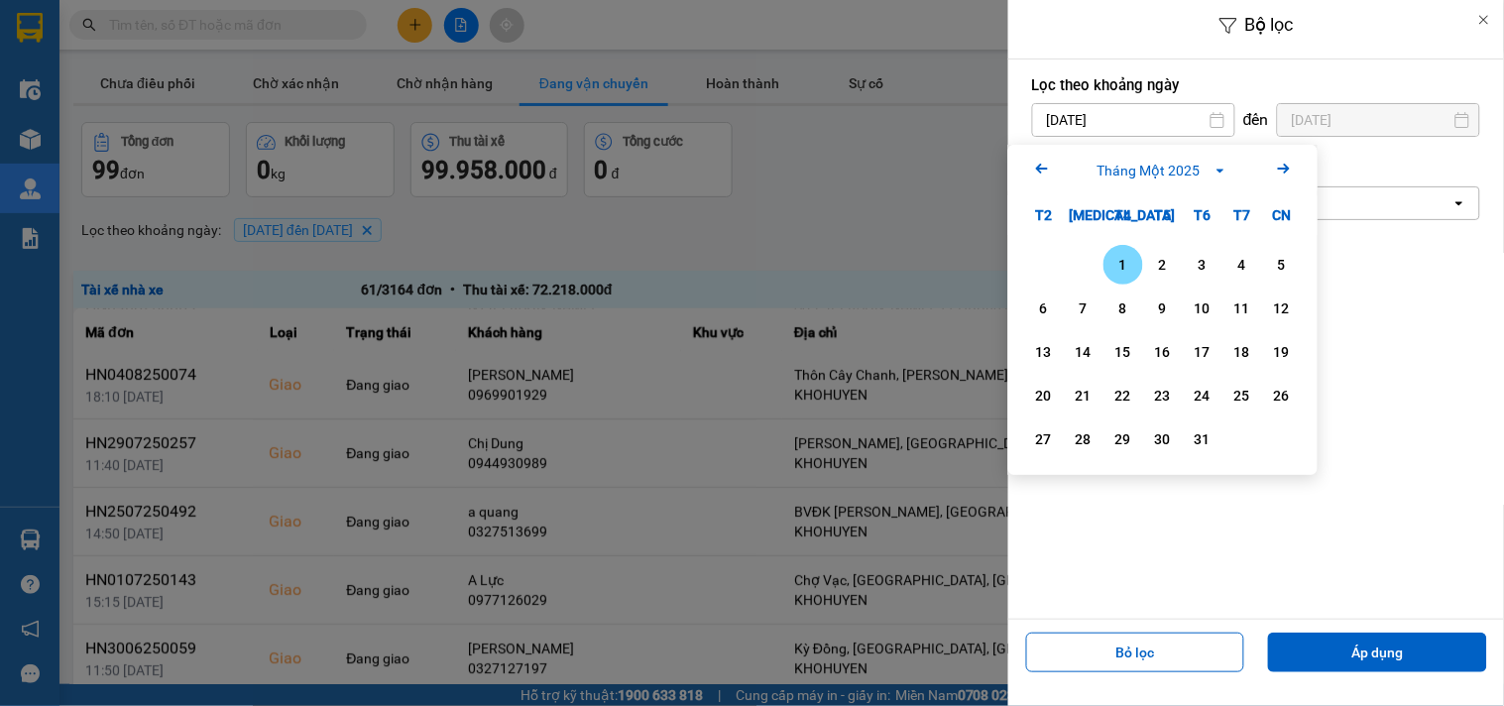
click at [1035, 174] on icon "Arrow Left" at bounding box center [1042, 169] width 24 height 24
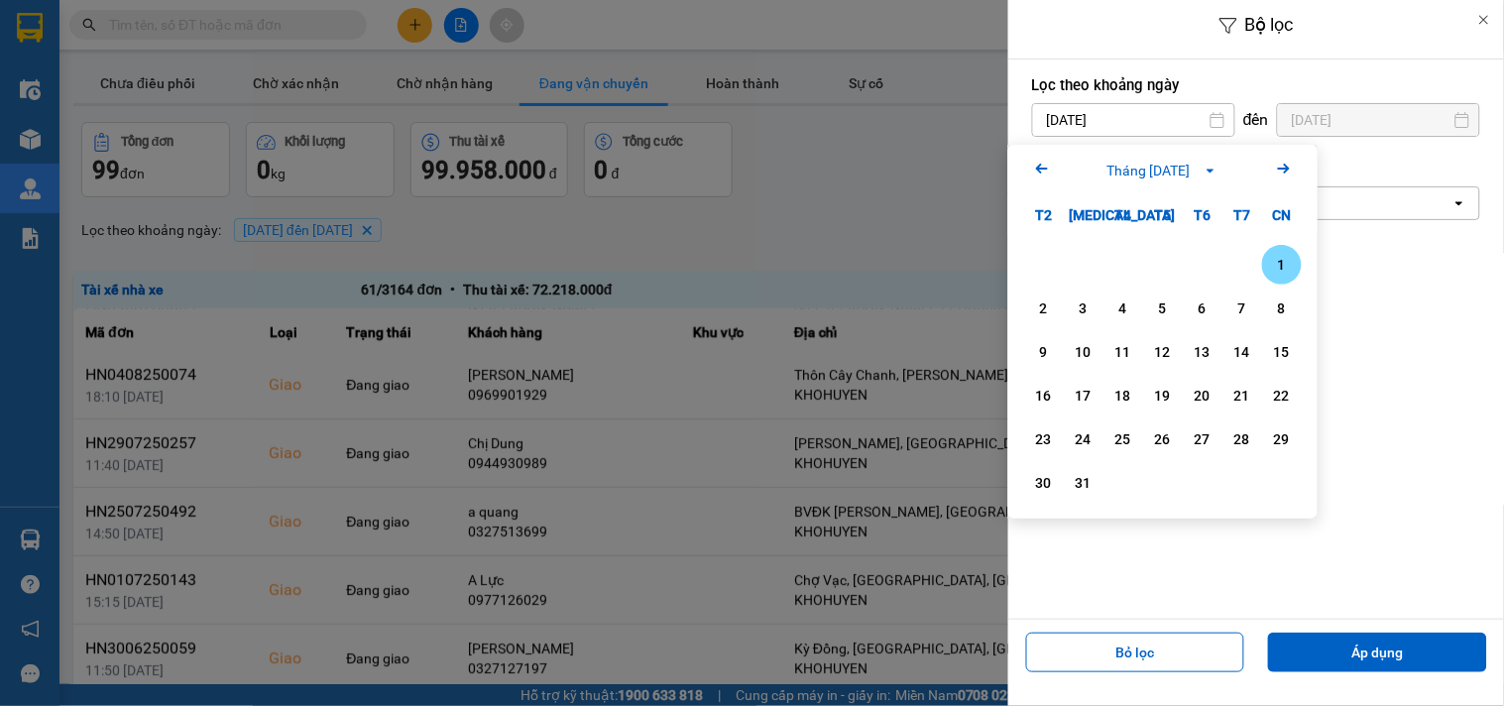
click at [1285, 169] on icon "Next month." at bounding box center [1284, 169] width 12 height 10
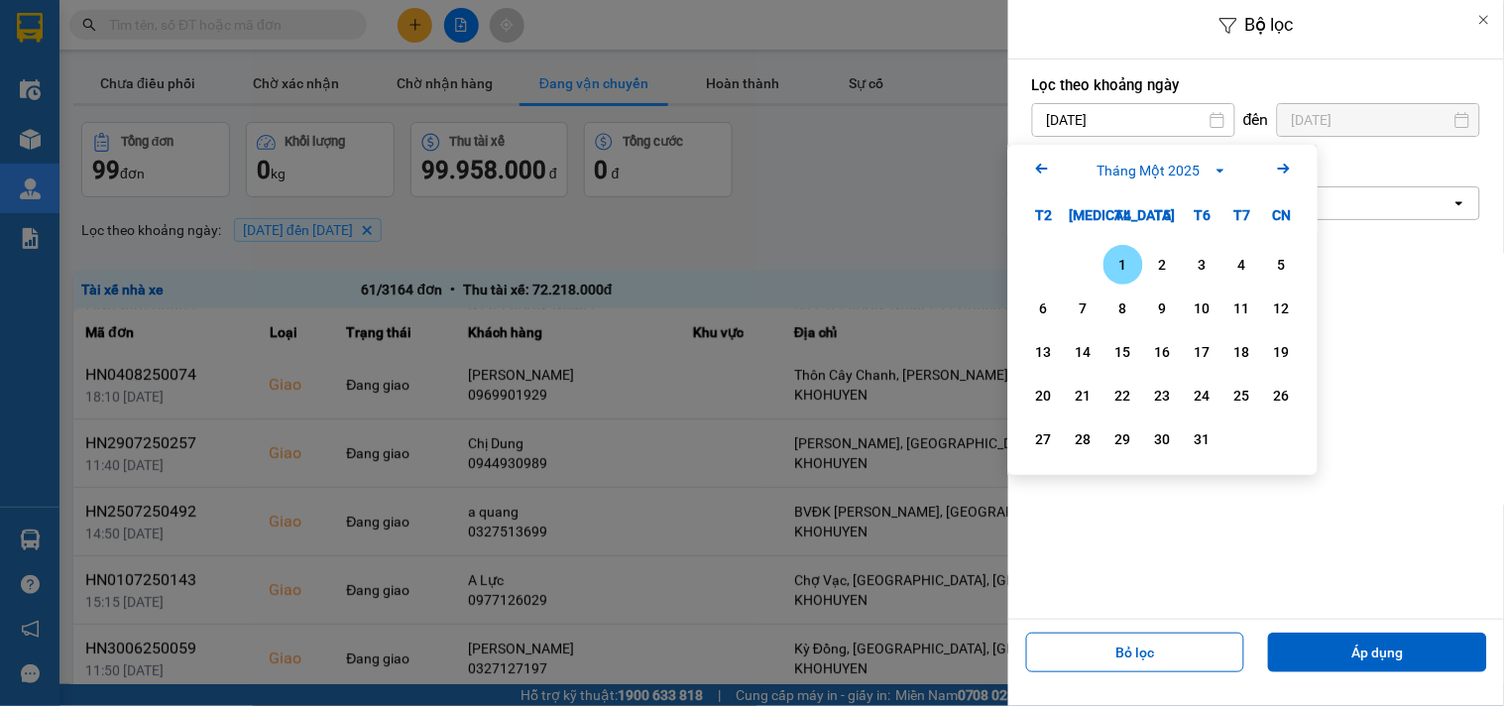
click at [1115, 259] on div "1" at bounding box center [1123, 265] width 28 height 24
type input "01/01/2025"
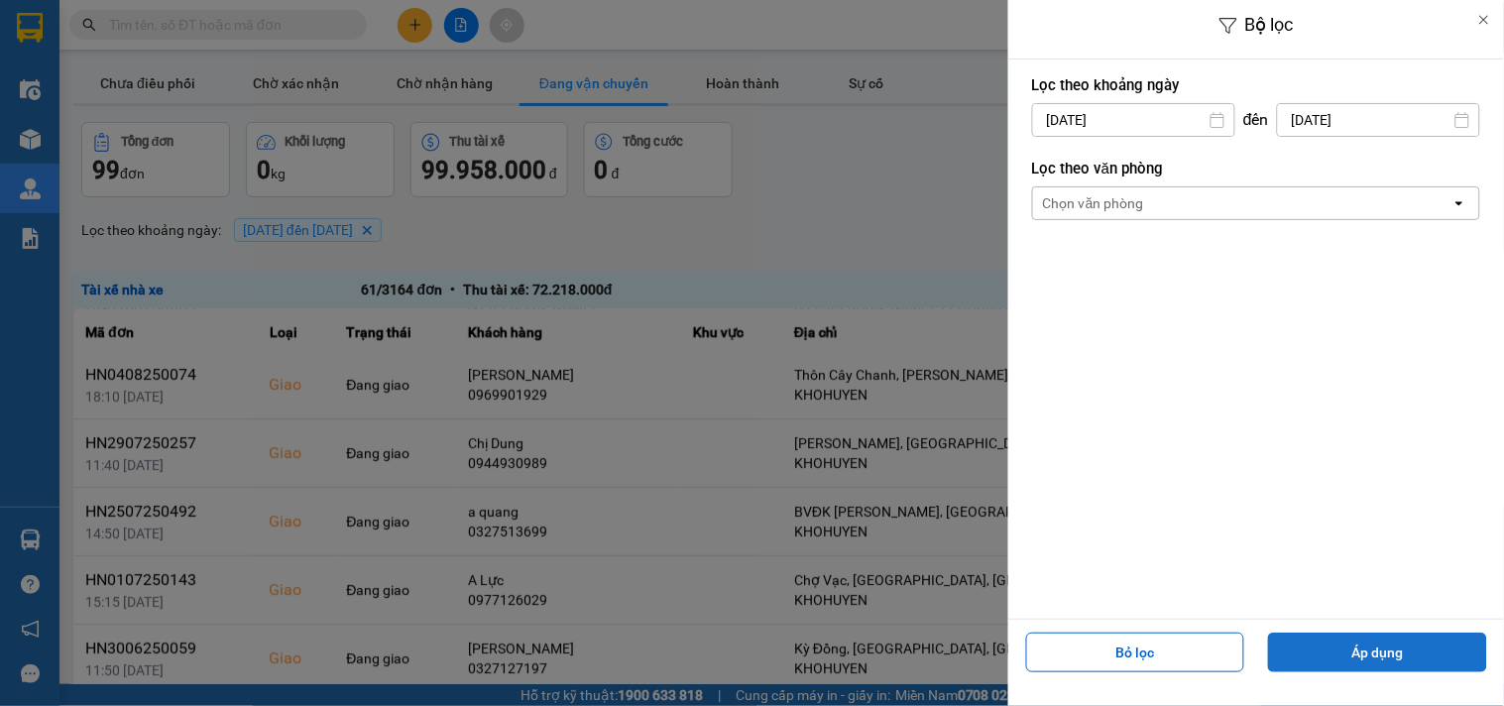
click at [1372, 647] on button "Áp dụng" at bounding box center [1377, 653] width 219 height 40
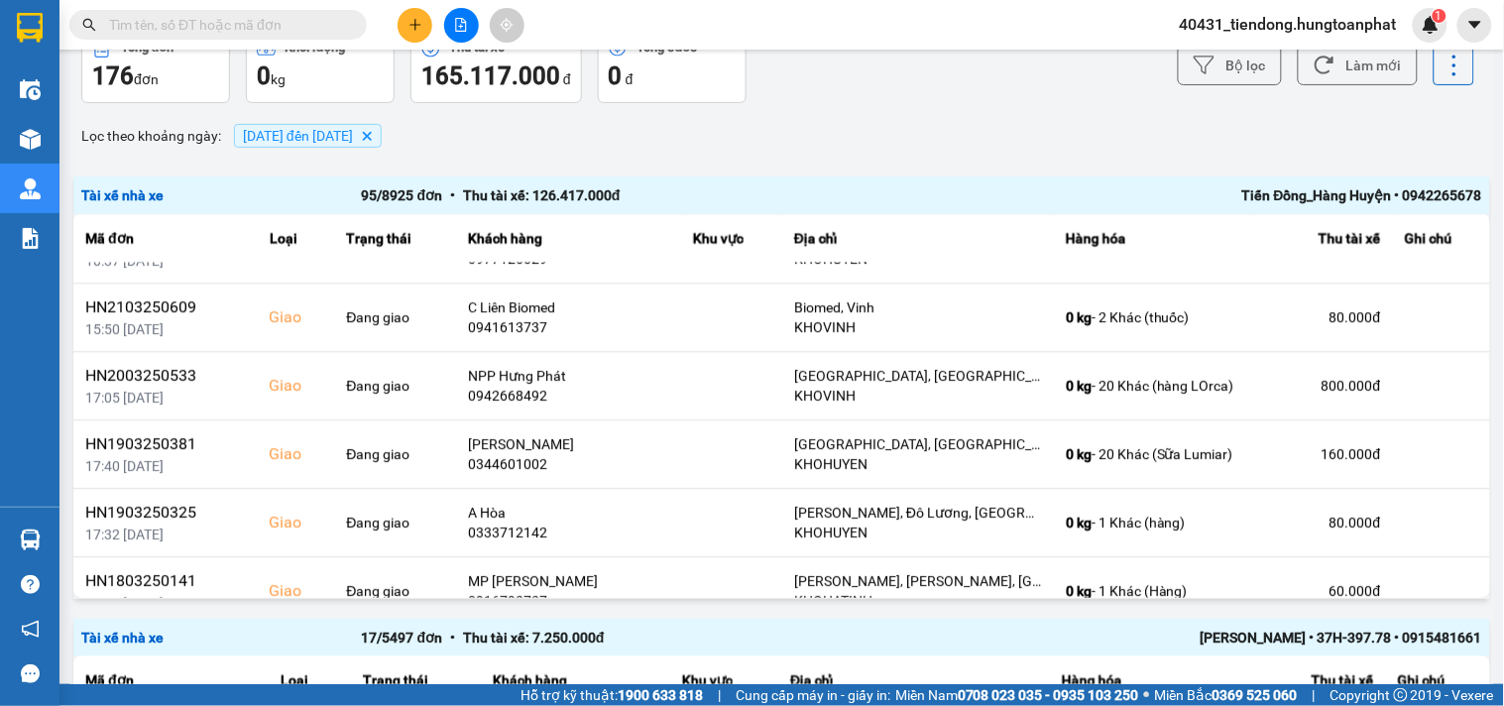
scroll to position [5143, 0]
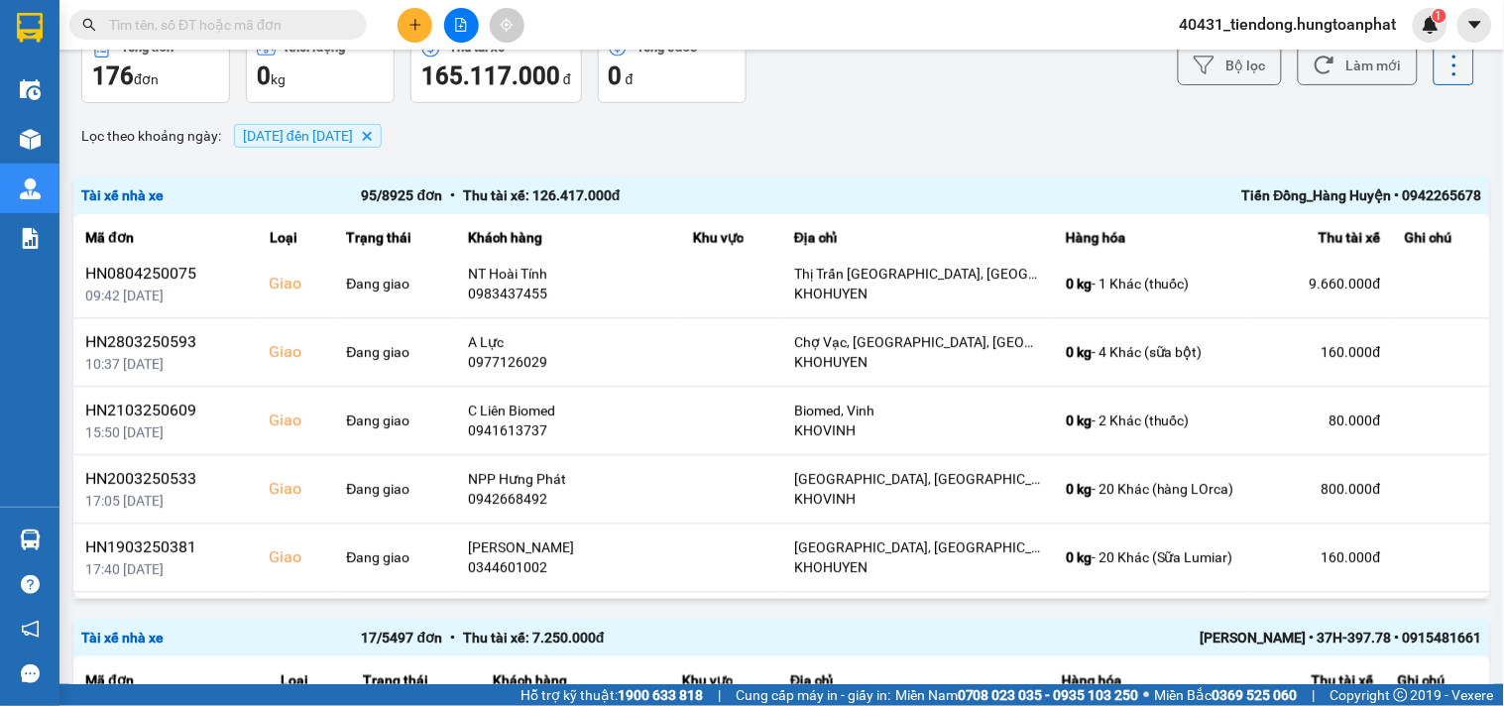
click at [1364, 198] on div "Tiến Đồng_Hàng Huyện • 0942265678" at bounding box center [1202, 195] width 560 height 22
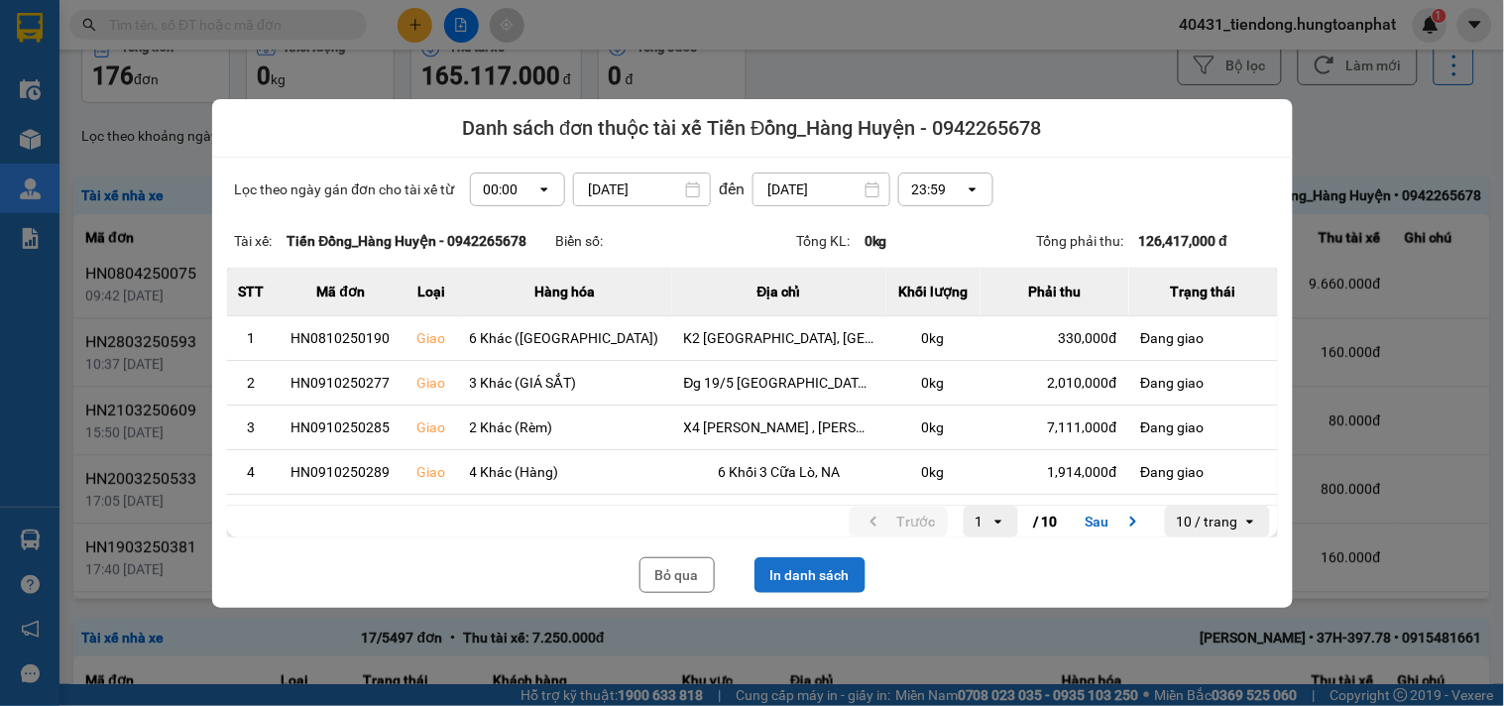
click at [814, 560] on button "In danh sách" at bounding box center [810, 575] width 111 height 36
click at [657, 572] on button "Bỏ qua" at bounding box center [676, 575] width 75 height 36
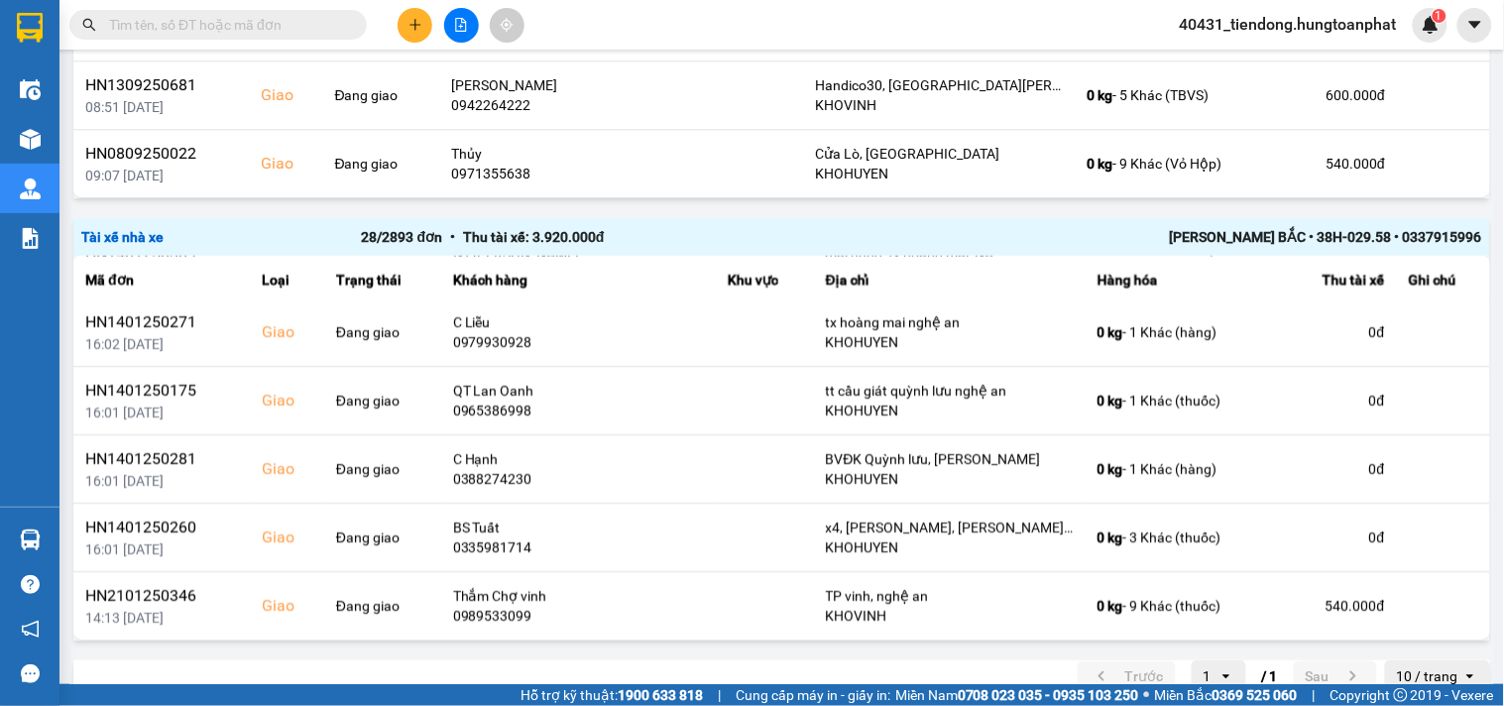
scroll to position [2231, 0]
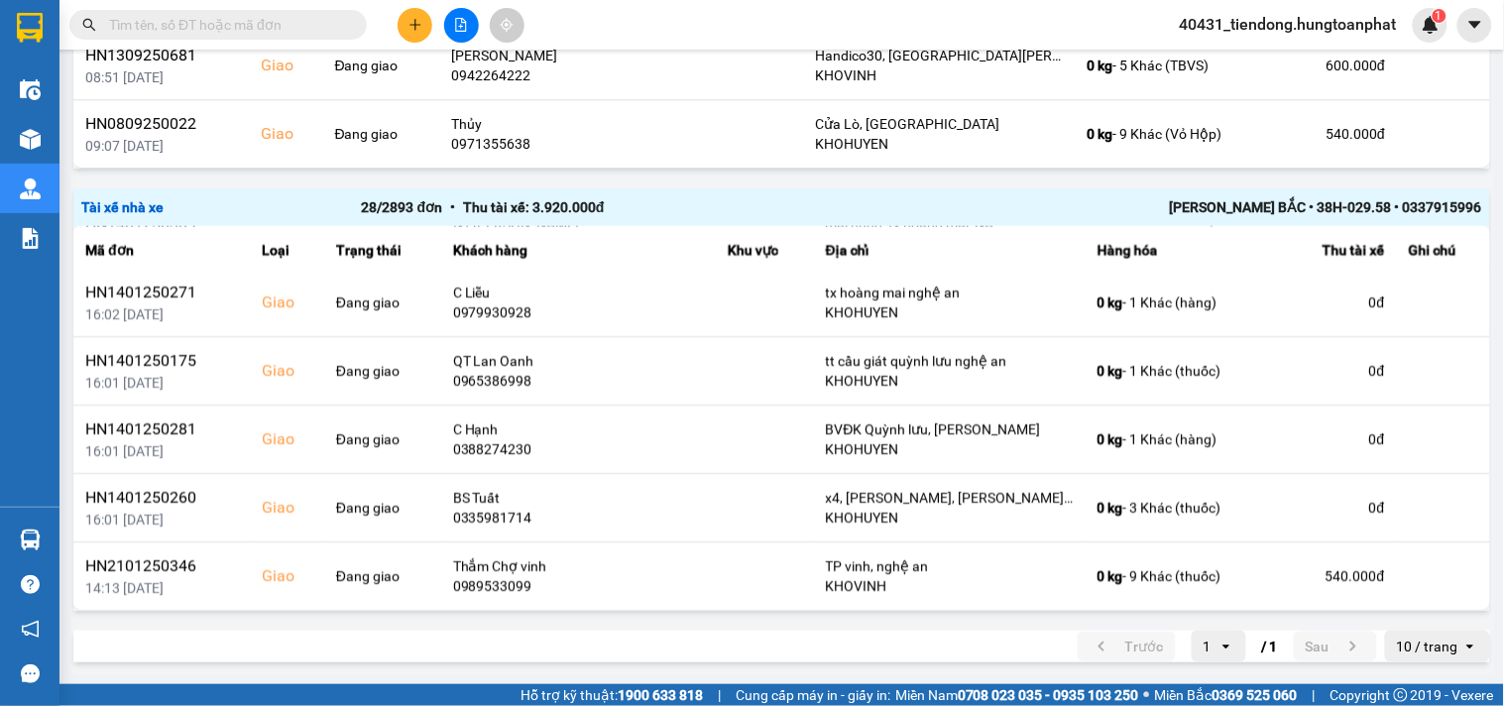
click at [1406, 638] on div "10 / trang" at bounding box center [1427, 647] width 61 height 20
click at [1405, 610] on div "100 / trang" at bounding box center [1422, 605] width 72 height 20
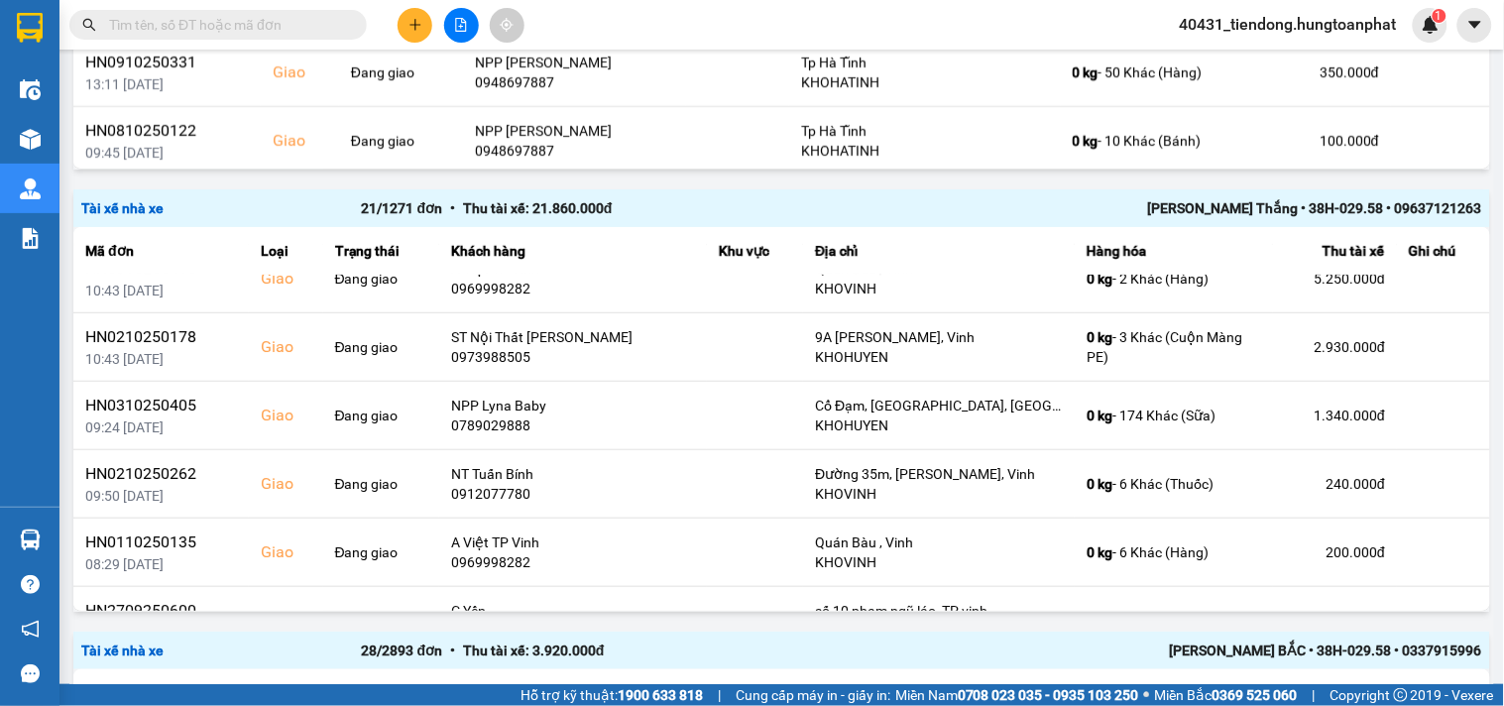
scroll to position [318, 0]
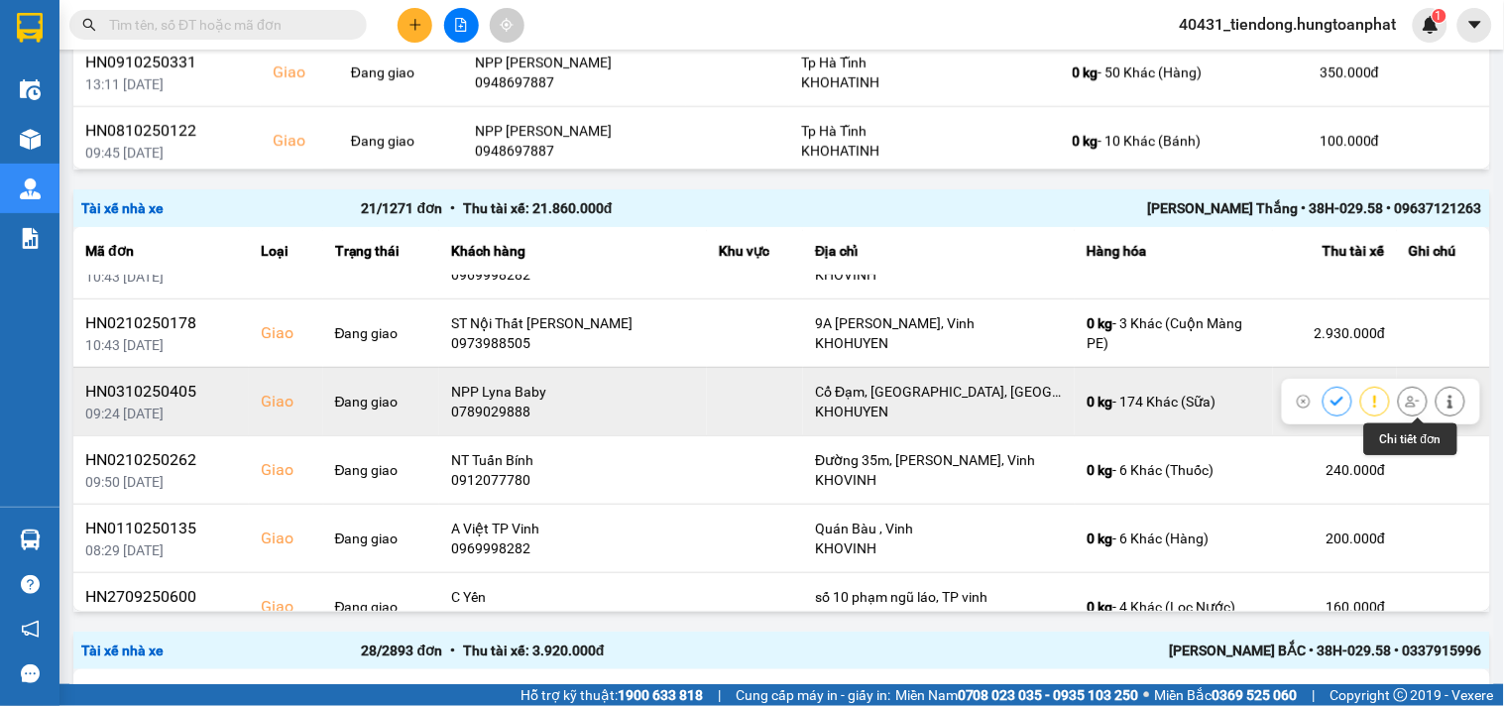
click at [1444, 402] on icon at bounding box center [1451, 402] width 14 height 14
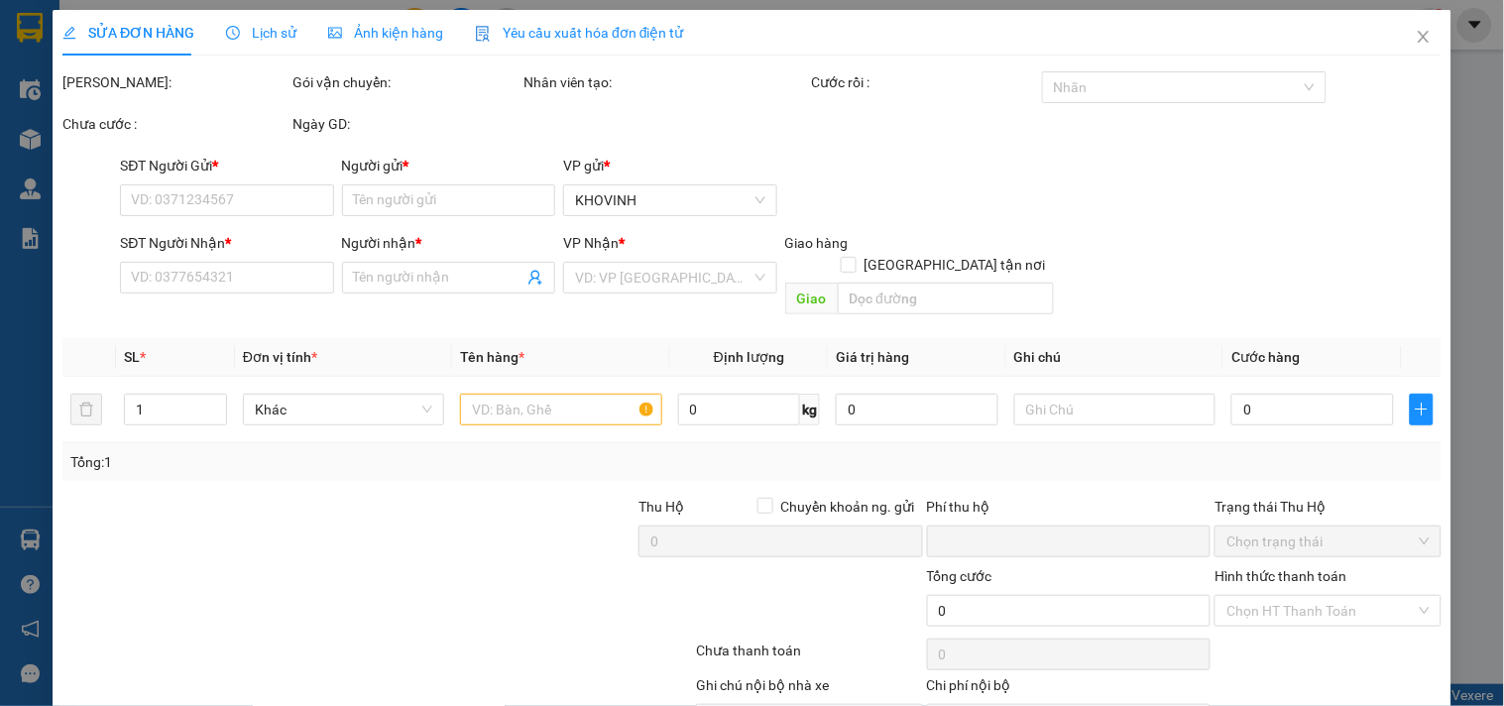
click at [243, 25] on span "Lịch sử" at bounding box center [261, 33] width 70 height 16
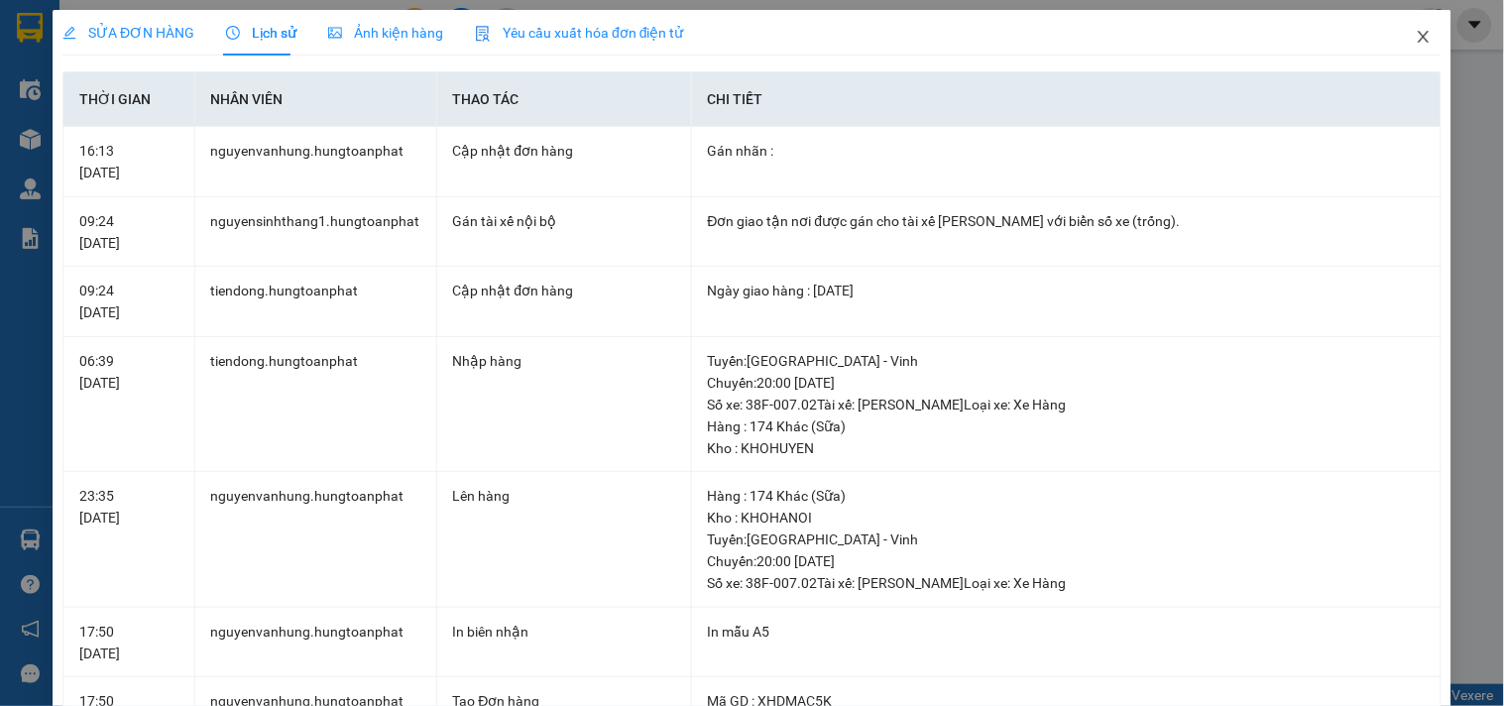
click at [1416, 34] on icon "close" at bounding box center [1424, 37] width 16 height 16
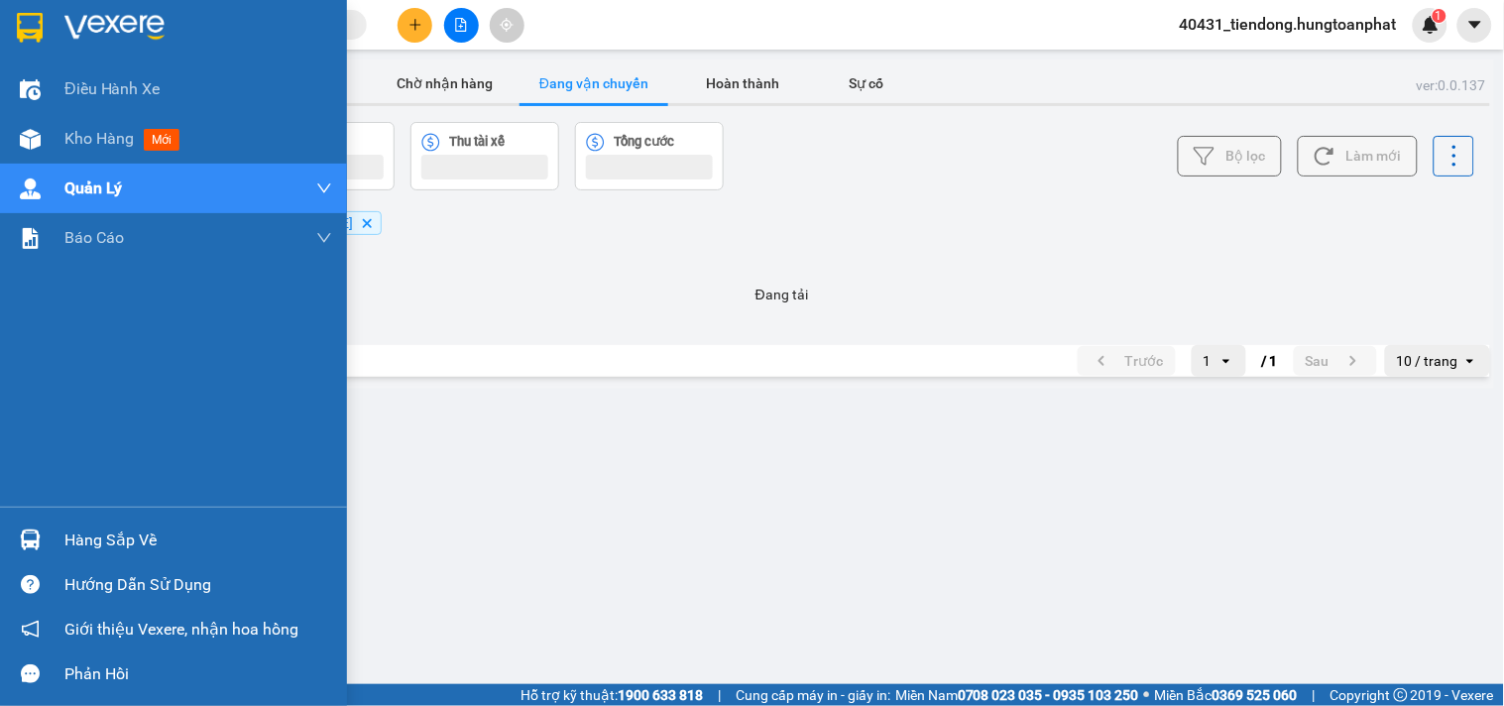
click at [67, 24] on img at bounding box center [114, 28] width 100 height 30
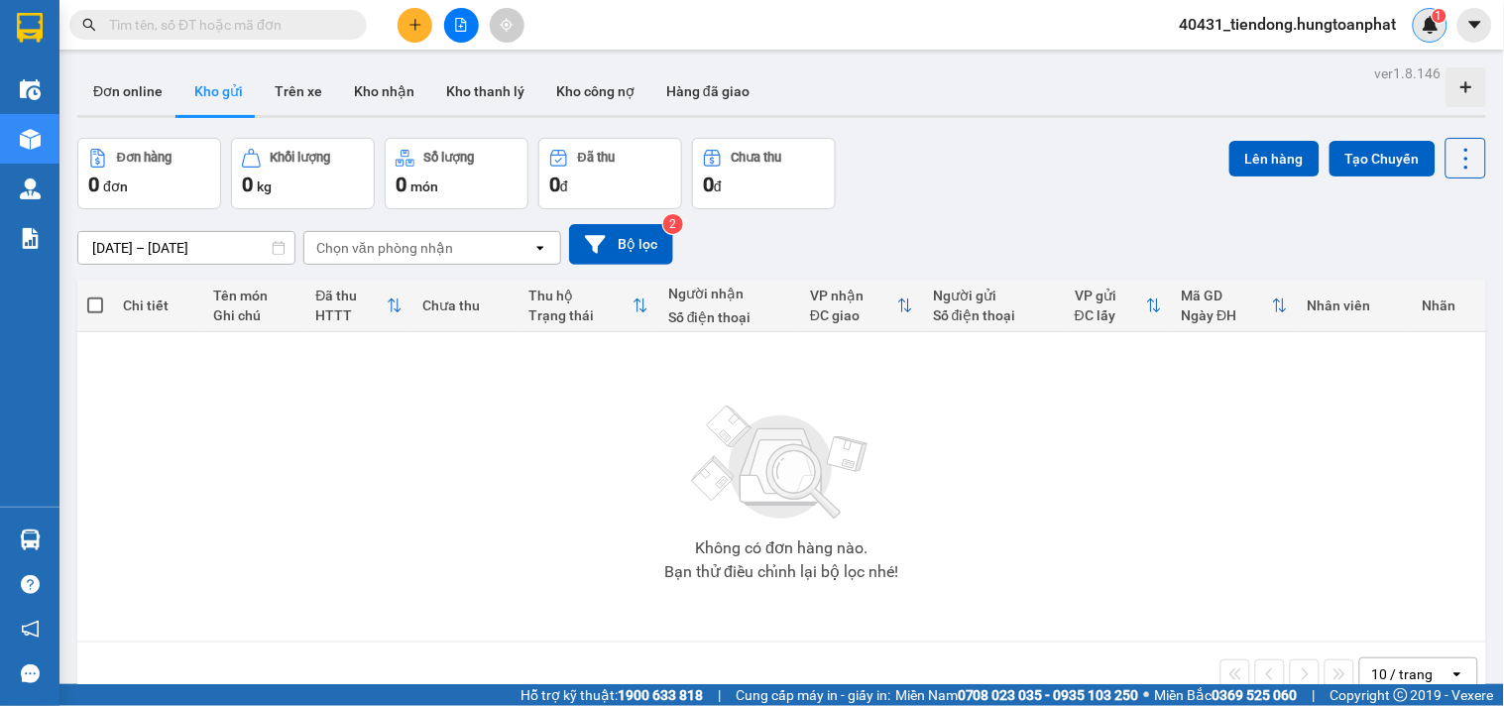
click at [1425, 18] on img at bounding box center [1431, 25] width 18 height 18
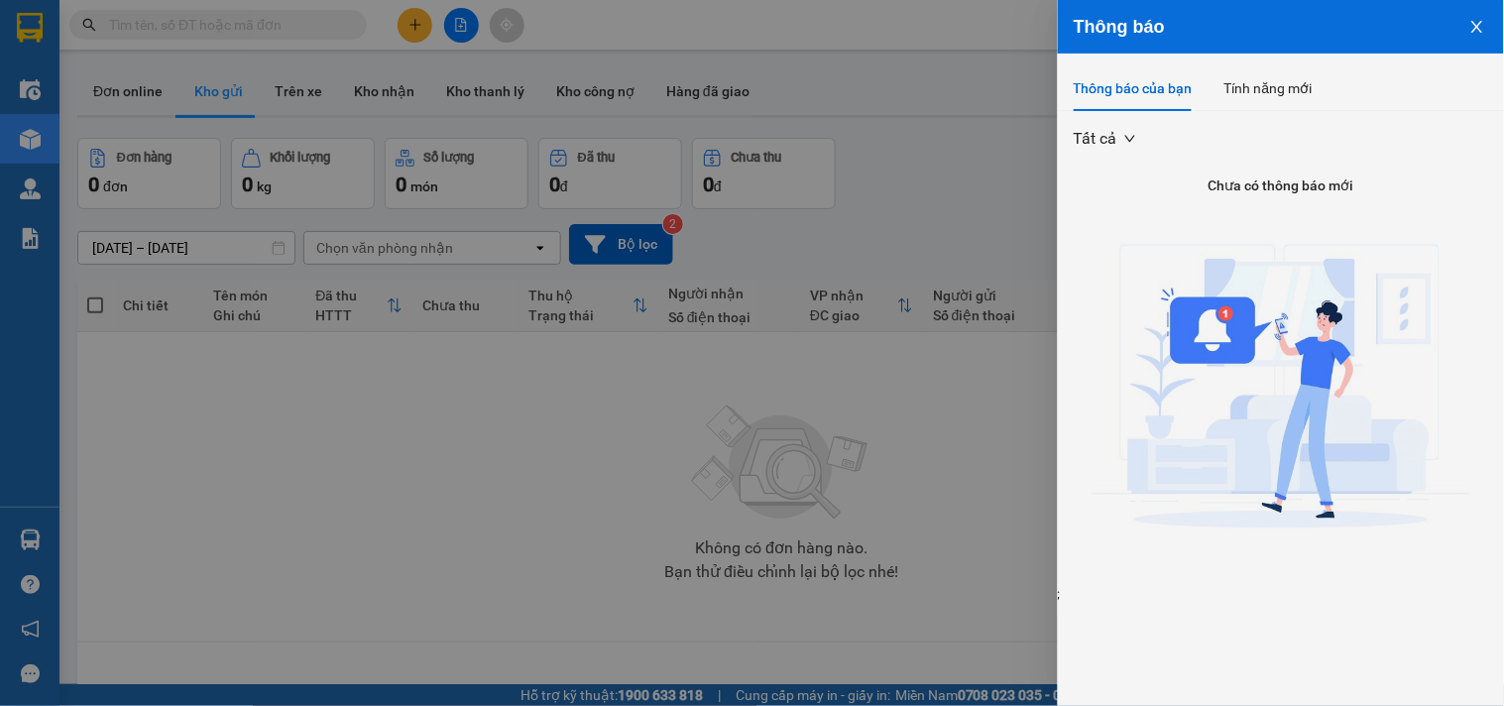
click at [1477, 23] on icon "close" at bounding box center [1477, 27] width 16 height 16
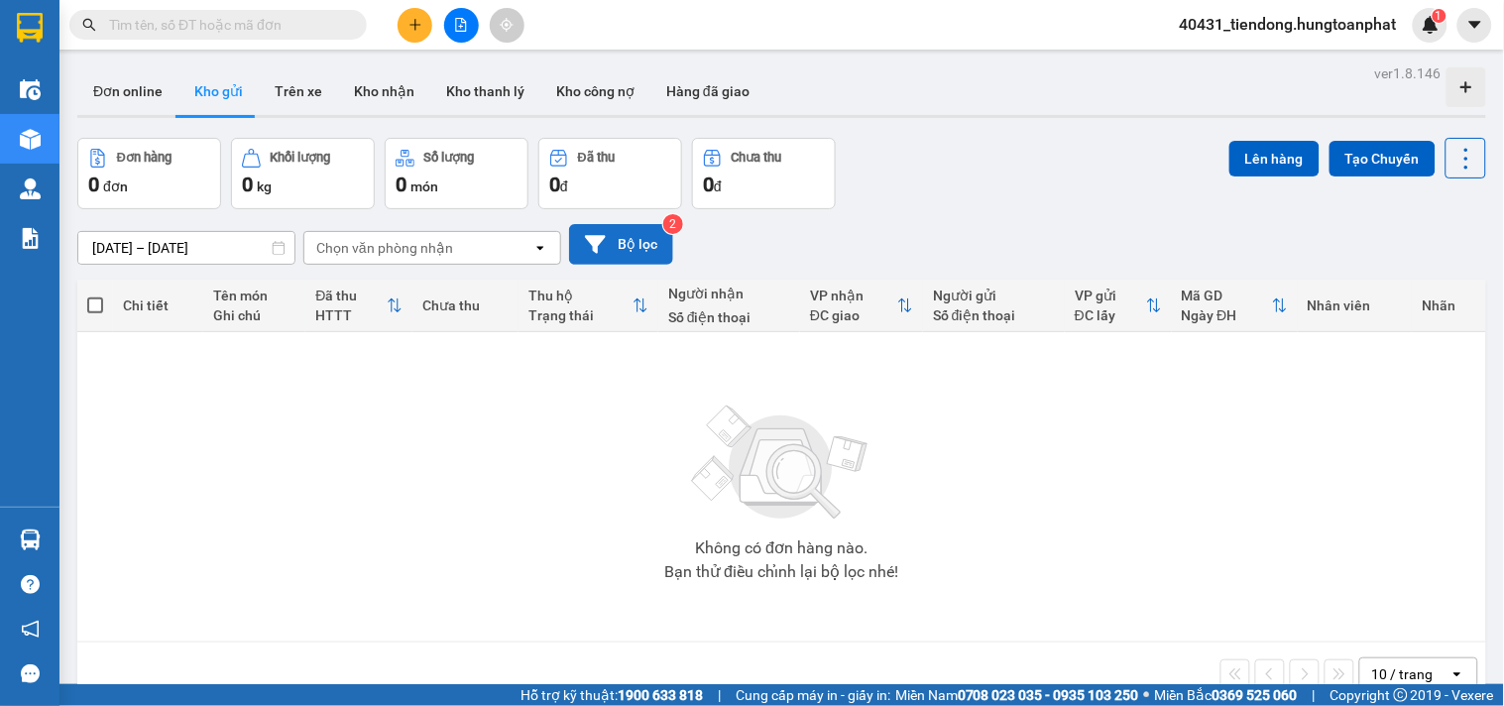
click at [638, 236] on button "Bộ lọc" at bounding box center [621, 244] width 104 height 41
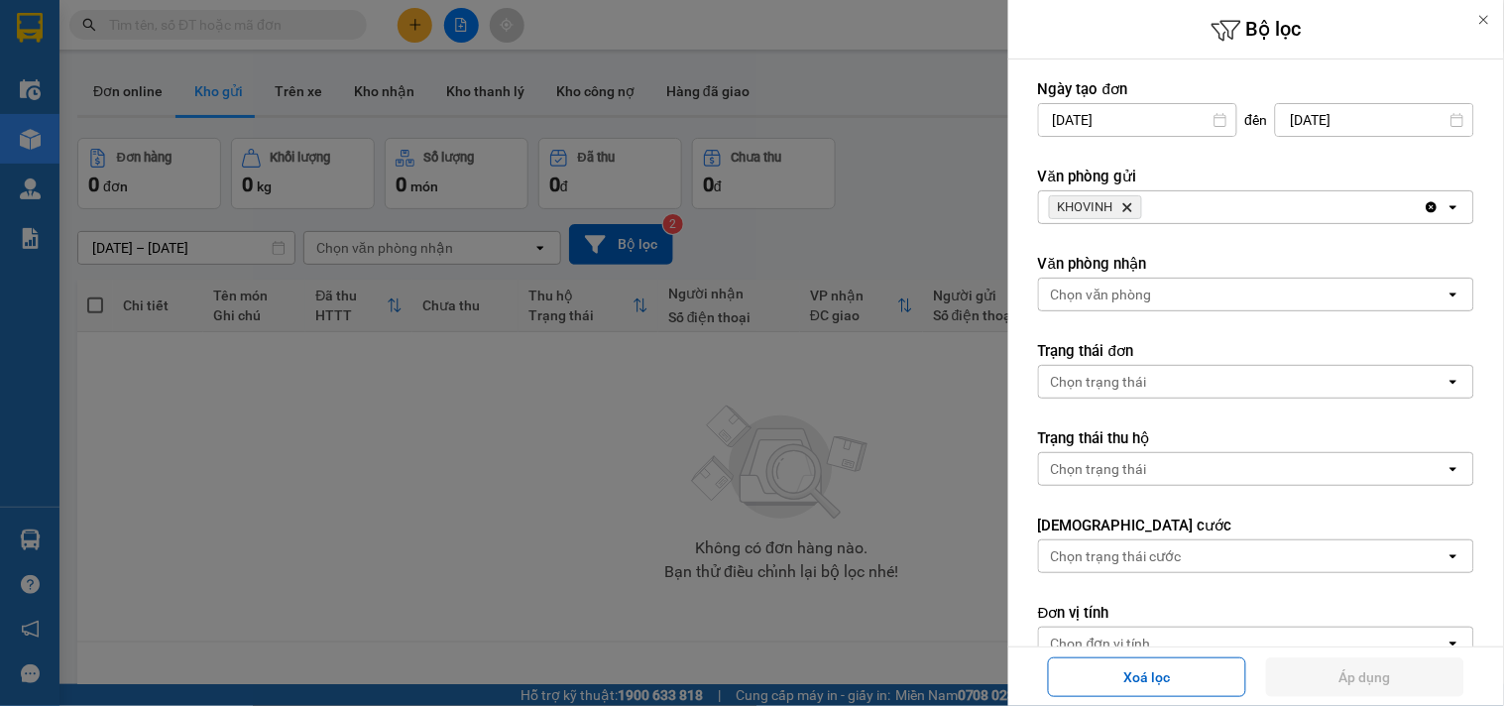
click at [979, 174] on div at bounding box center [752, 353] width 1504 height 706
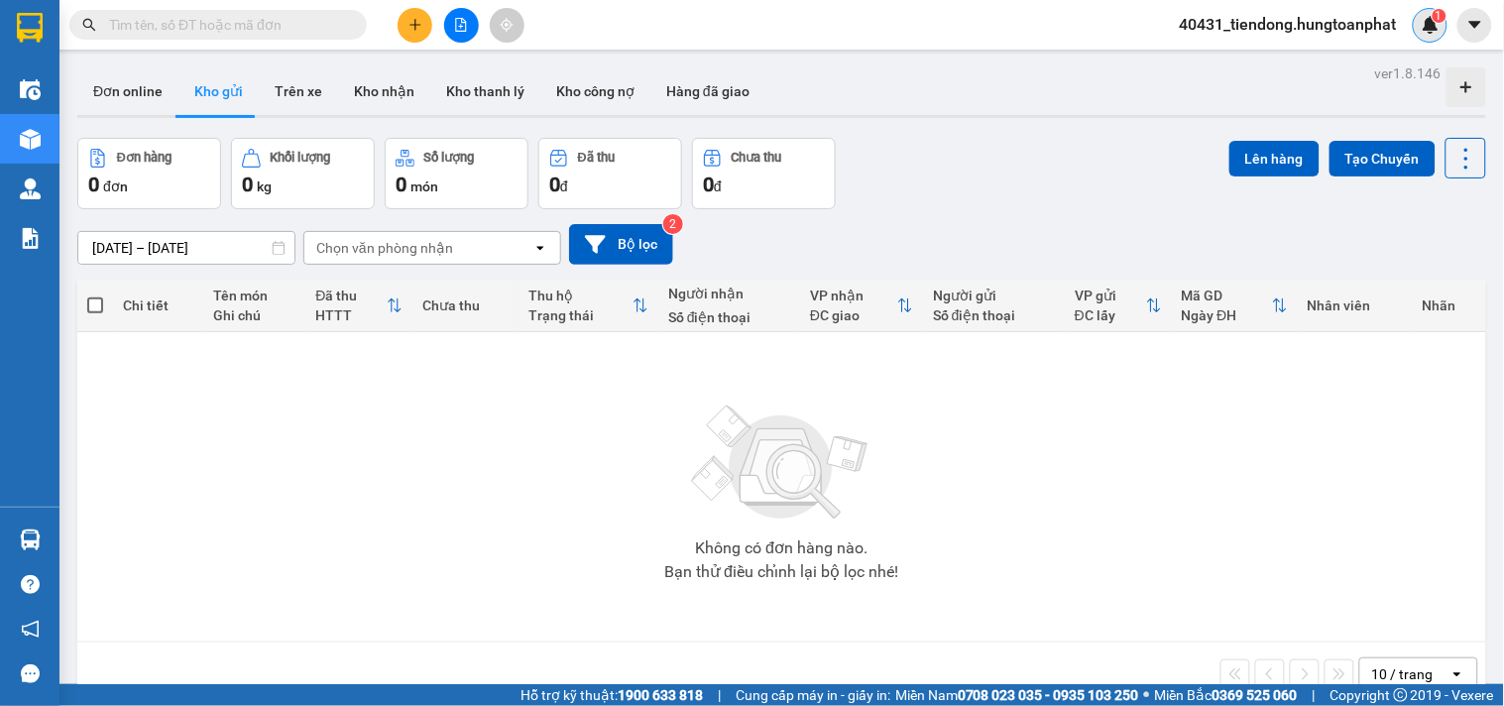
click at [1433, 22] on img at bounding box center [1431, 25] width 18 height 18
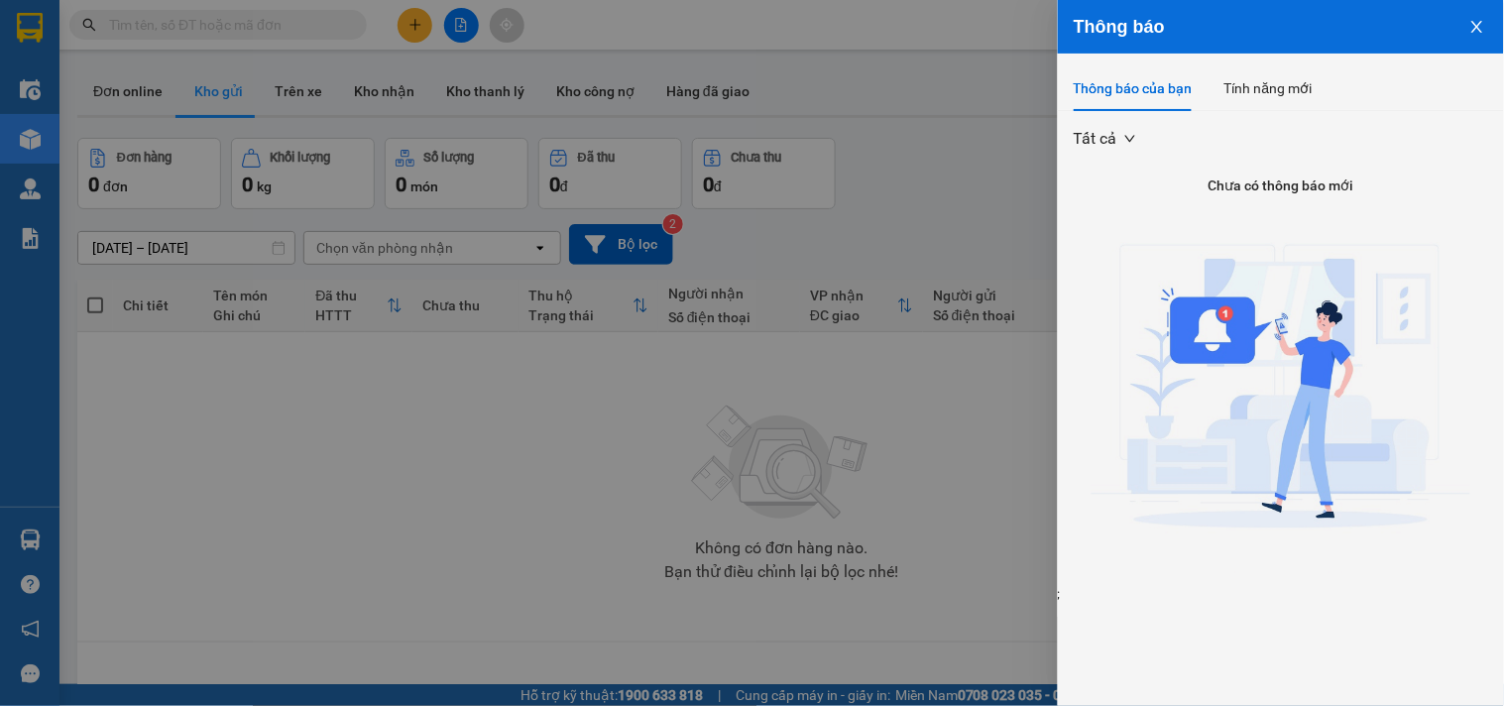
click at [1478, 27] on icon "close" at bounding box center [1476, 27] width 11 height 12
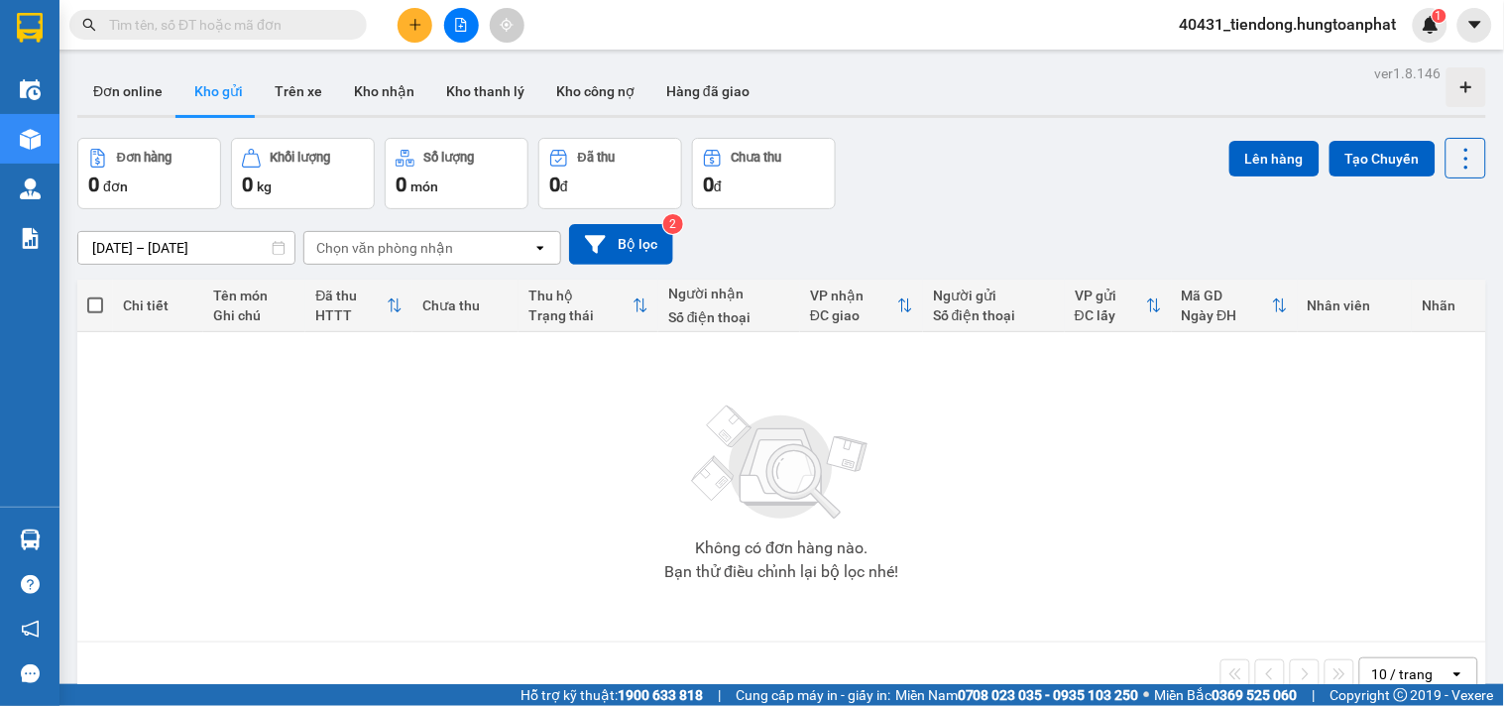
click at [1081, 143] on div "Đơn hàng 0 đơn Khối lượng 0 kg Số lượng 0 món Đã thu 0 đ Chưa thu 0 đ Lên hàng …" at bounding box center [781, 173] width 1409 height 71
click at [992, 195] on div "Đơn hàng 0 đơn Khối lượng 0 kg Số lượng 0 món Đã thu 0 đ Chưa thu 0 đ Lên hàng …" at bounding box center [781, 173] width 1409 height 71
click at [632, 241] on button "Bộ lọc" at bounding box center [621, 244] width 104 height 41
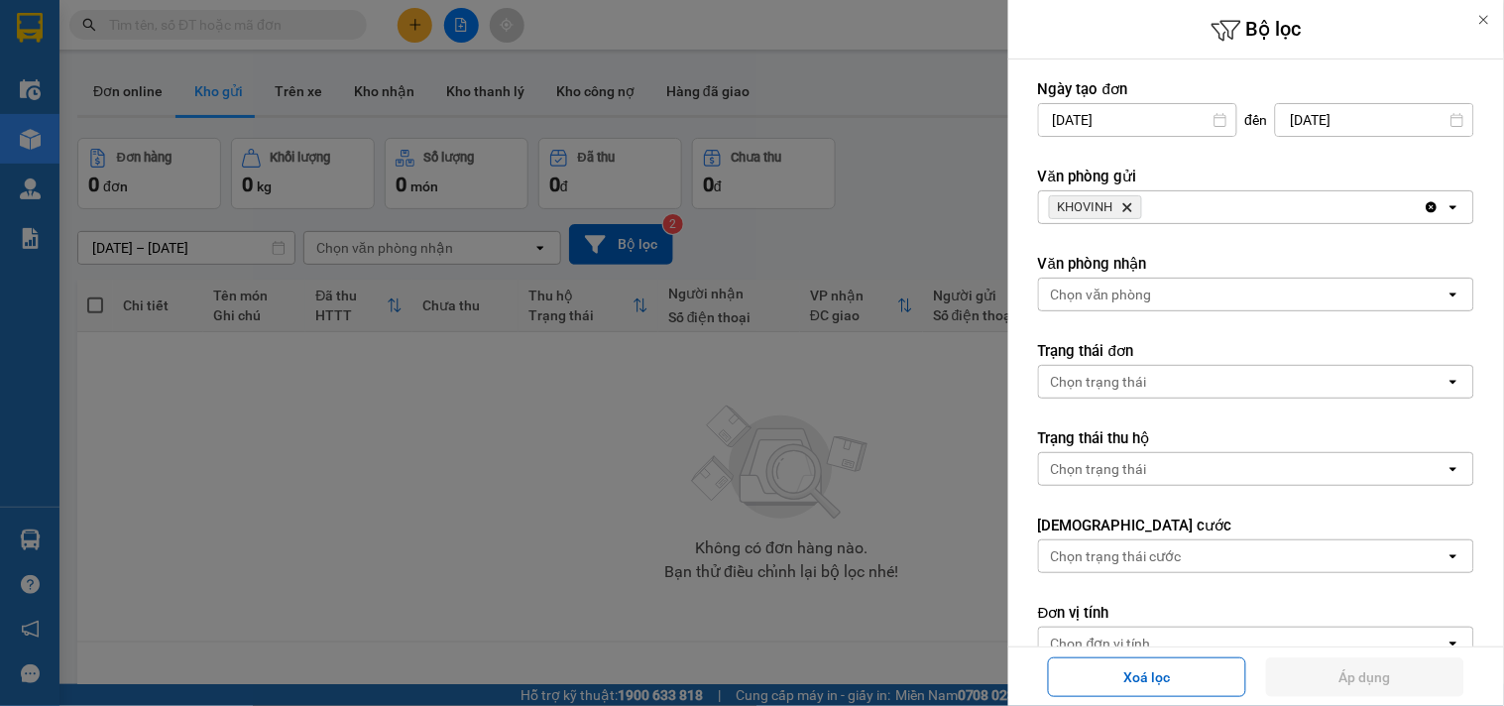
click at [885, 91] on div at bounding box center [752, 353] width 1504 height 706
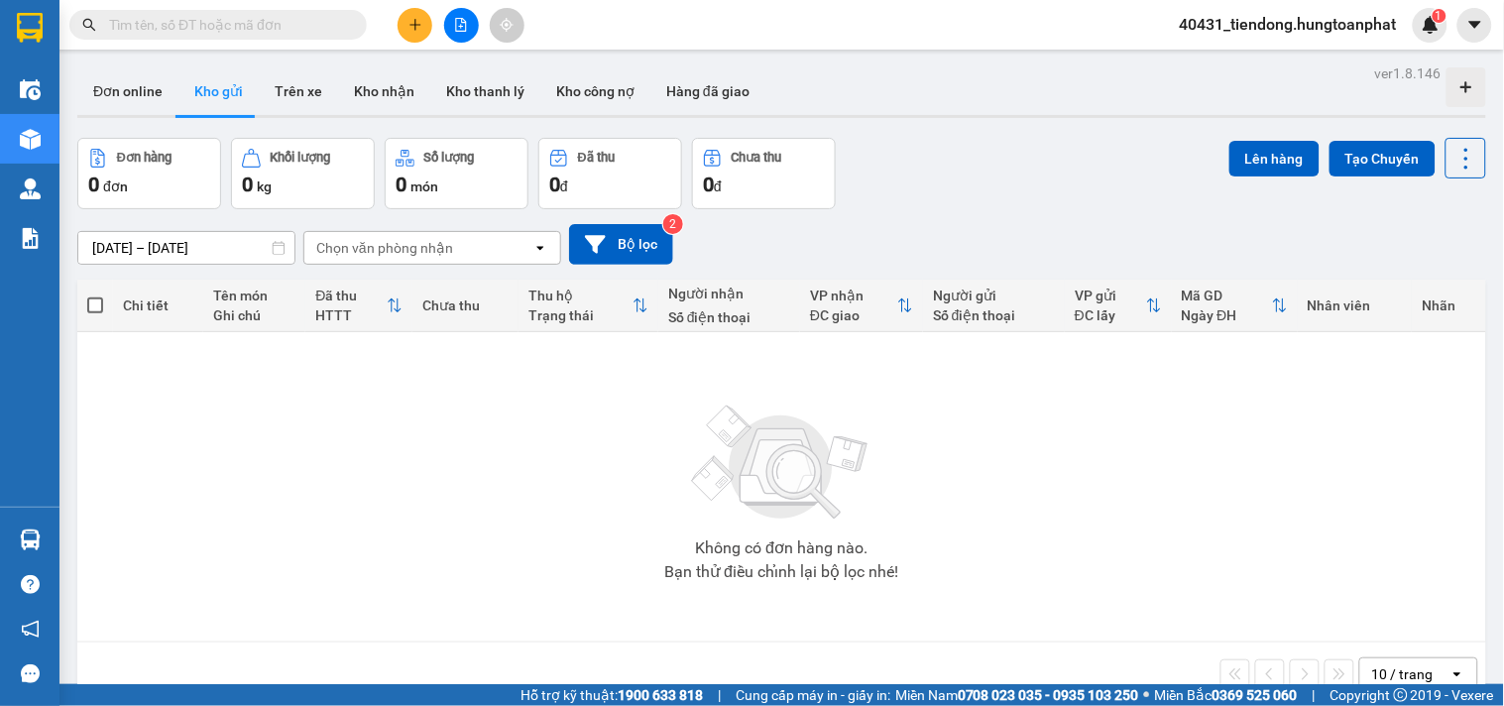
click at [972, 126] on div "ver 1.8.146 Đơn online Kho gửi Trên xe Kho nhận Kho thanh lý Kho công nợ Hàng đ…" at bounding box center [781, 412] width 1425 height 706
click at [1434, 21] on sup "1" at bounding box center [1440, 16] width 14 height 14
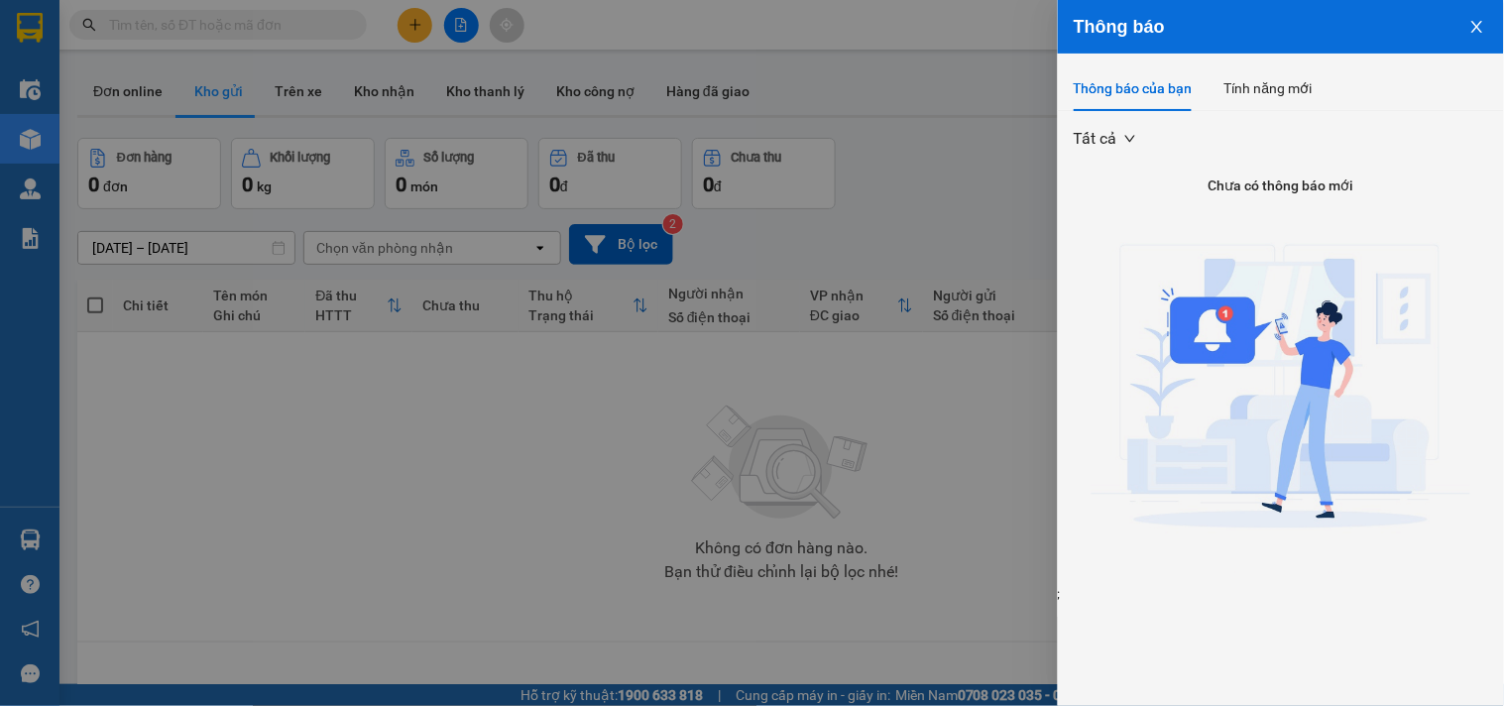
click at [1473, 32] on icon "close" at bounding box center [1476, 27] width 11 height 12
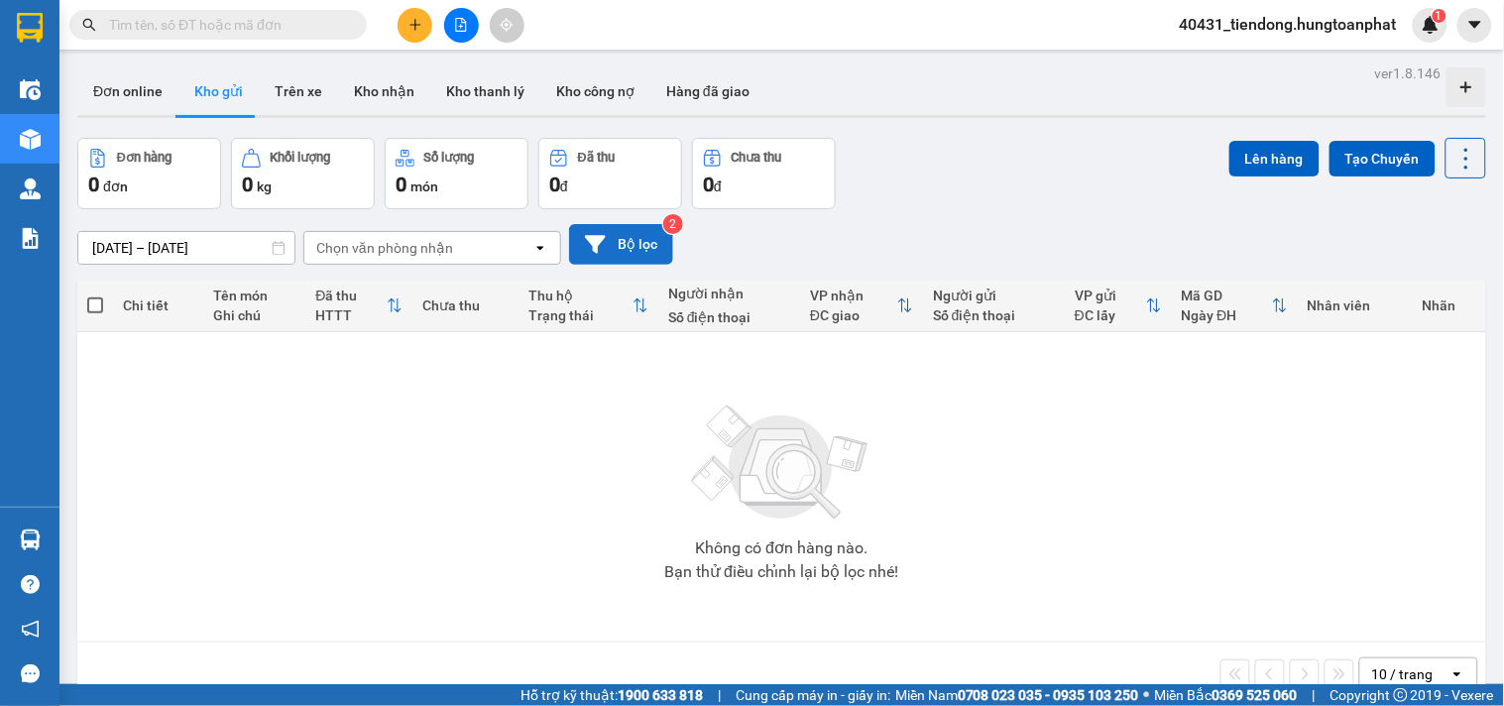
click at [632, 244] on button "Bộ lọc" at bounding box center [621, 244] width 104 height 41
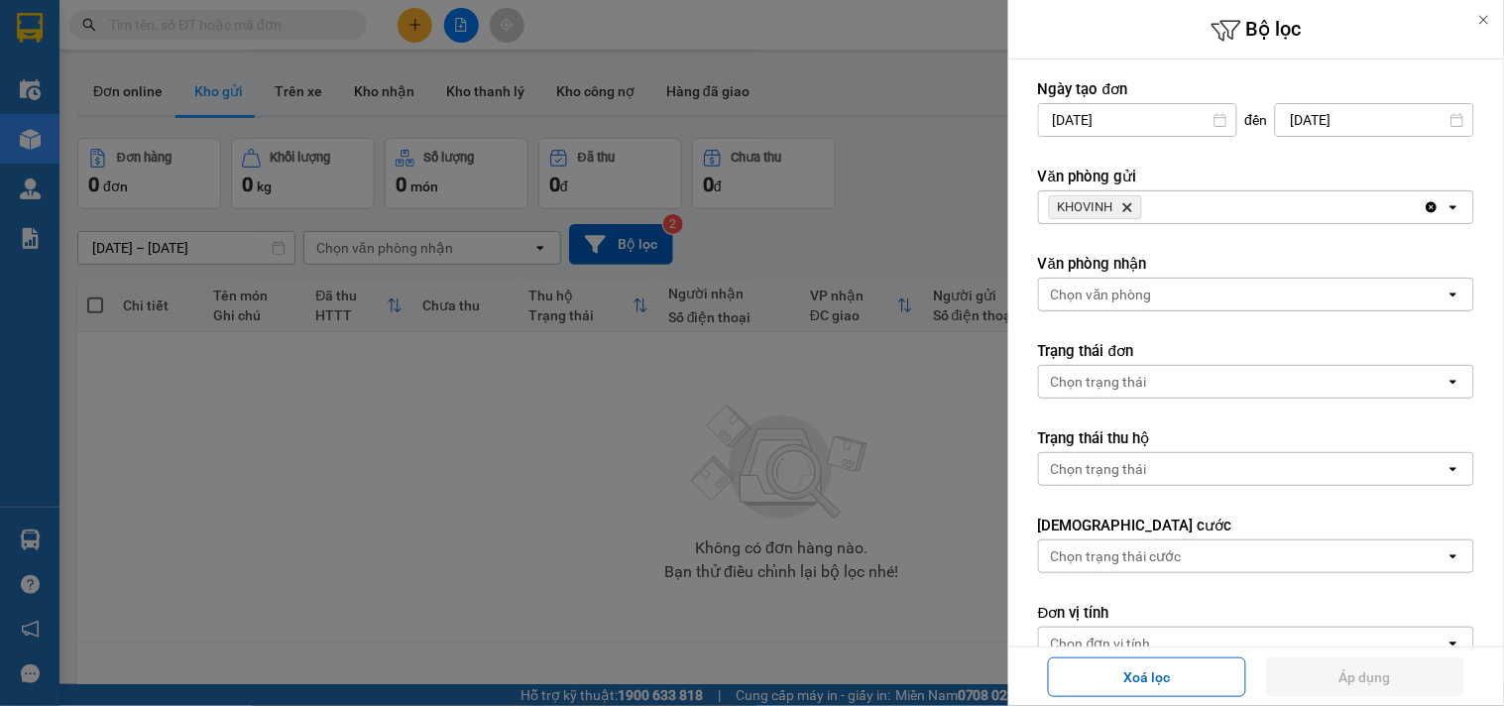
click at [883, 198] on div at bounding box center [752, 353] width 1504 height 706
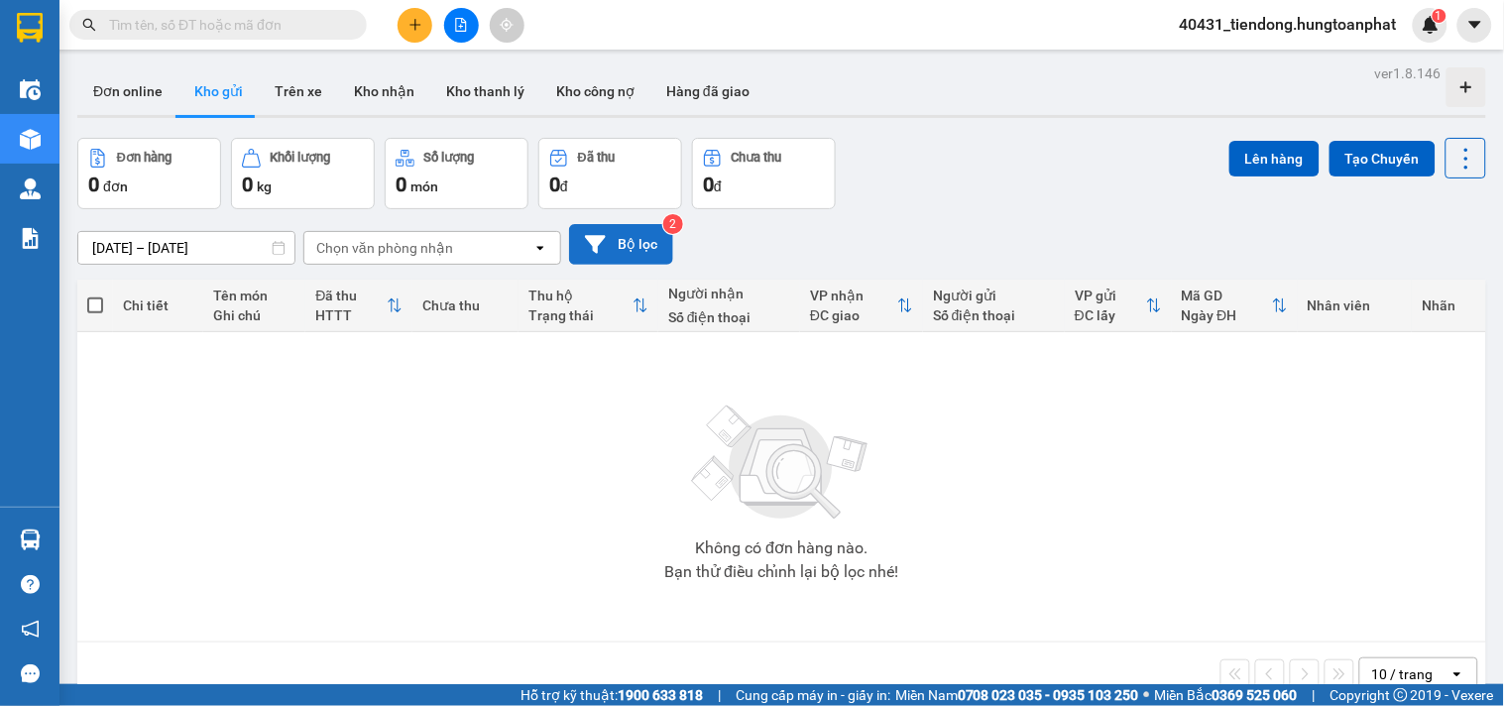
click at [616, 229] on button "Bộ lọc" at bounding box center [621, 244] width 104 height 41
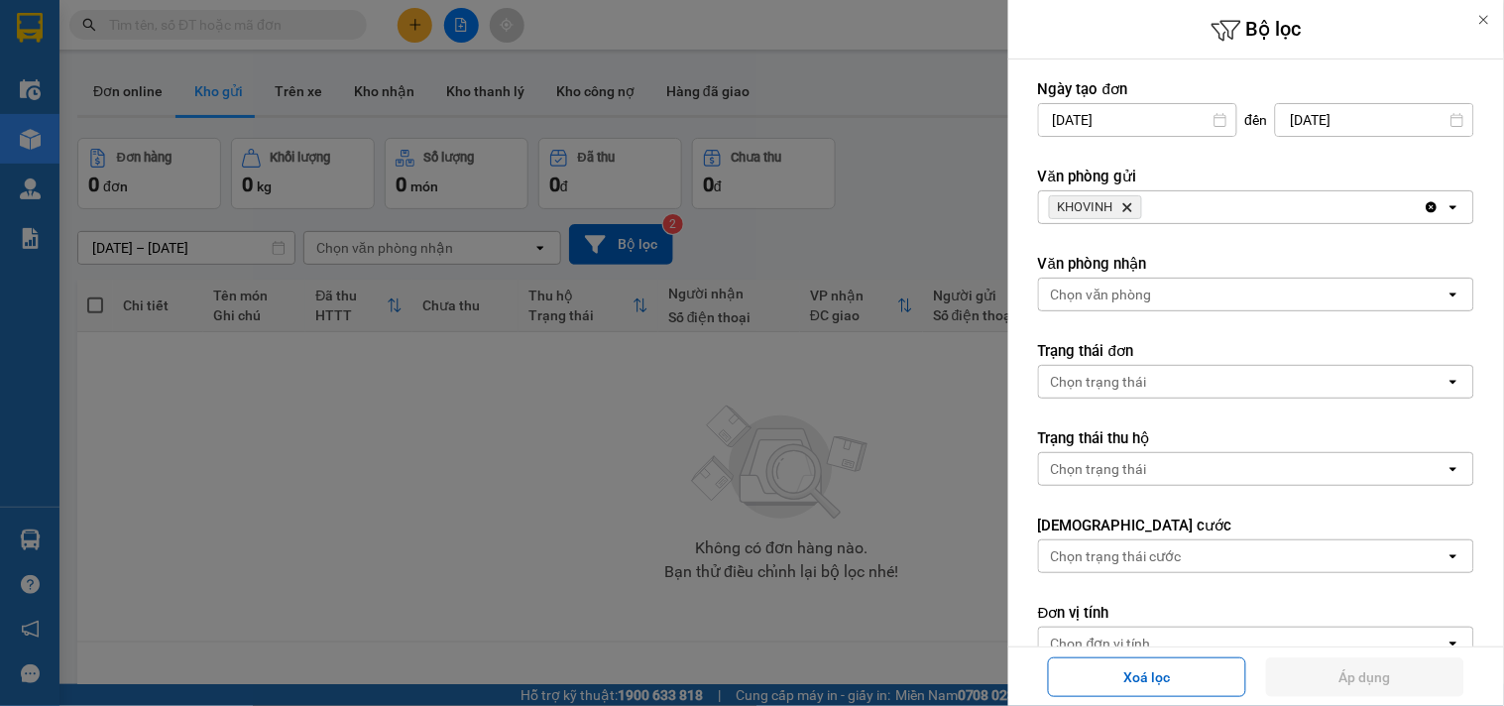
click at [1477, 16] on icon at bounding box center [1484, 20] width 14 height 14
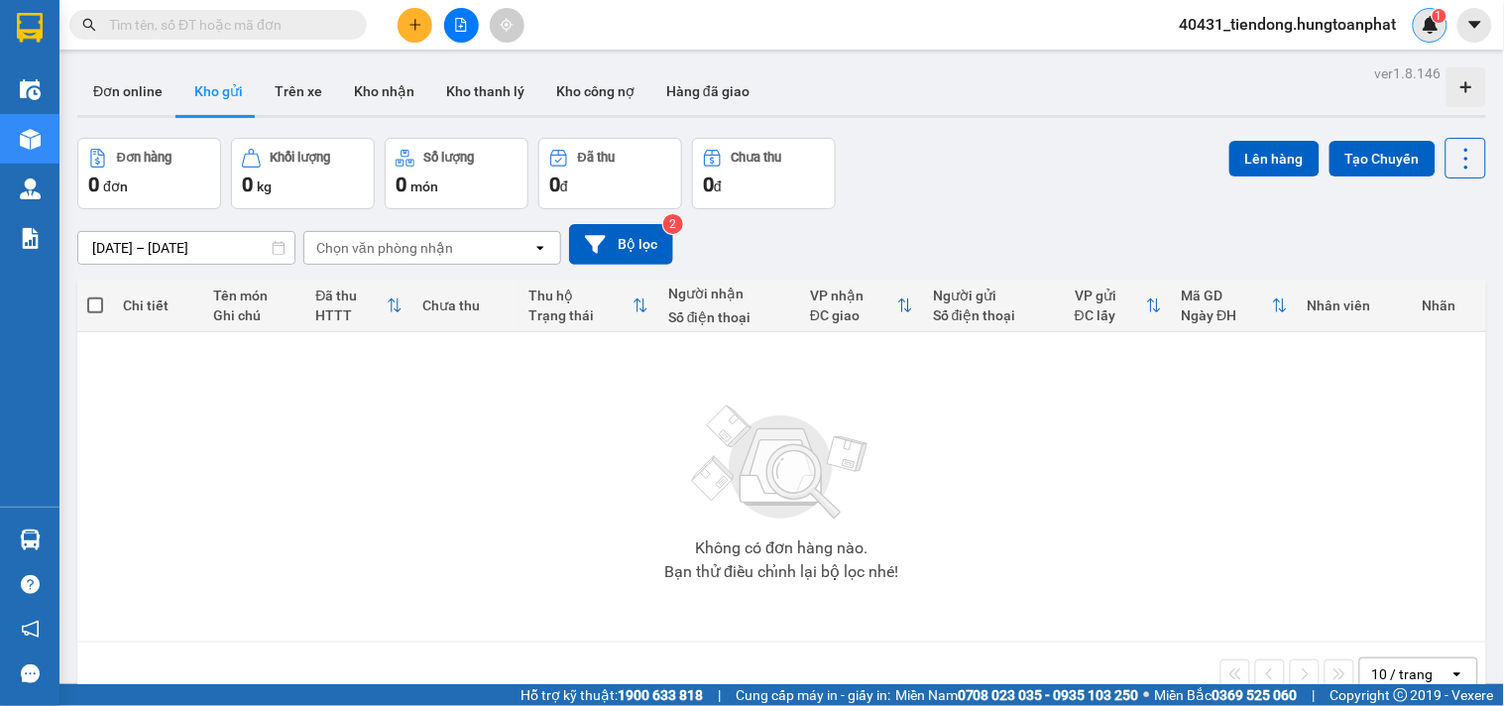
click at [1424, 26] on img at bounding box center [1431, 25] width 18 height 18
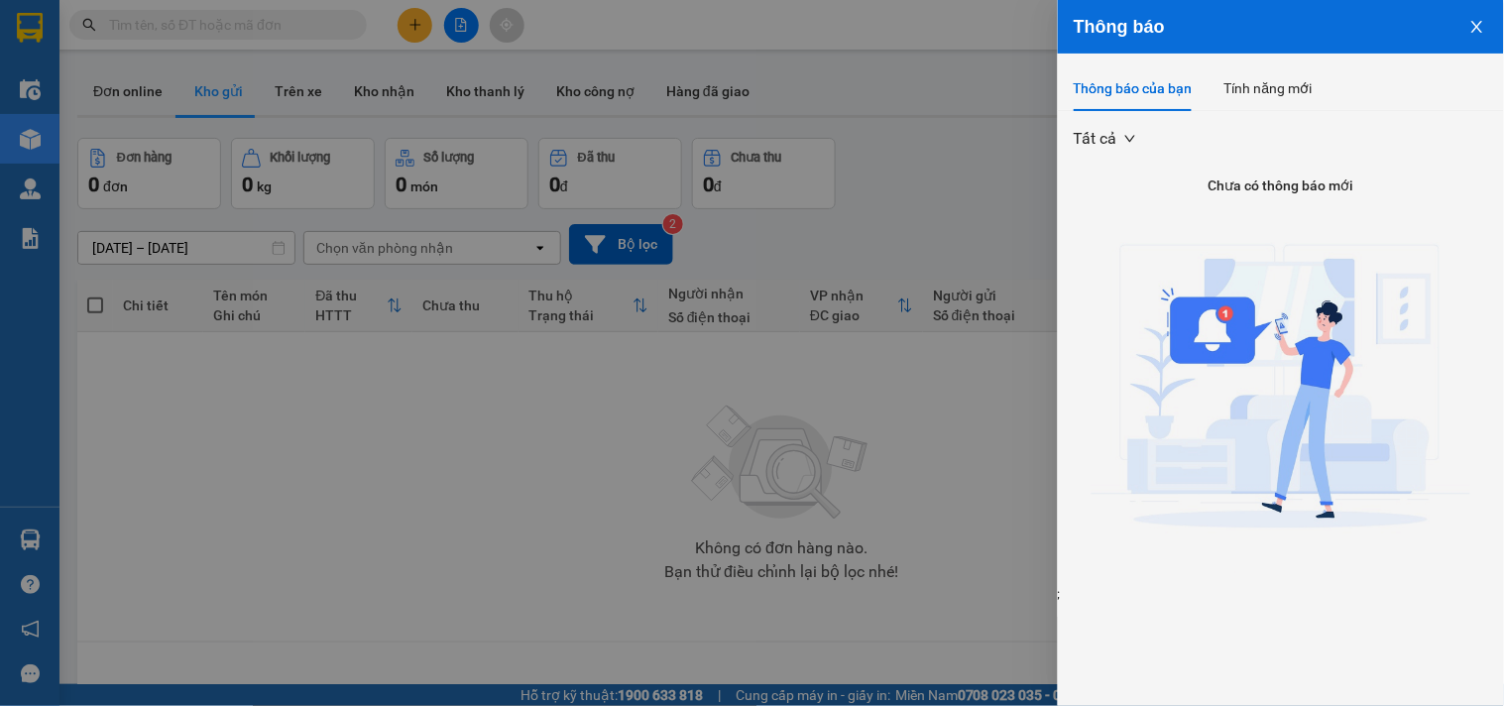
click at [1480, 24] on icon "close" at bounding box center [1476, 27] width 11 height 12
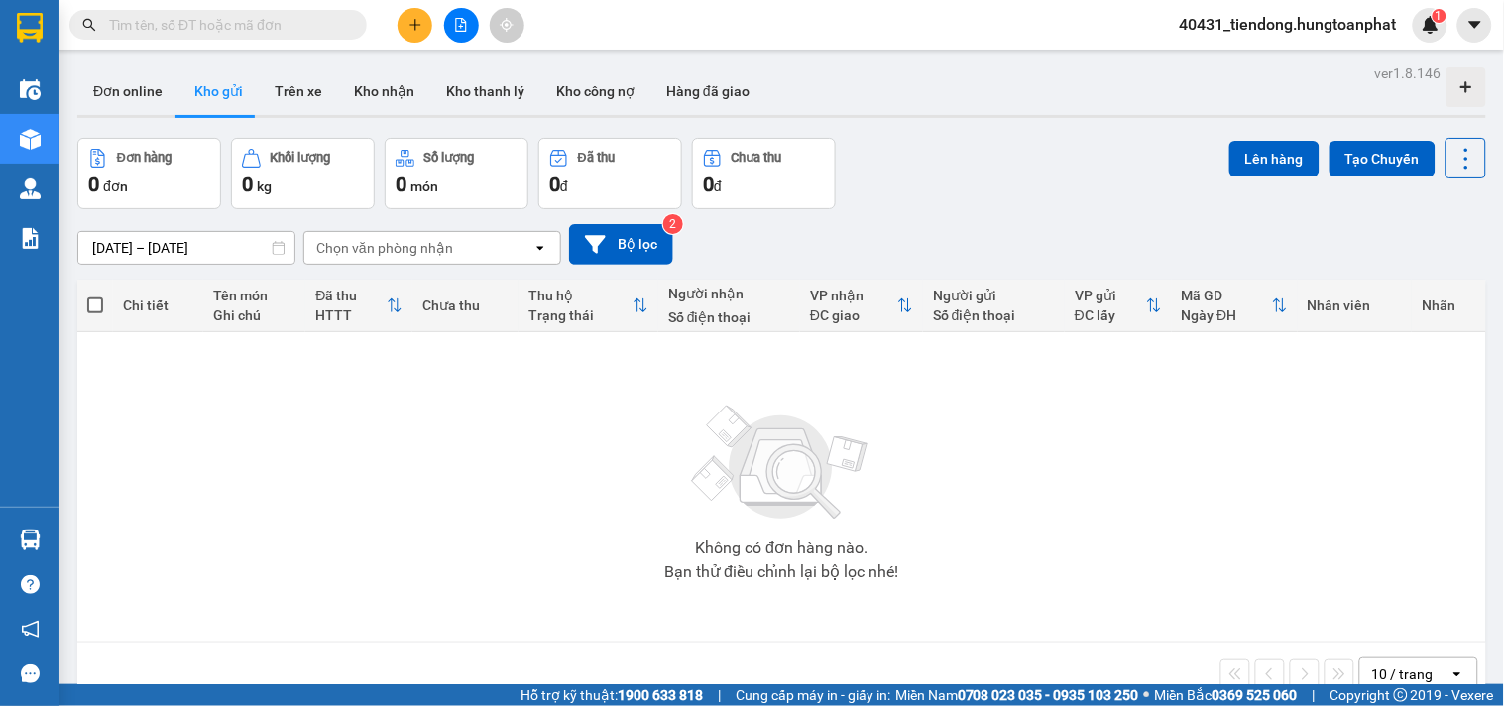
click at [1315, 27] on span "40431_tiendong.hungtoanphat" at bounding box center [1288, 24] width 249 height 25
click at [1253, 57] on span "Đăng xuất" at bounding box center [1296, 62] width 210 height 22
